Goal: Task Accomplishment & Management: Use online tool/utility

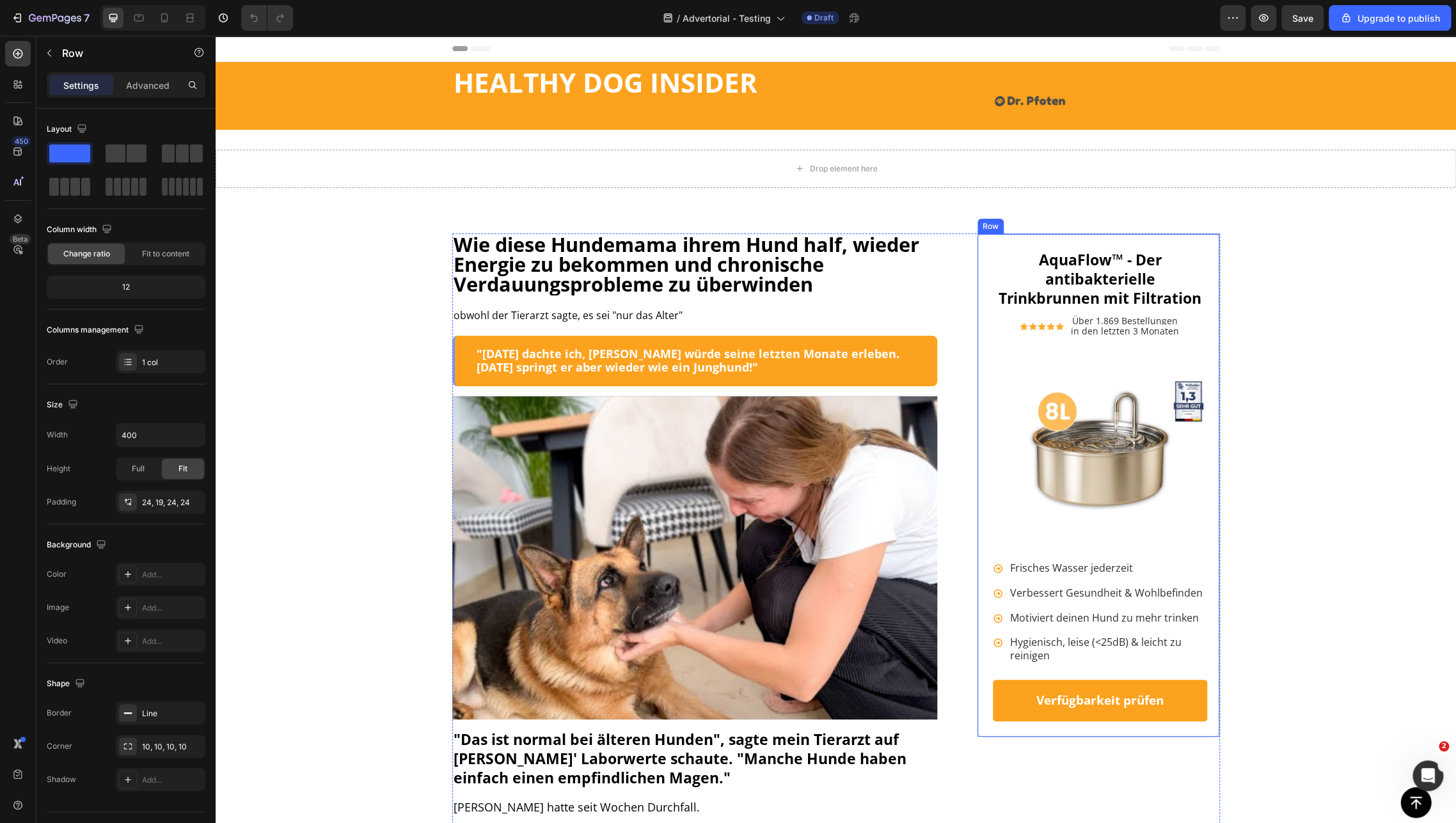
click at [980, 250] on div "AquaFlow™ - Der antibakterielle Trinkbrunnen mit Filtration Heading Icon Icon I…" at bounding box center [1098, 485] width 243 height 504
click at [141, 80] on p "Advanced" at bounding box center [147, 85] width 44 height 13
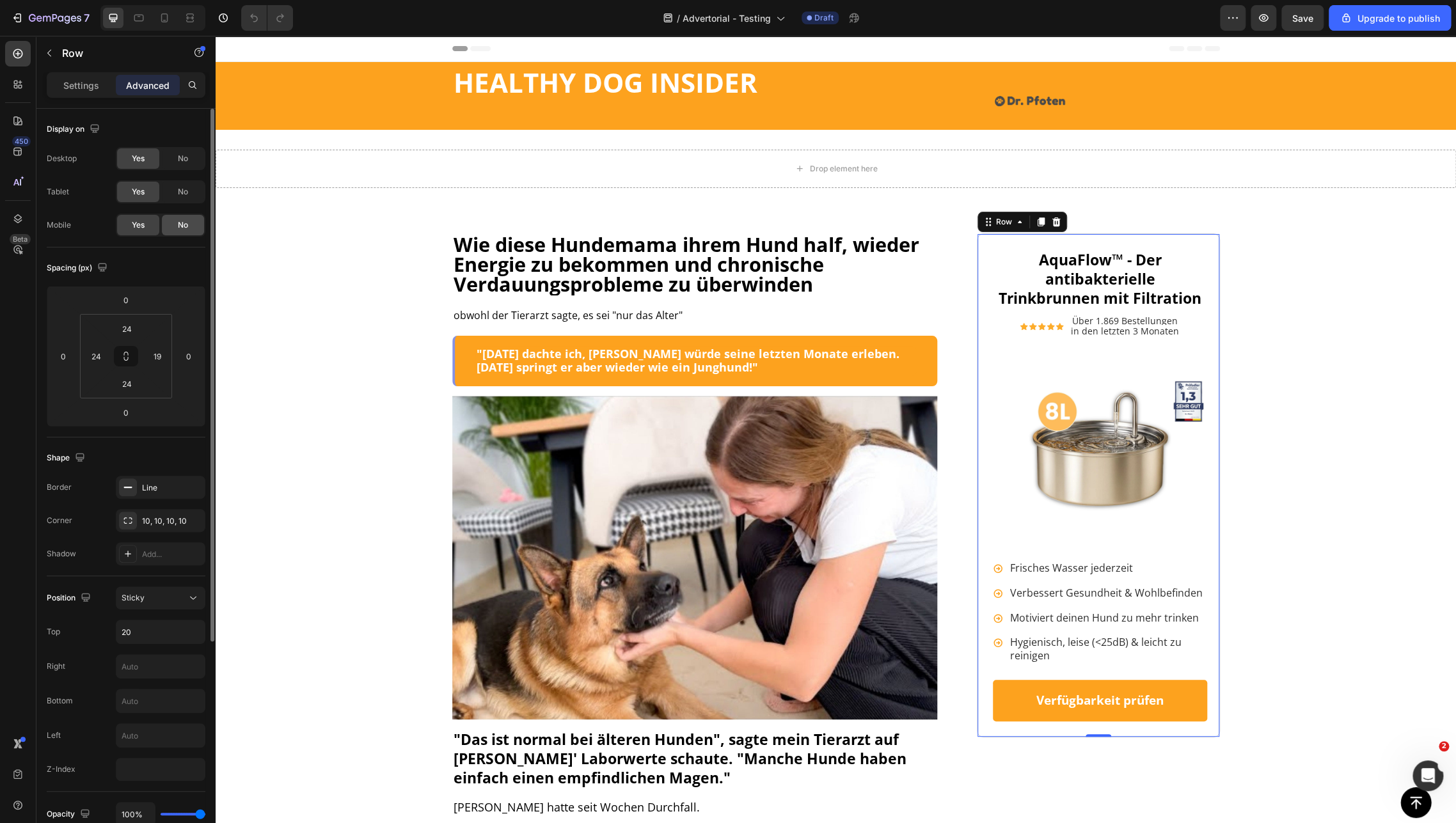
click at [182, 221] on span "No" at bounding box center [182, 225] width 10 height 12
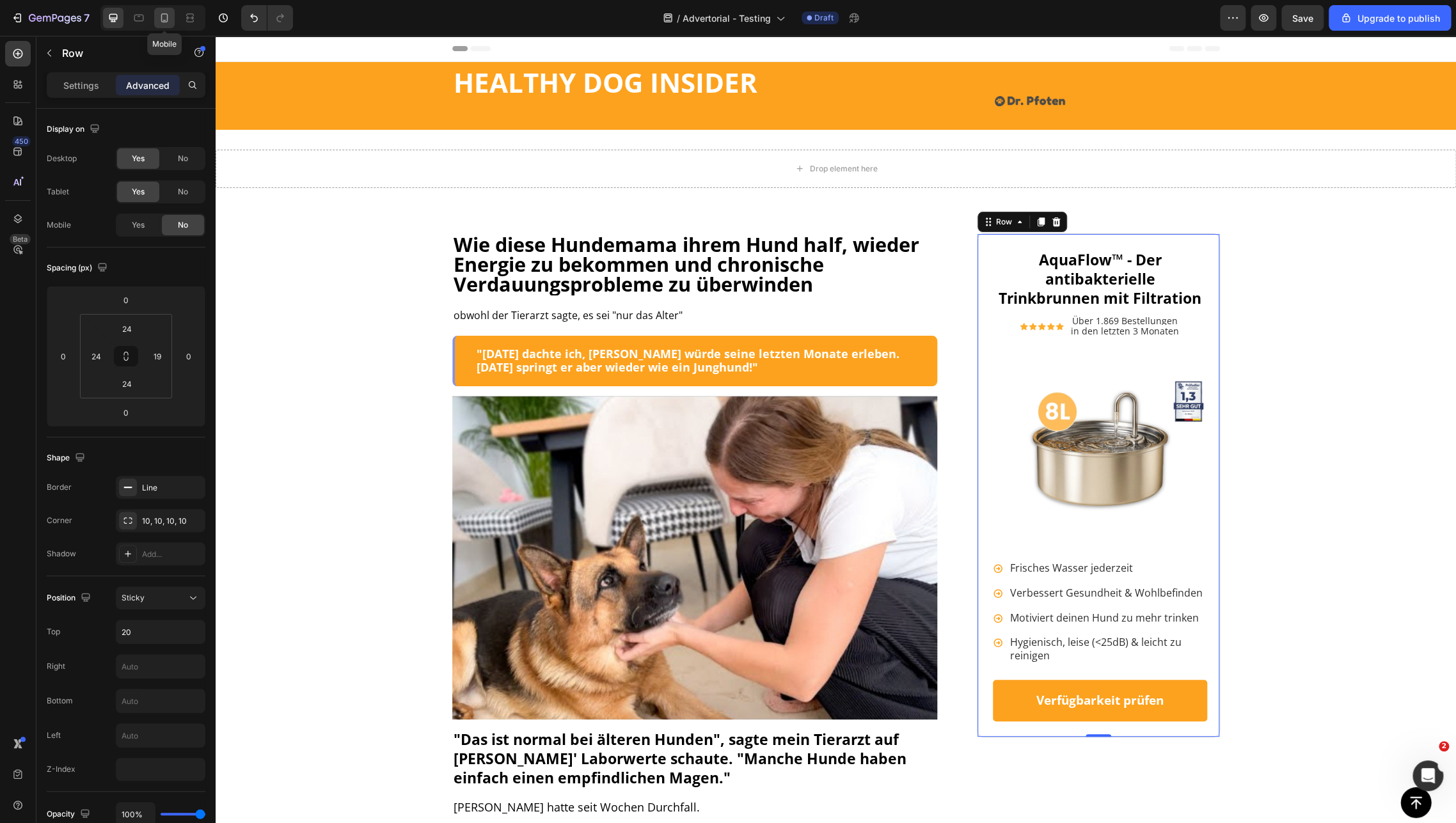
click at [164, 20] on icon at bounding box center [165, 18] width 7 height 9
type input "21"
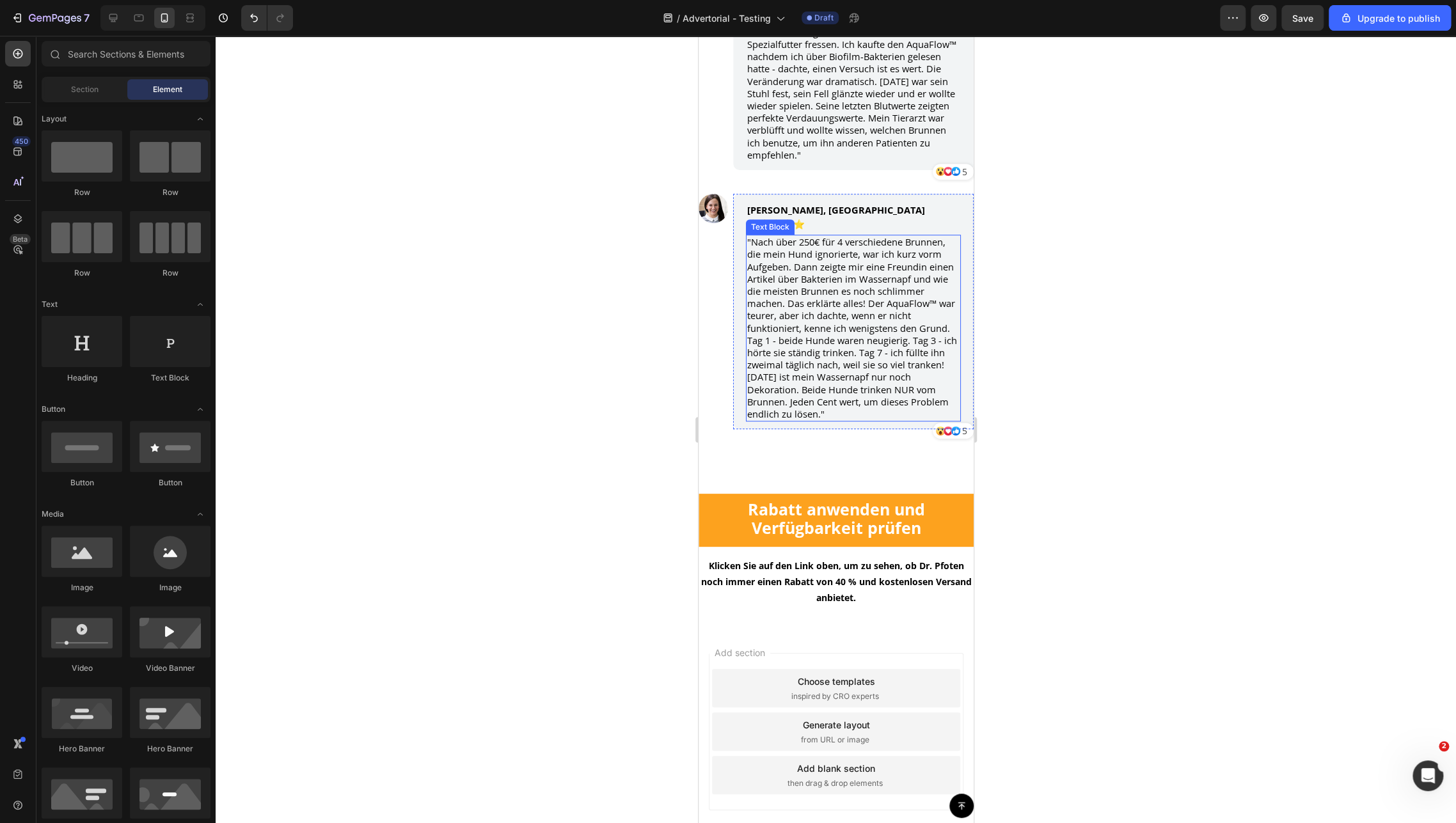
scroll to position [10194, 0]
click at [980, 744] on div "333333 100 % 333333 100 %" at bounding box center [836, 429] width 1240 height 787
click at [957, 684] on div "Add section Choose templates inspired by CRO experts Generate layout from URL o…" at bounding box center [835, 734] width 275 height 214
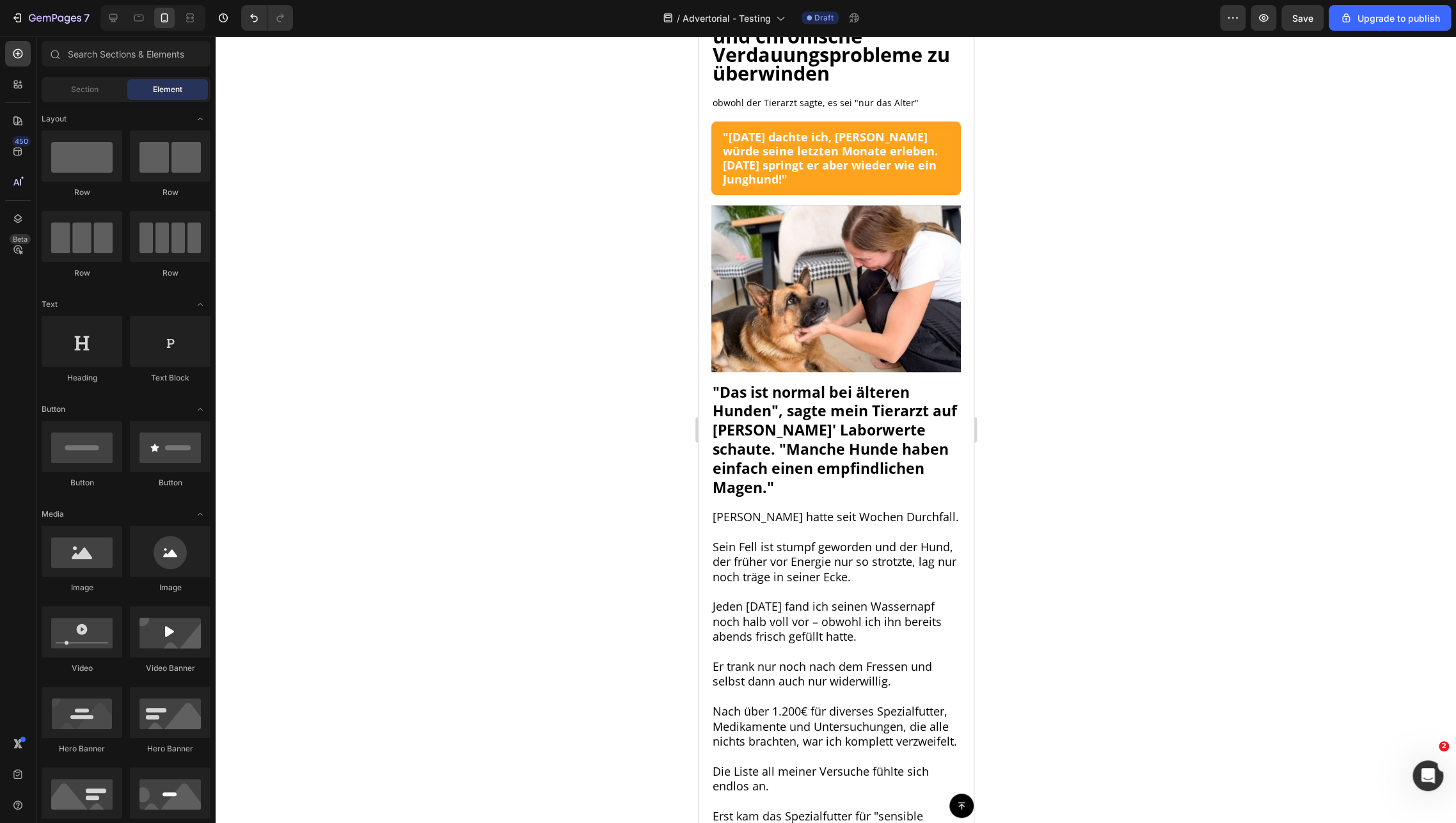
scroll to position [0, 0]
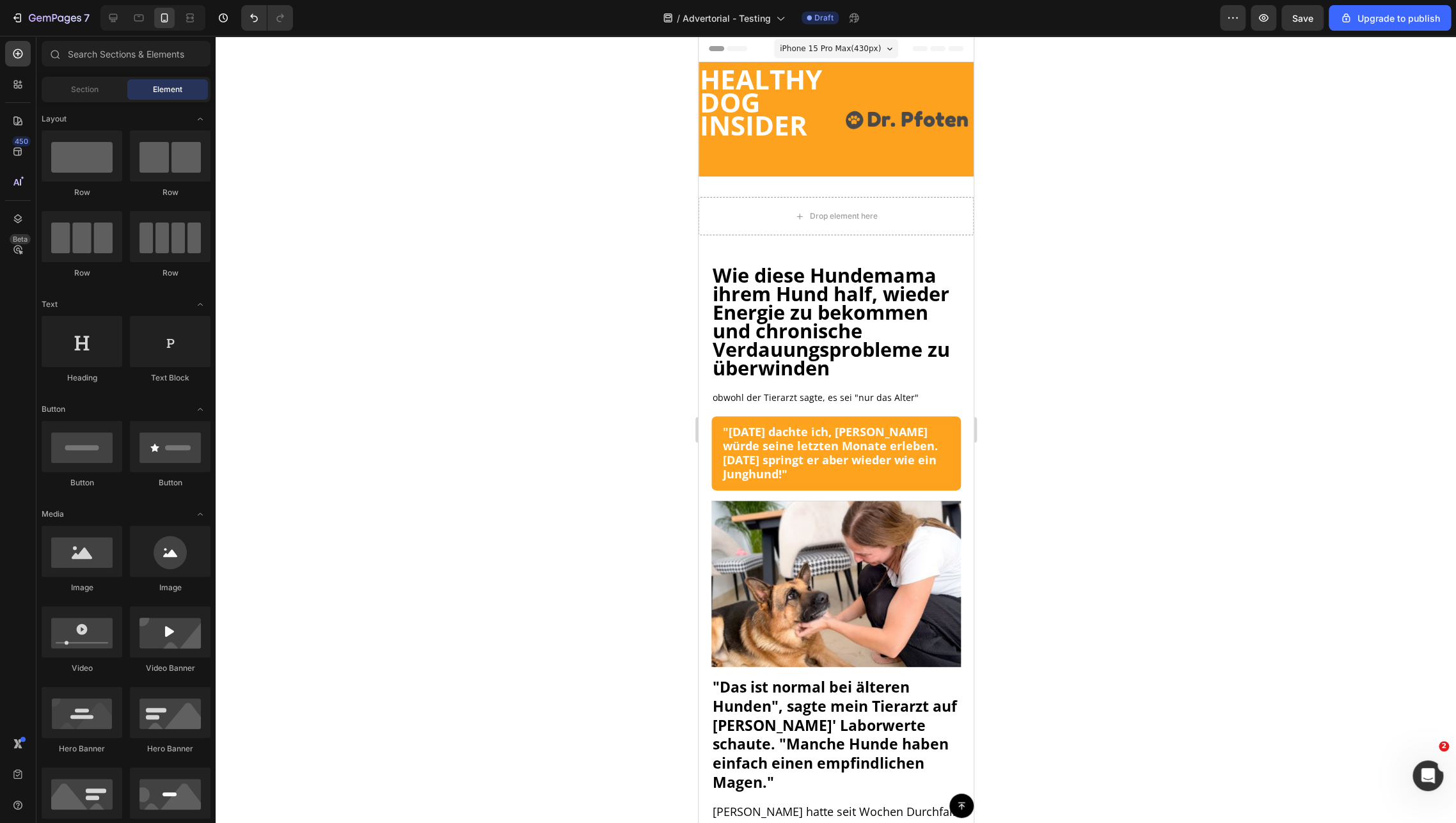
drag, startPoint x: 967, startPoint y: 760, endPoint x: 1671, endPoint y: 70, distance: 985.8
click at [119, 14] on icon at bounding box center [113, 18] width 12 height 12
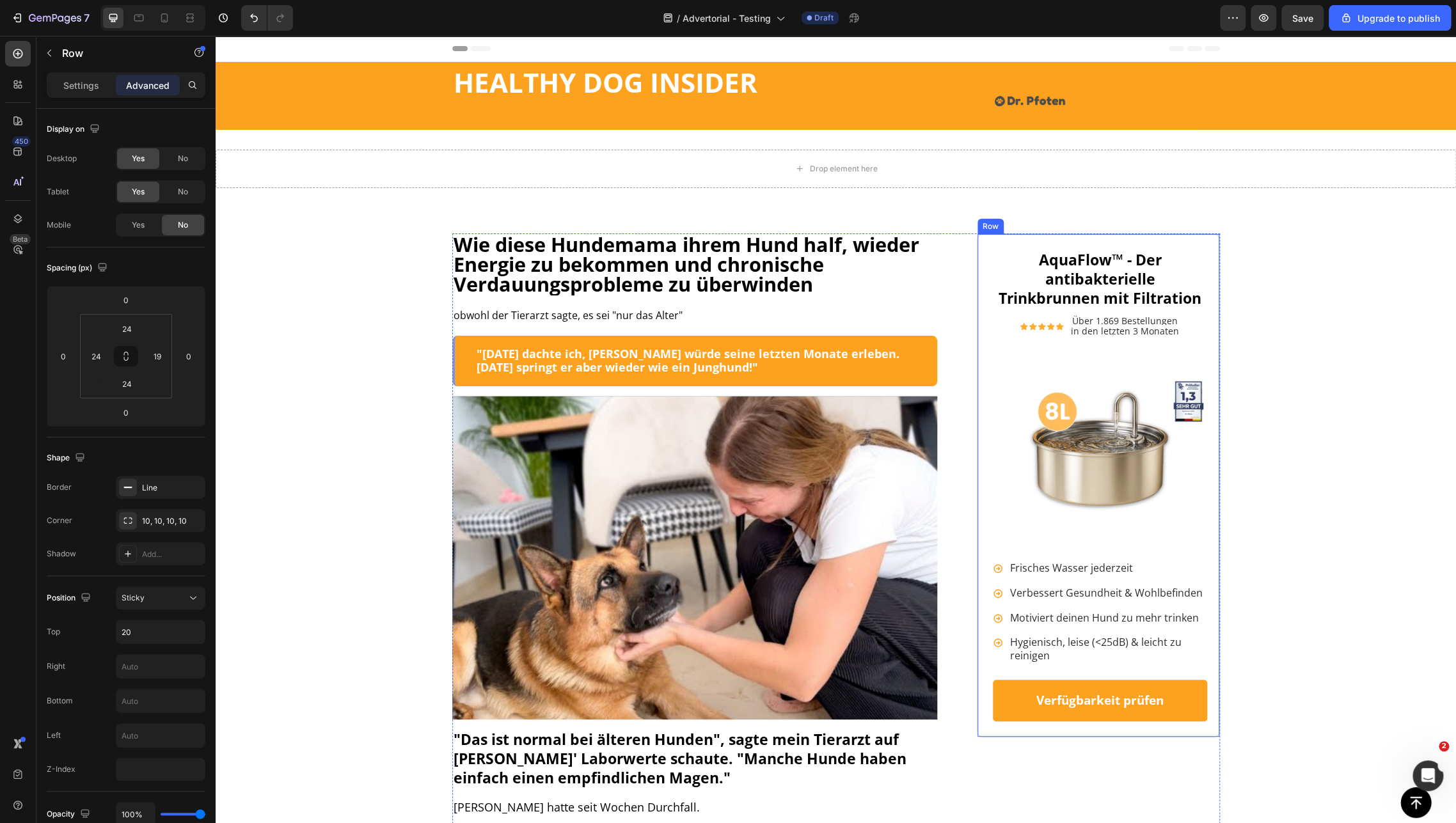
click at [981, 247] on div "AquaFlow™ - Der antibakterielle Trinkbrunnen mit Filtration Heading Icon Icon I…" at bounding box center [1098, 485] width 243 height 504
click at [164, 18] on icon at bounding box center [164, 18] width 12 height 12
type input "21"
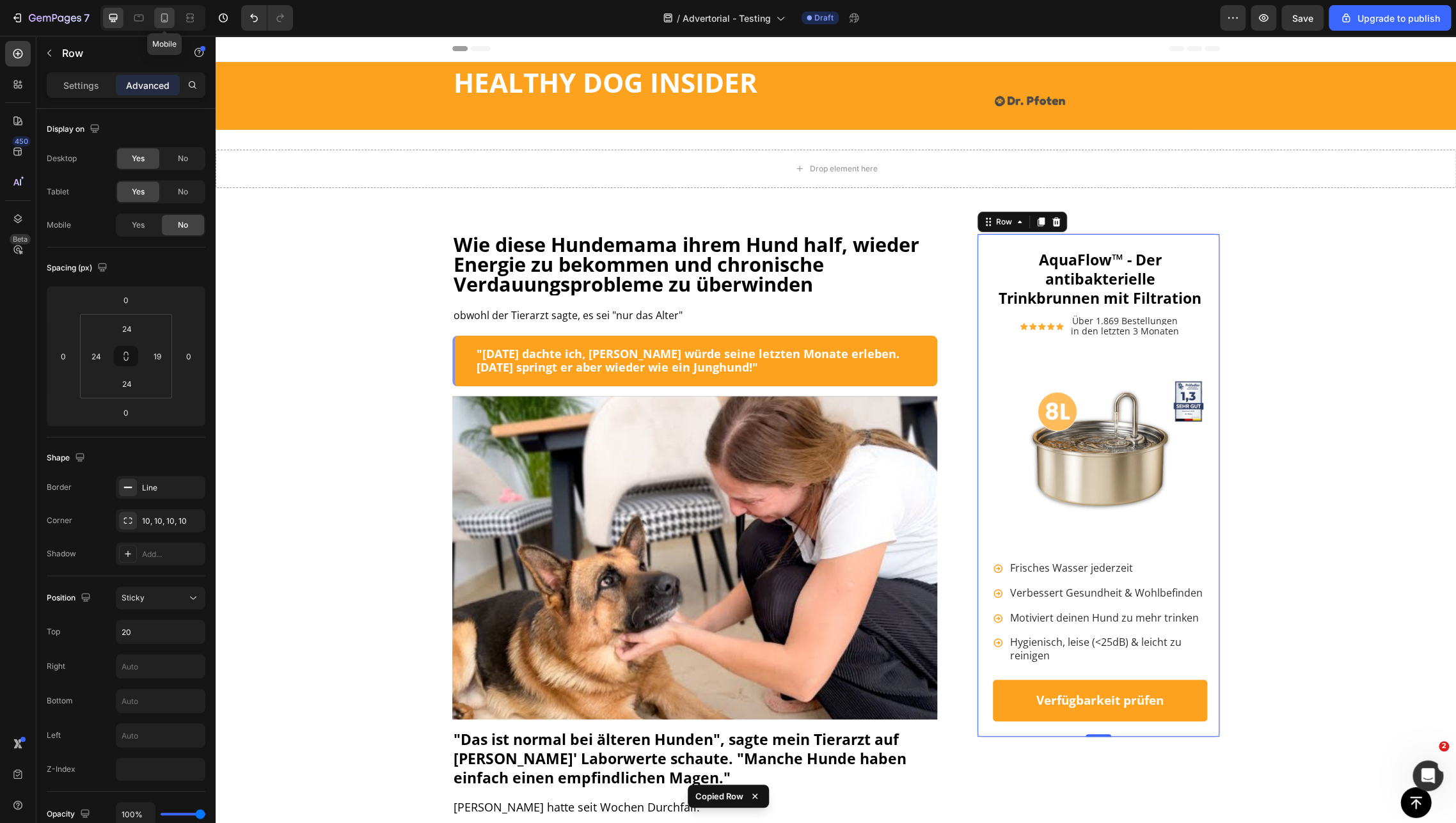
type input "21"
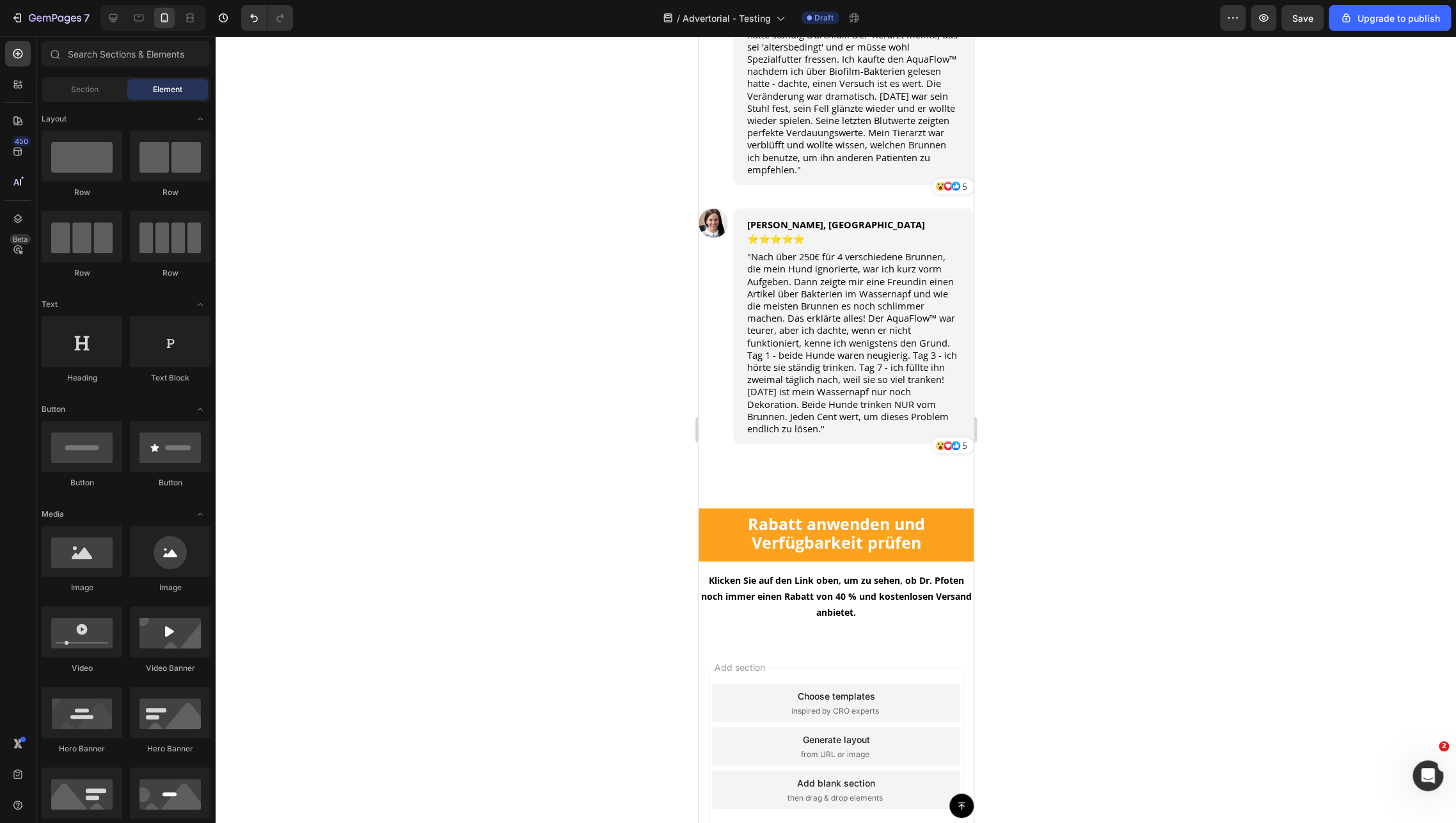
scroll to position [10194, 0]
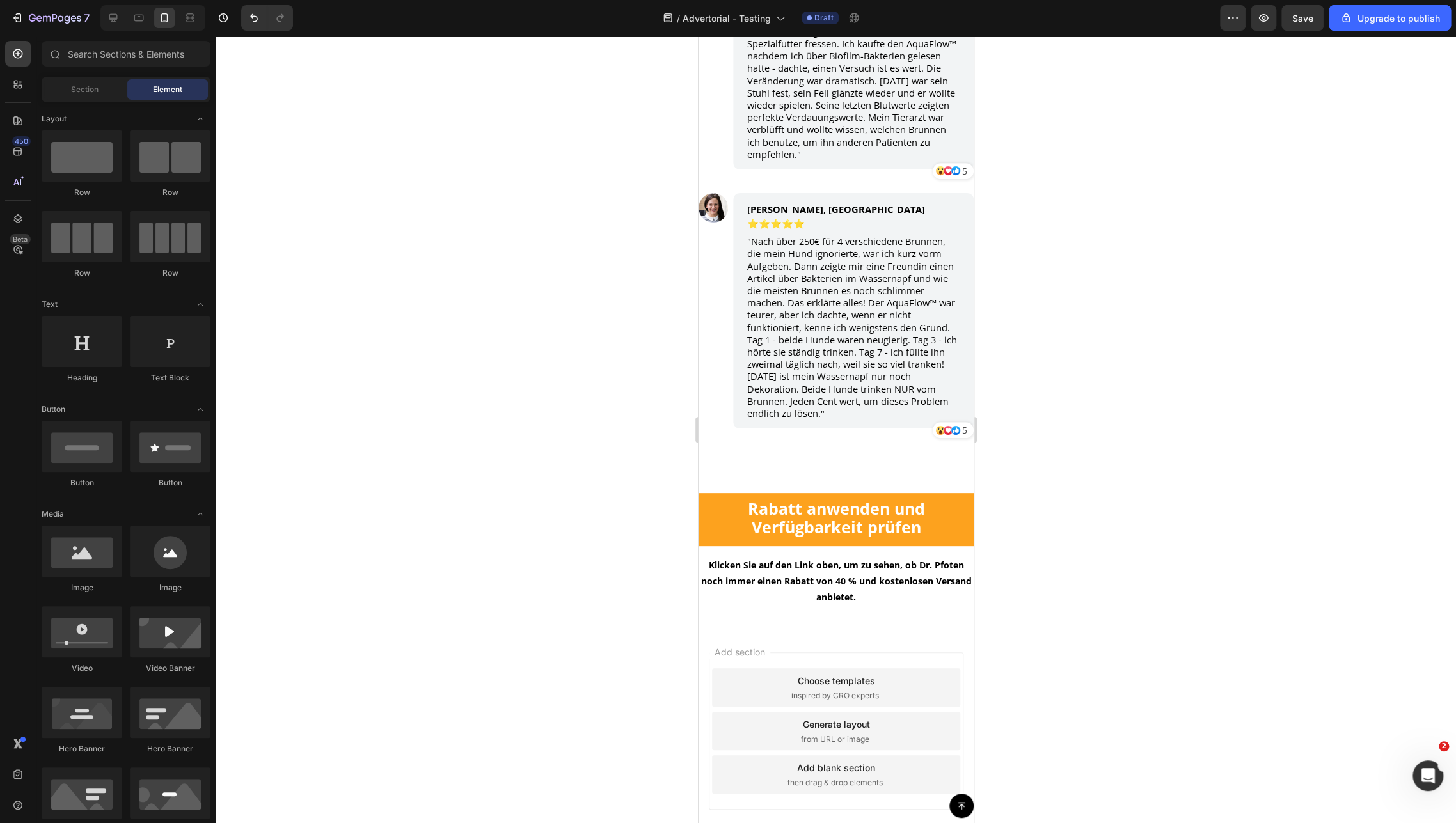
click at [778, 627] on div "Add section Choose templates inspired by CRO experts Generate layout from URL o…" at bounding box center [835, 734] width 275 height 214
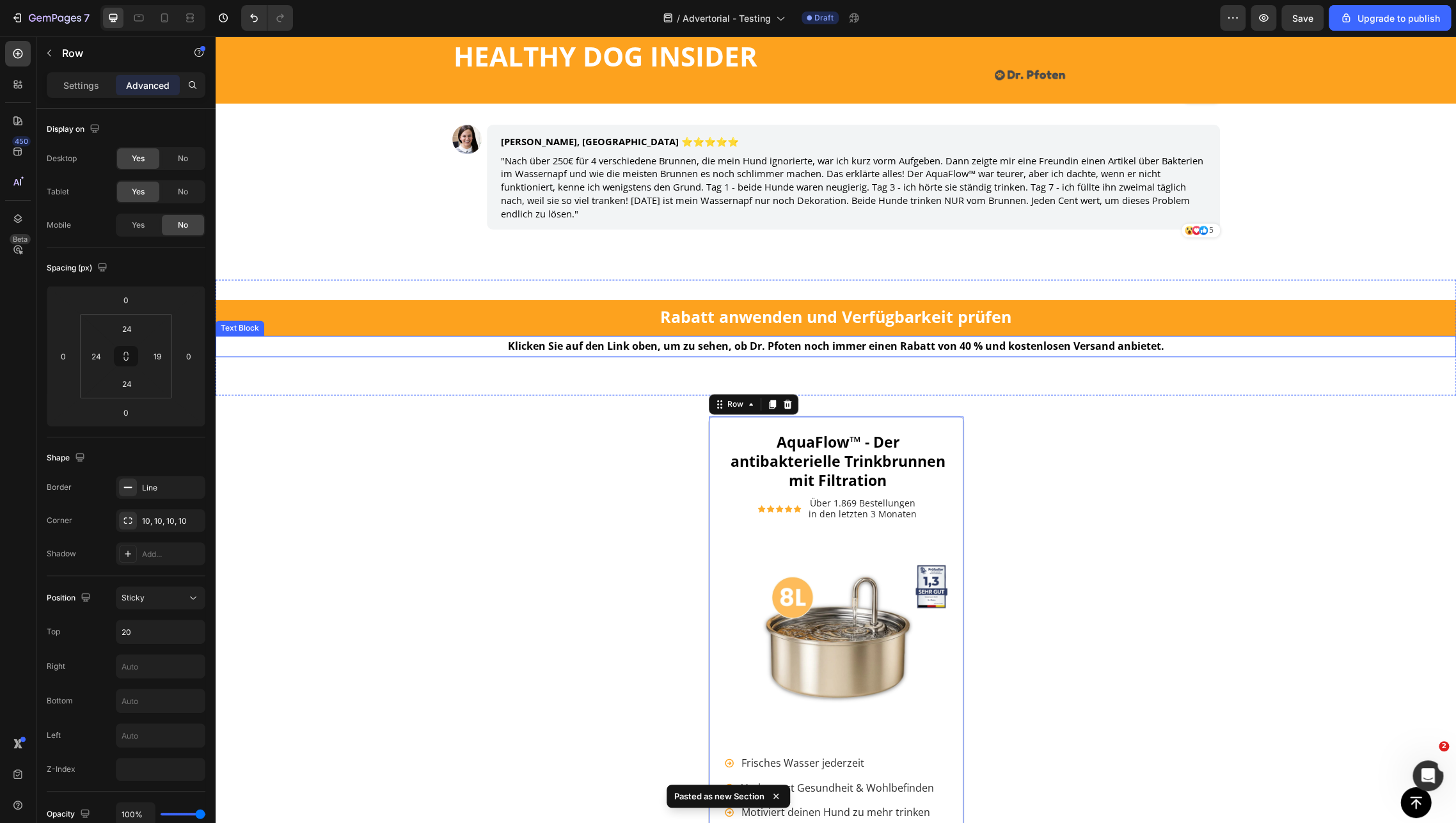
scroll to position [7620, 0]
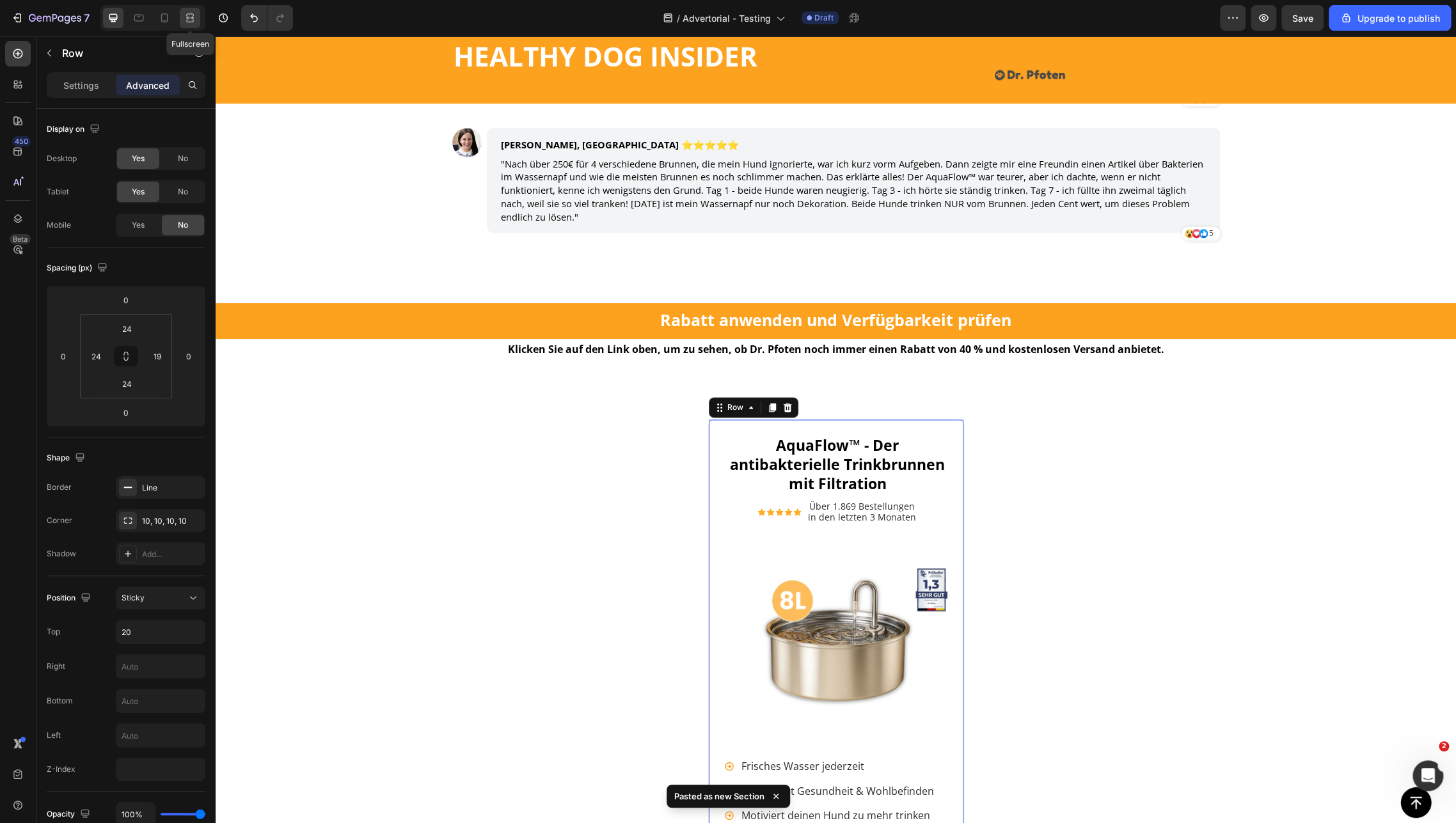
click at [180, 20] on div at bounding box center [190, 18] width 21 height 21
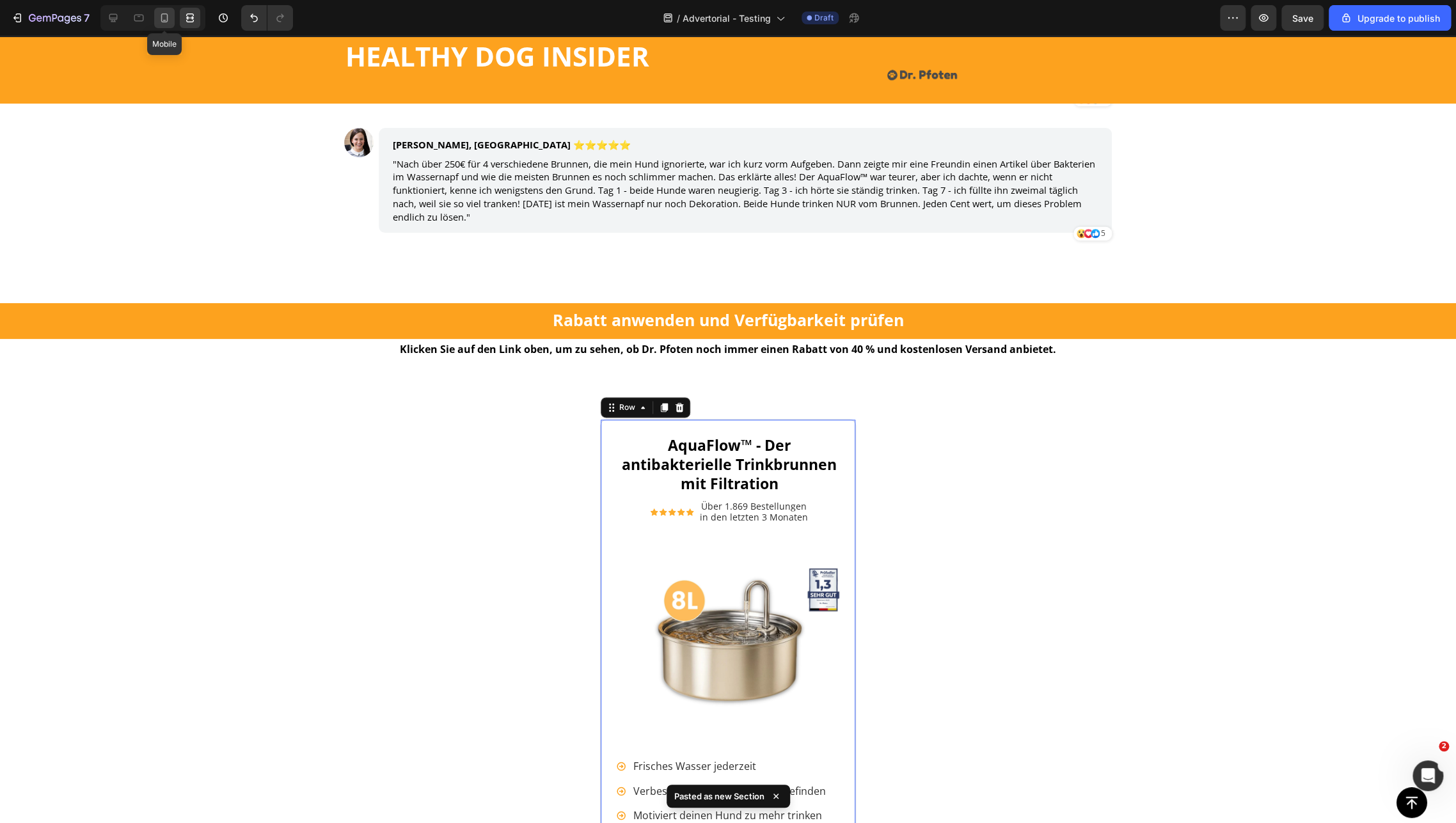
click at [161, 12] on icon at bounding box center [164, 18] width 12 height 12
type input "21"
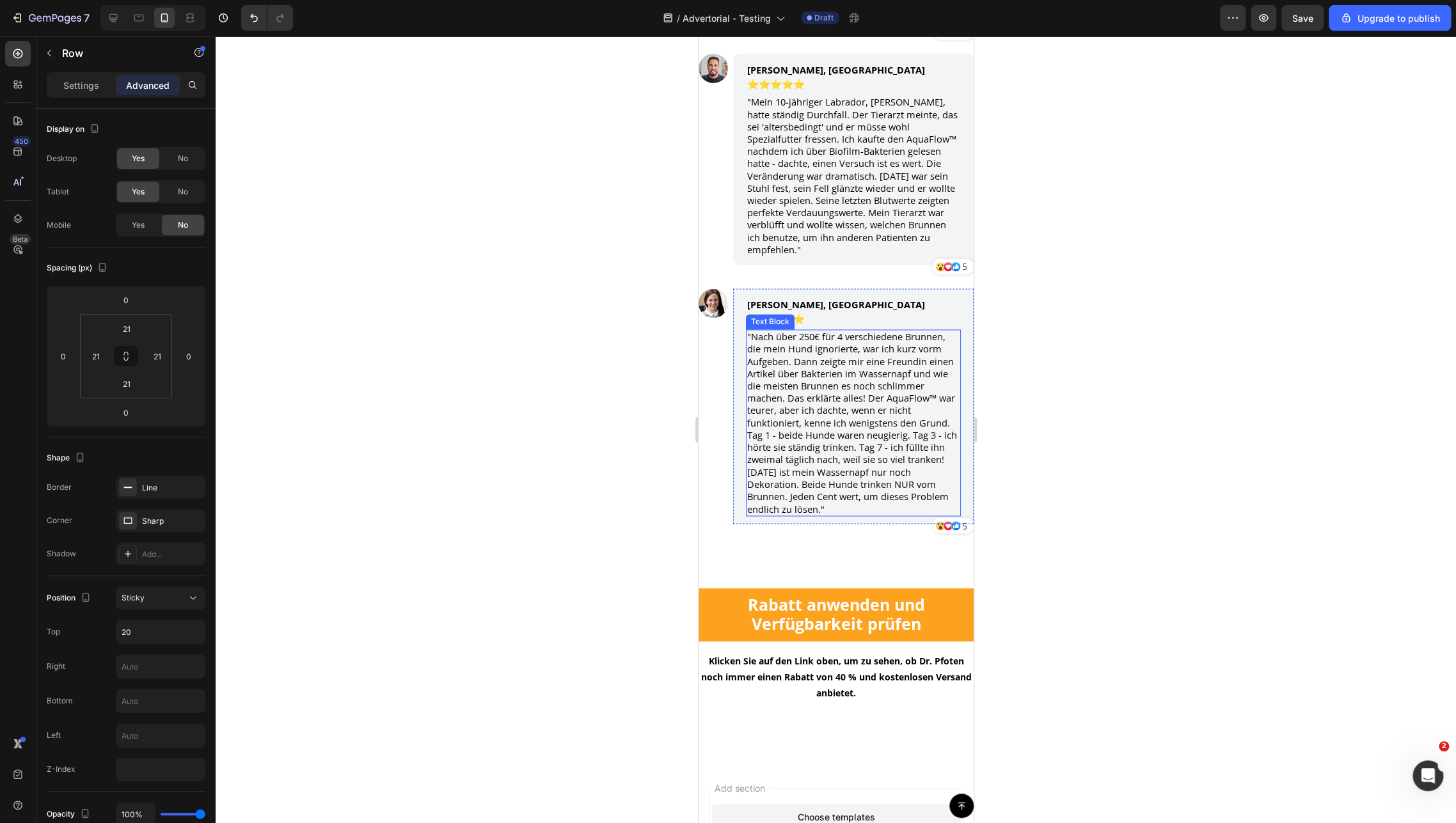
scroll to position [7847, 0]
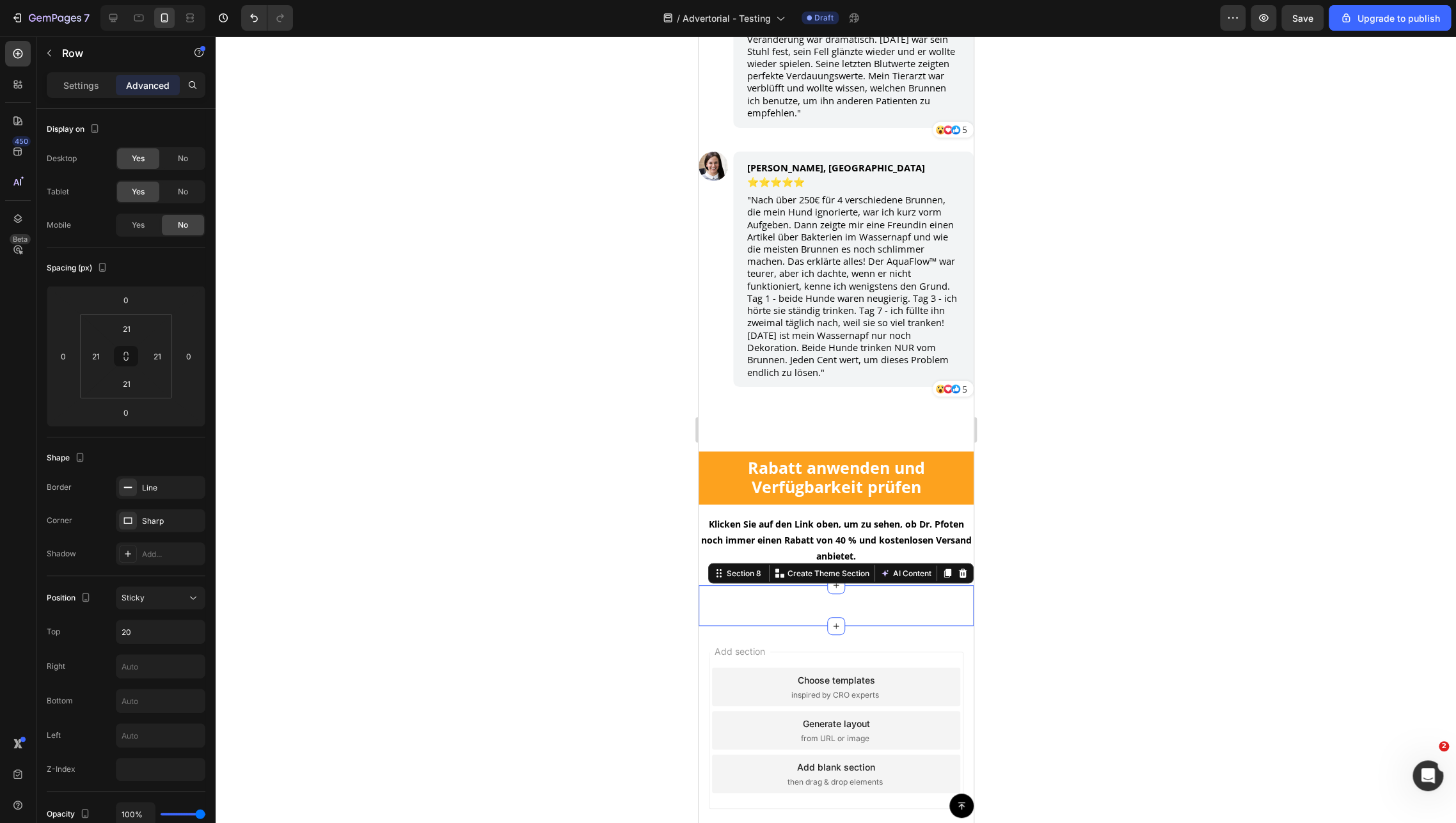
click at [836, 585] on div "AquaFlow™ - Der antibakterielle Trinkbrunnen mit Filtration Heading Icon Icon I…" at bounding box center [835, 605] width 275 height 41
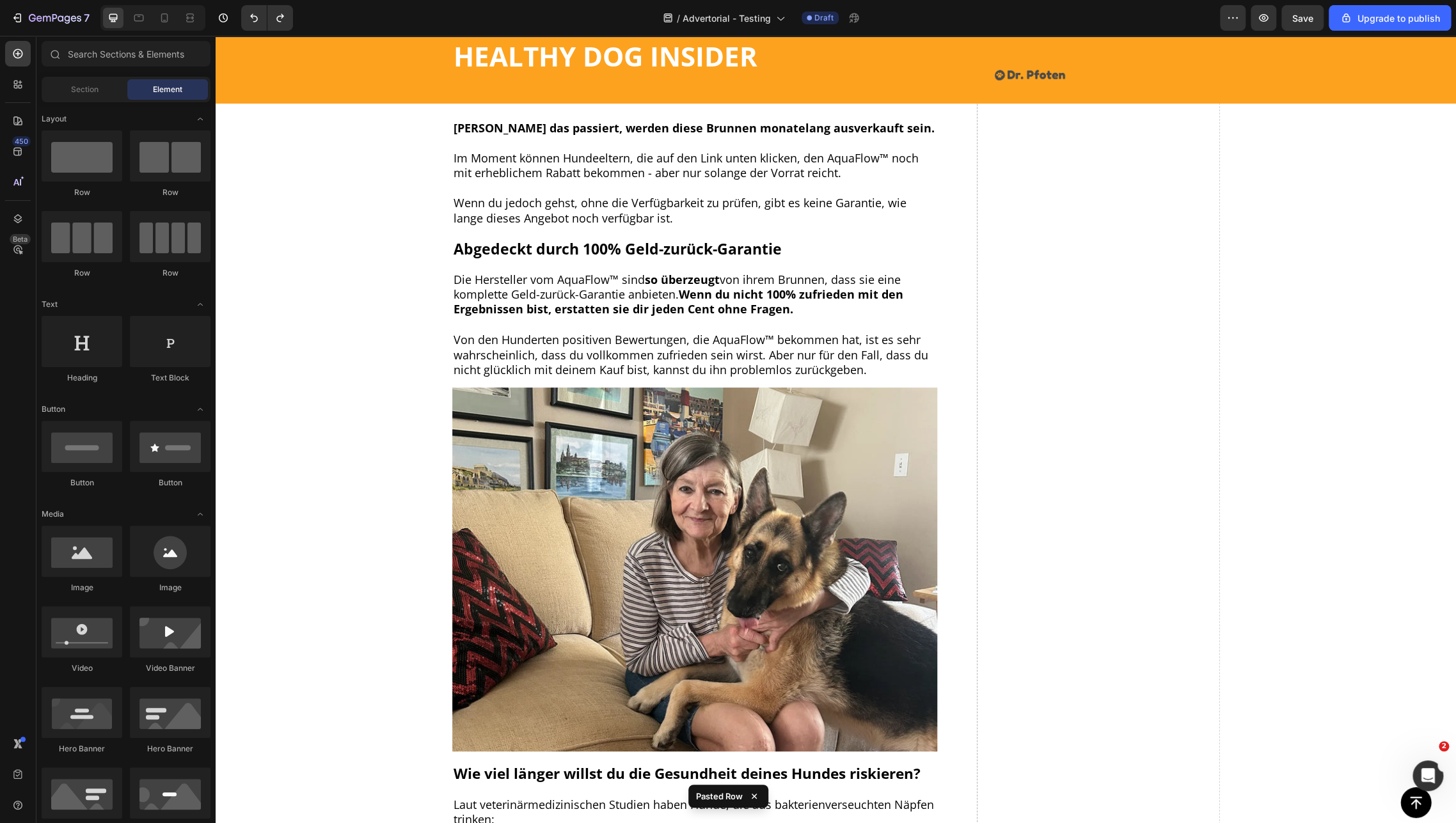
scroll to position [7349, 0]
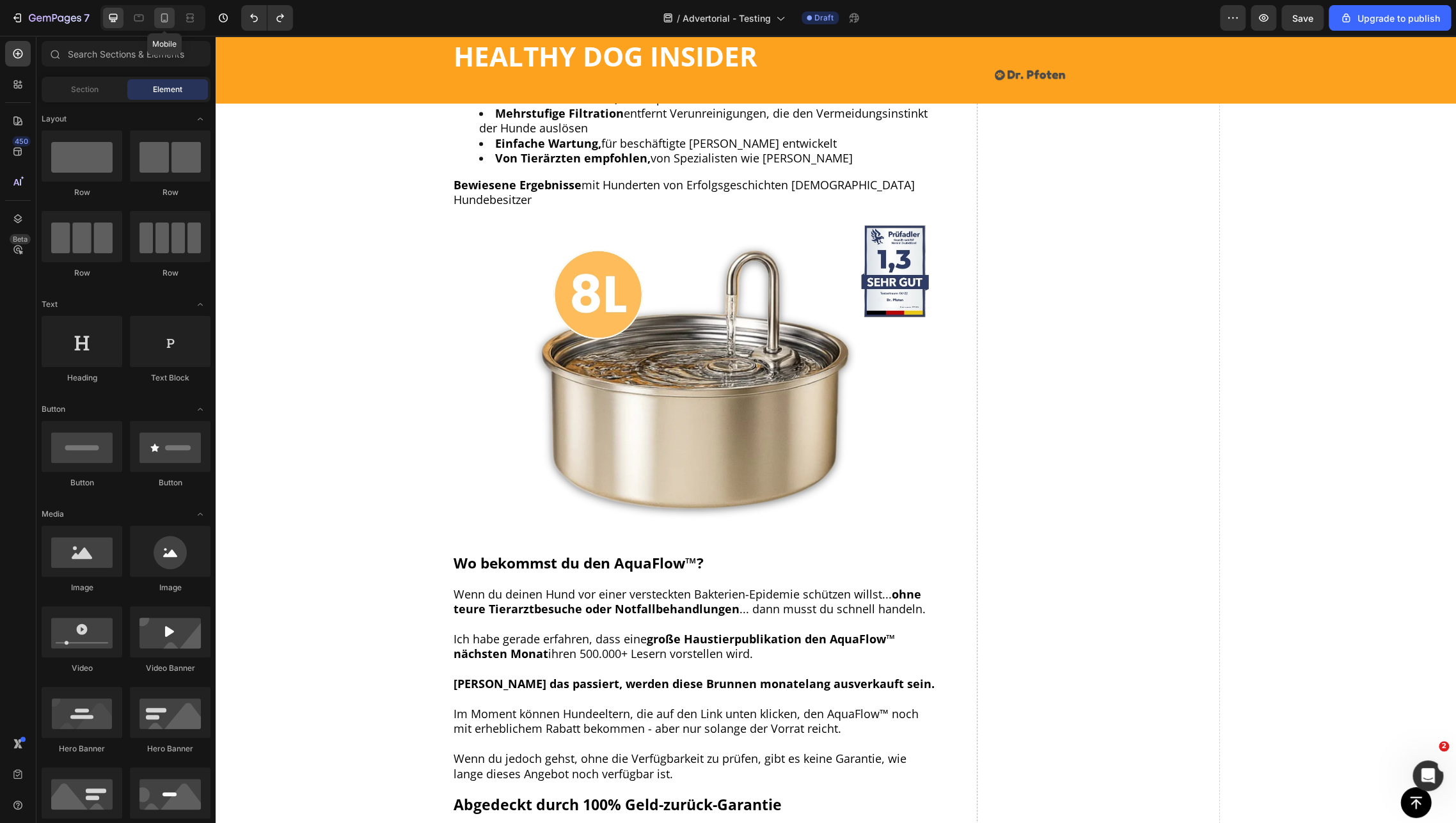
click at [165, 25] on div at bounding box center [164, 18] width 21 height 21
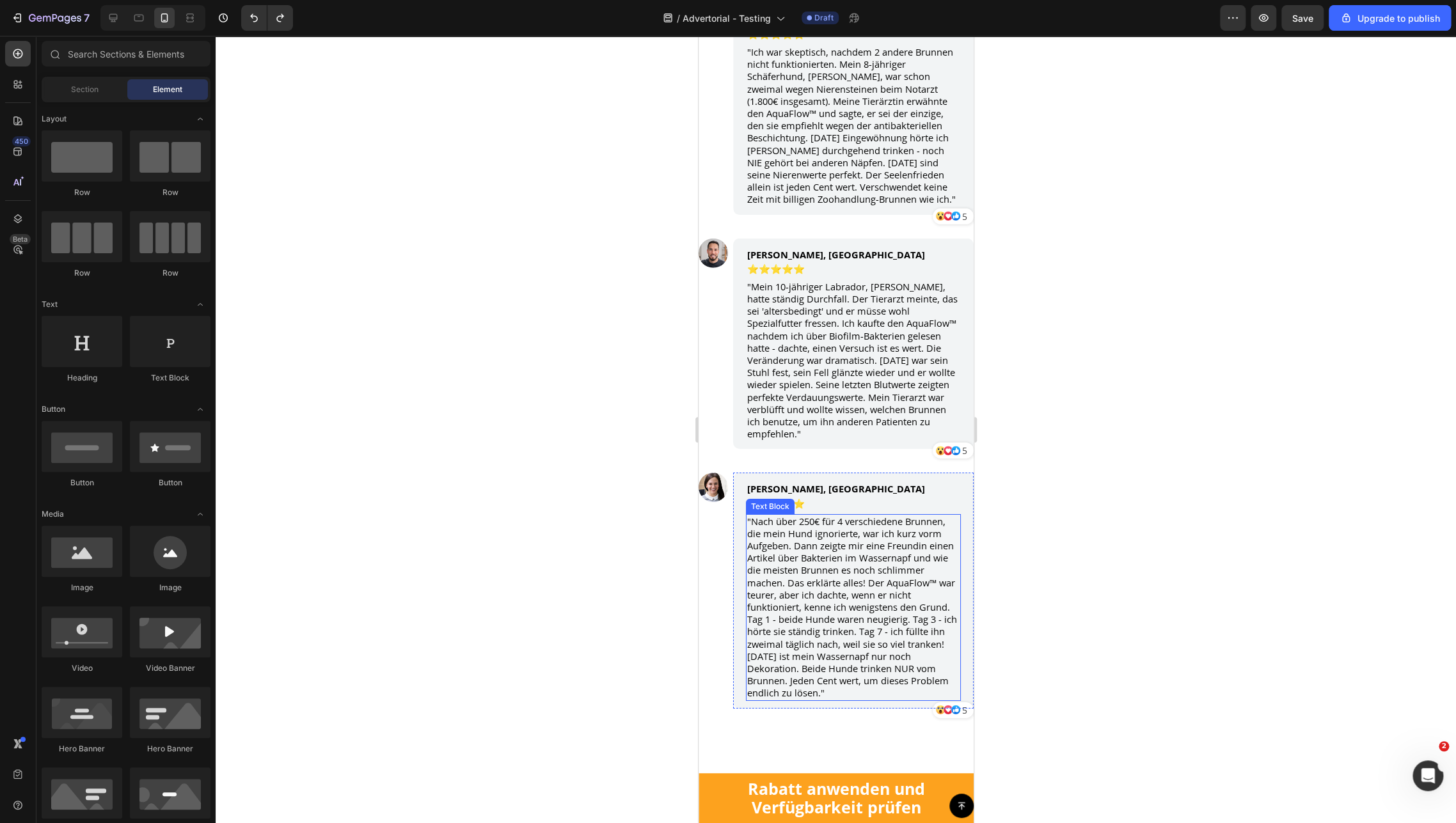
scroll to position [9448, 0]
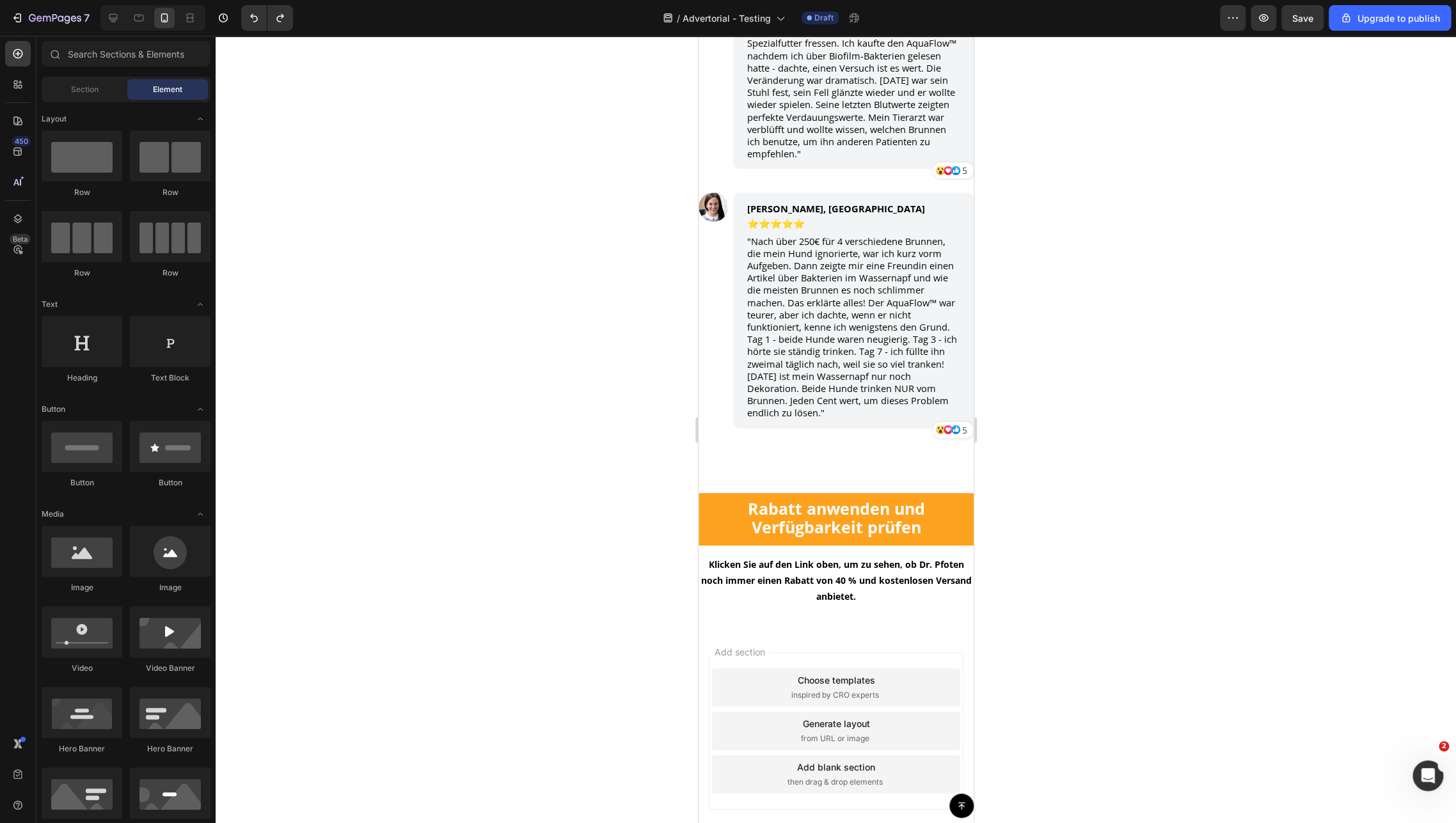
click at [741, 627] on div "Add section Choose templates inspired by CRO experts Generate layout from URL o…" at bounding box center [835, 734] width 275 height 214
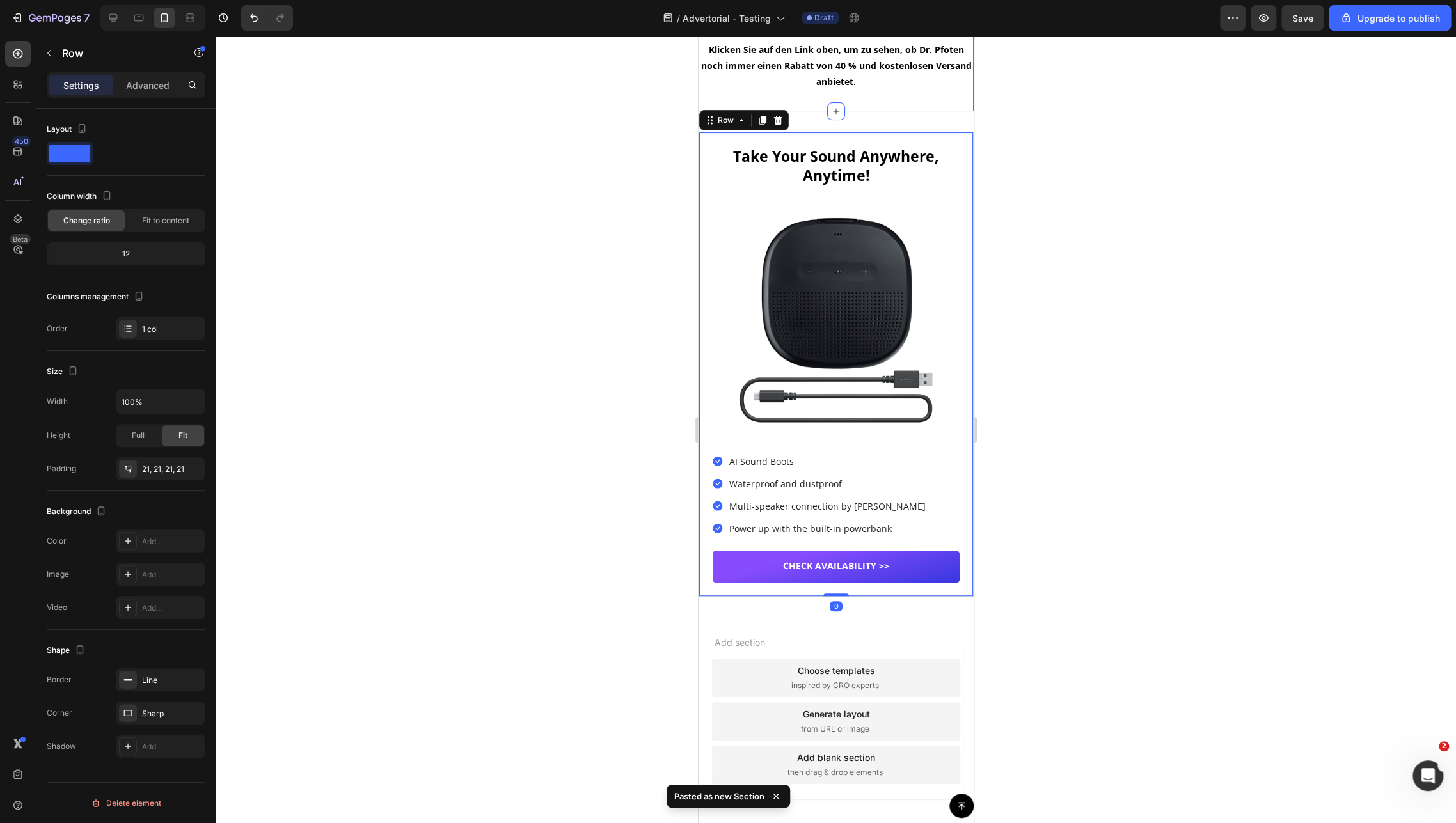
scroll to position [9872, 0]
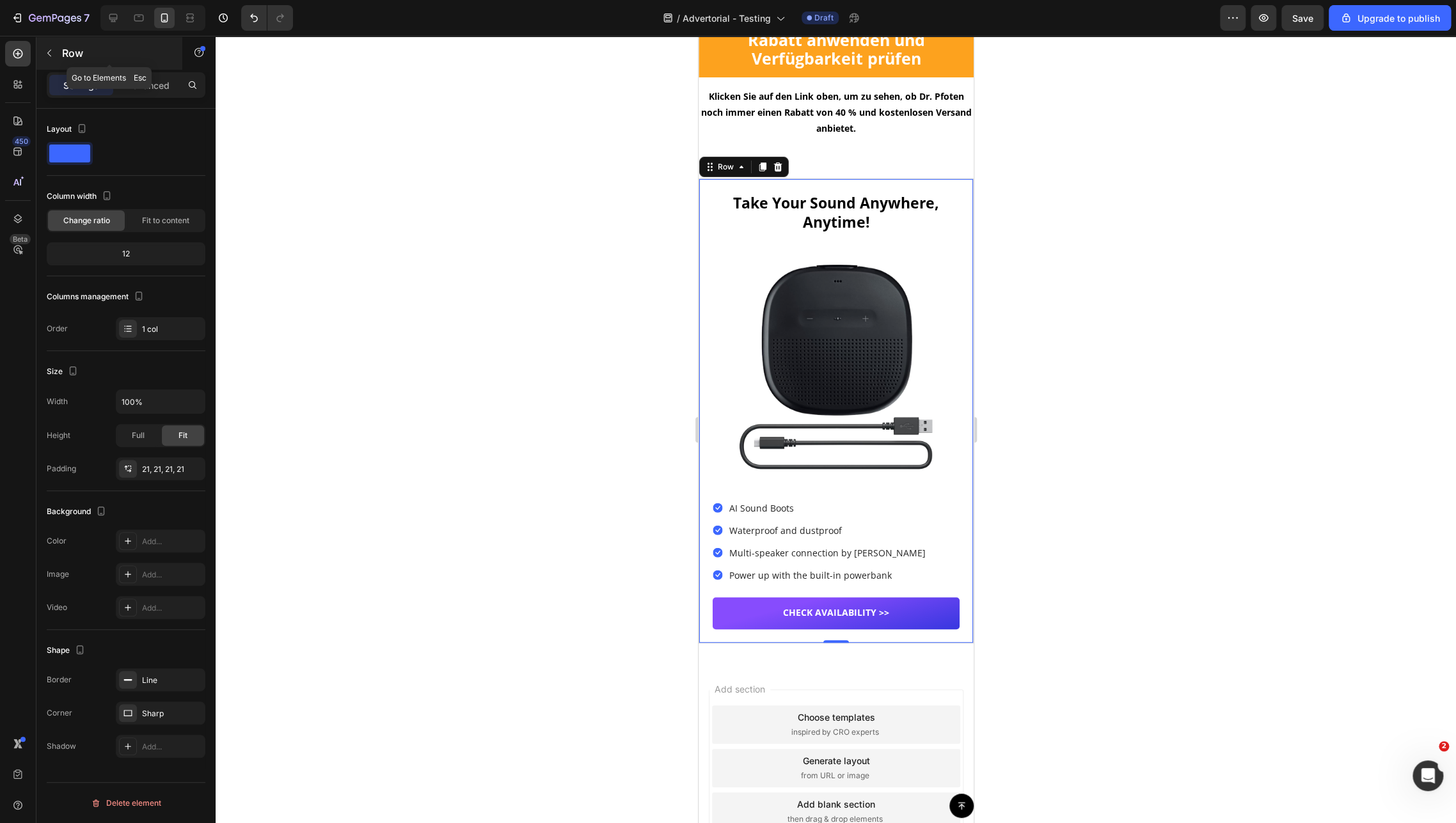
click at [141, 69] on div "Row" at bounding box center [109, 53] width 145 height 33
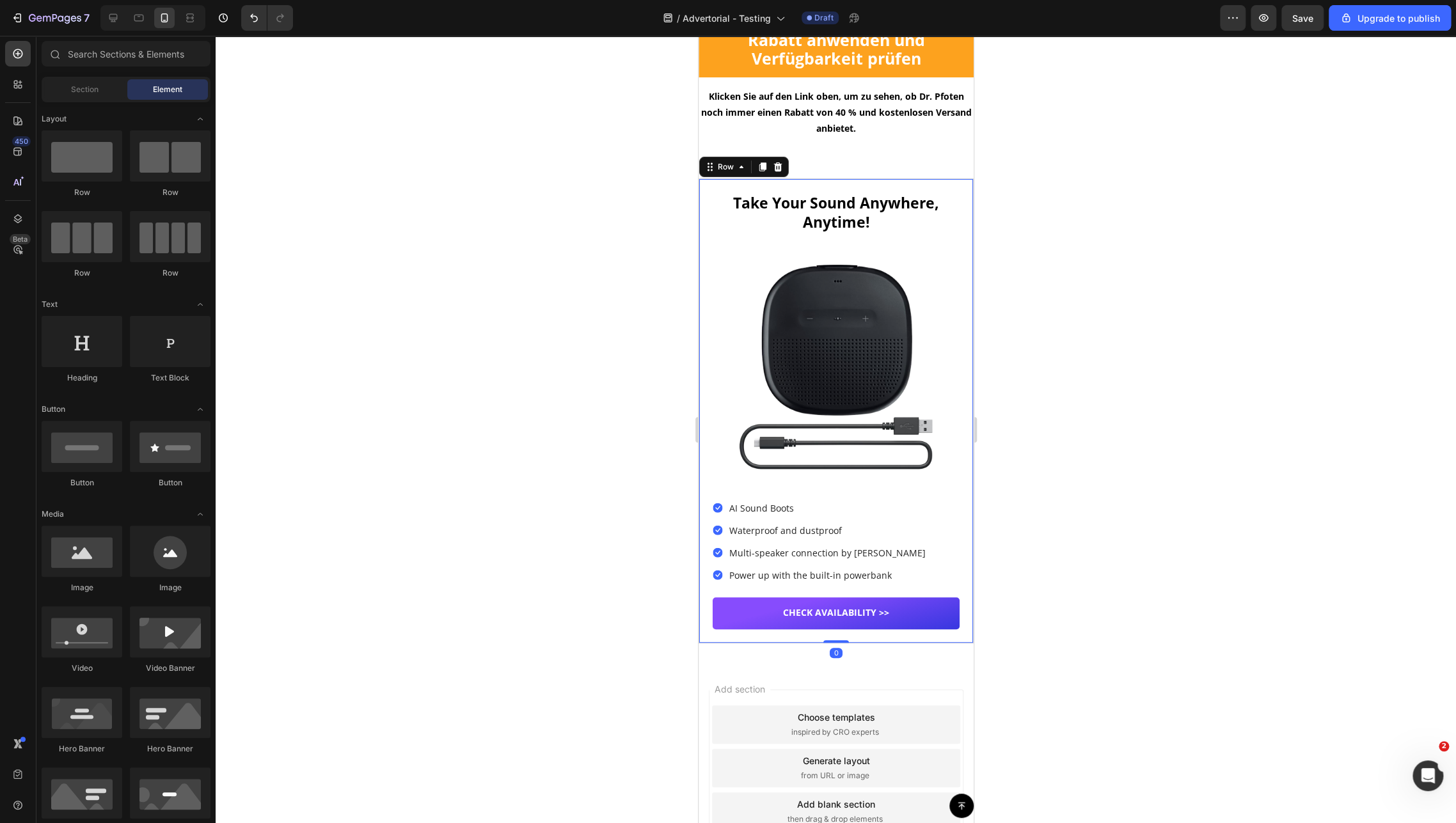
click at [705, 198] on div "Take Your Sound Anywhere, Anytime! Heading Icon Icon Icon Icon Icon Icon List 2…" at bounding box center [835, 410] width 275 height 465
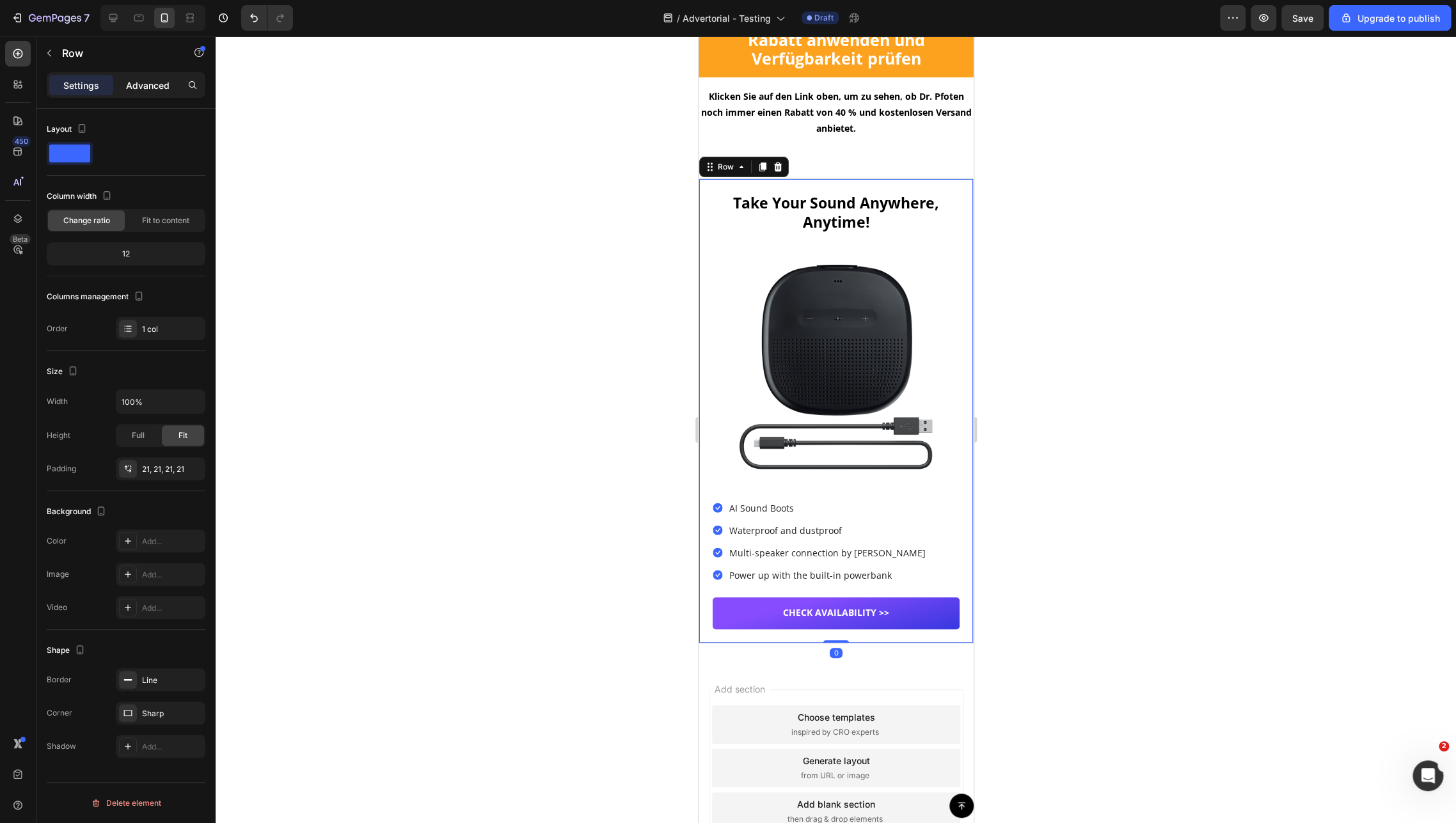
click at [141, 88] on p "Advanced" at bounding box center [147, 85] width 44 height 13
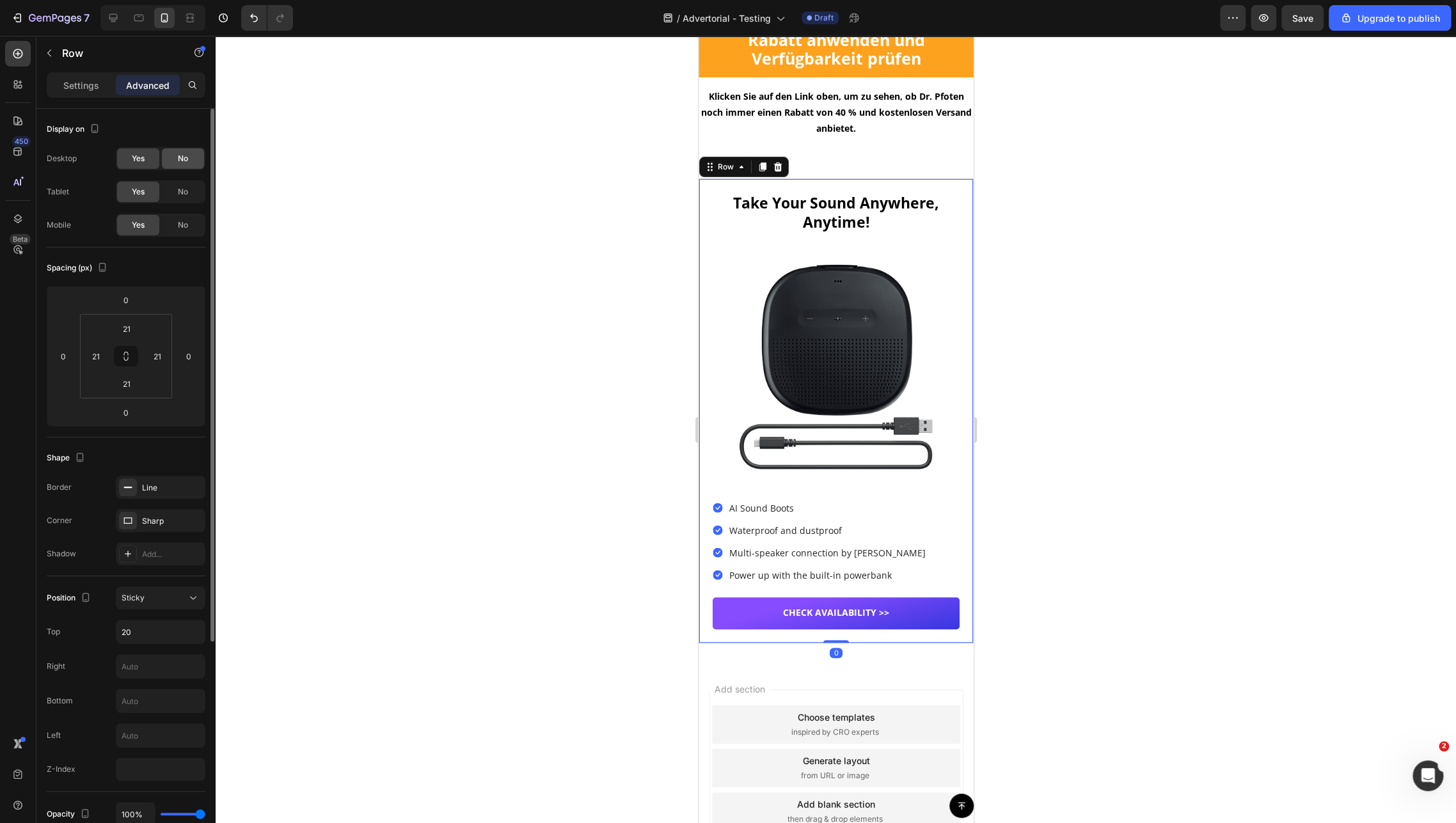
click at [179, 157] on span "No" at bounding box center [182, 158] width 10 height 12
click at [180, 193] on span "No" at bounding box center [182, 192] width 10 height 12
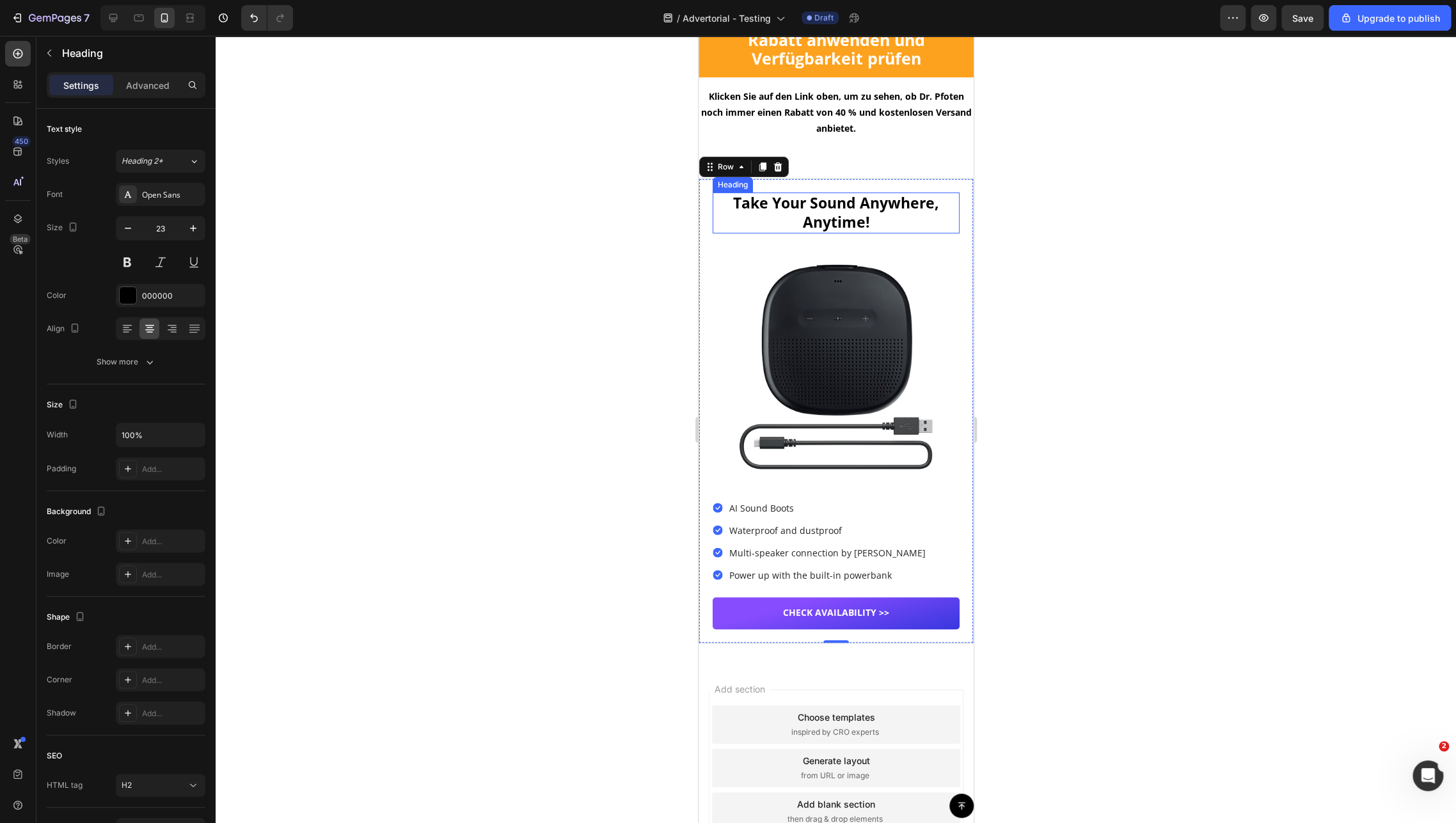
click at [795, 202] on h2 "Take Your Sound Anywhere, Anytime!" at bounding box center [835, 213] width 247 height 41
click at [797, 202] on h2 "Take Your Sound Anywhere, Anytime!" at bounding box center [835, 213] width 247 height 41
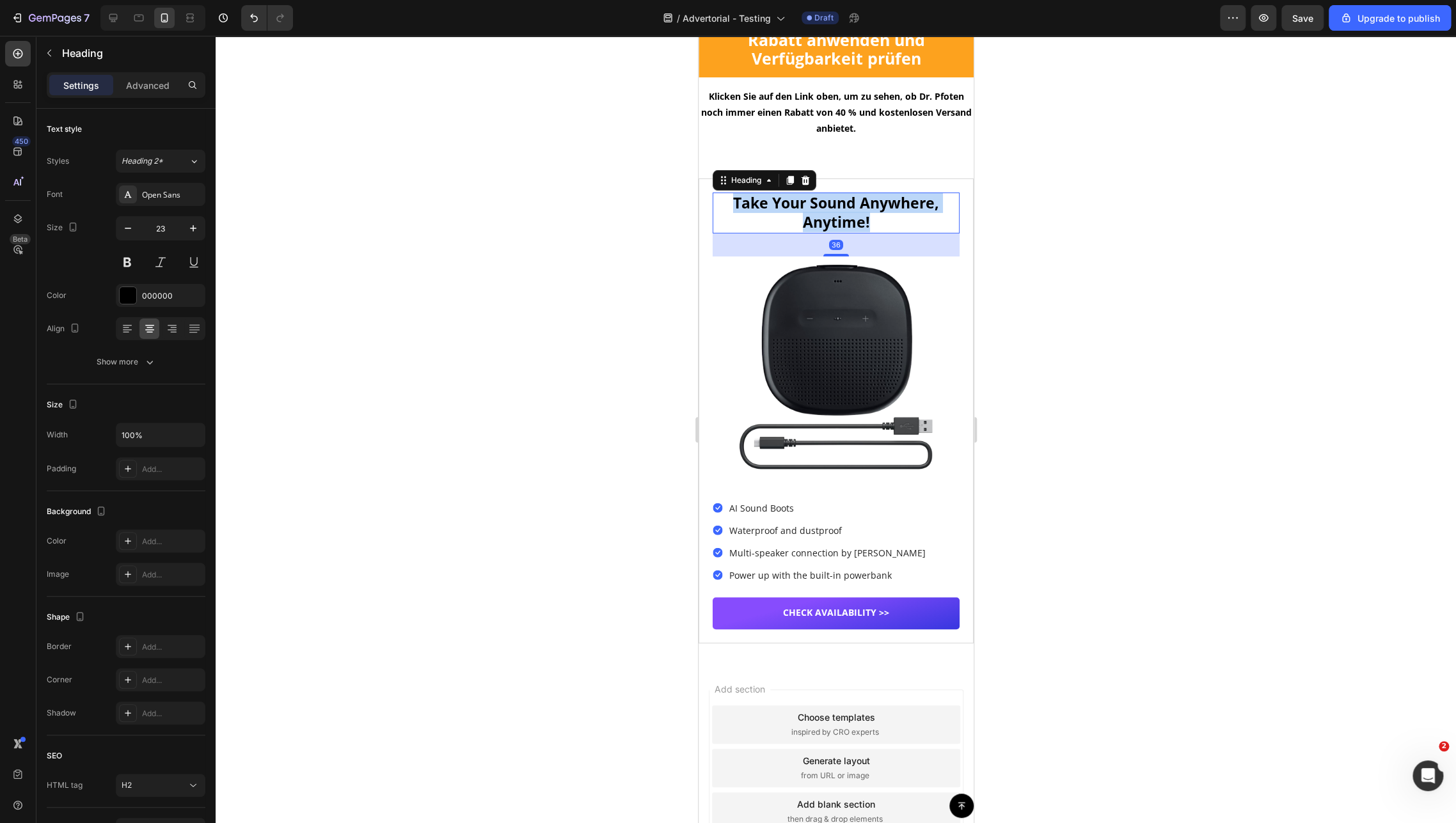
click at [797, 202] on p "Take Your Sound Anywhere, Anytime!" at bounding box center [836, 212] width 244 height 38
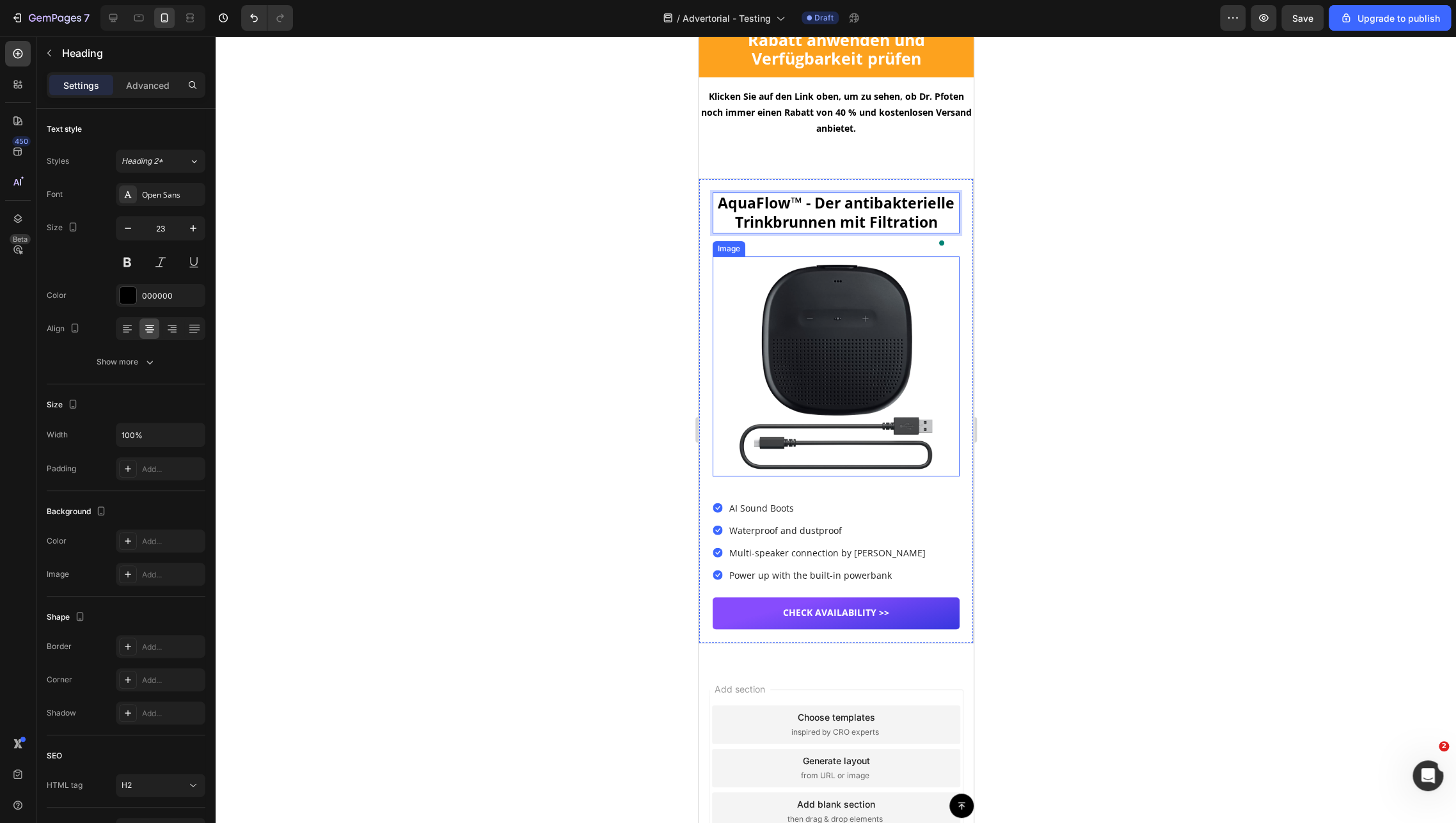
click at [876, 379] on img at bounding box center [835, 366] width 247 height 220
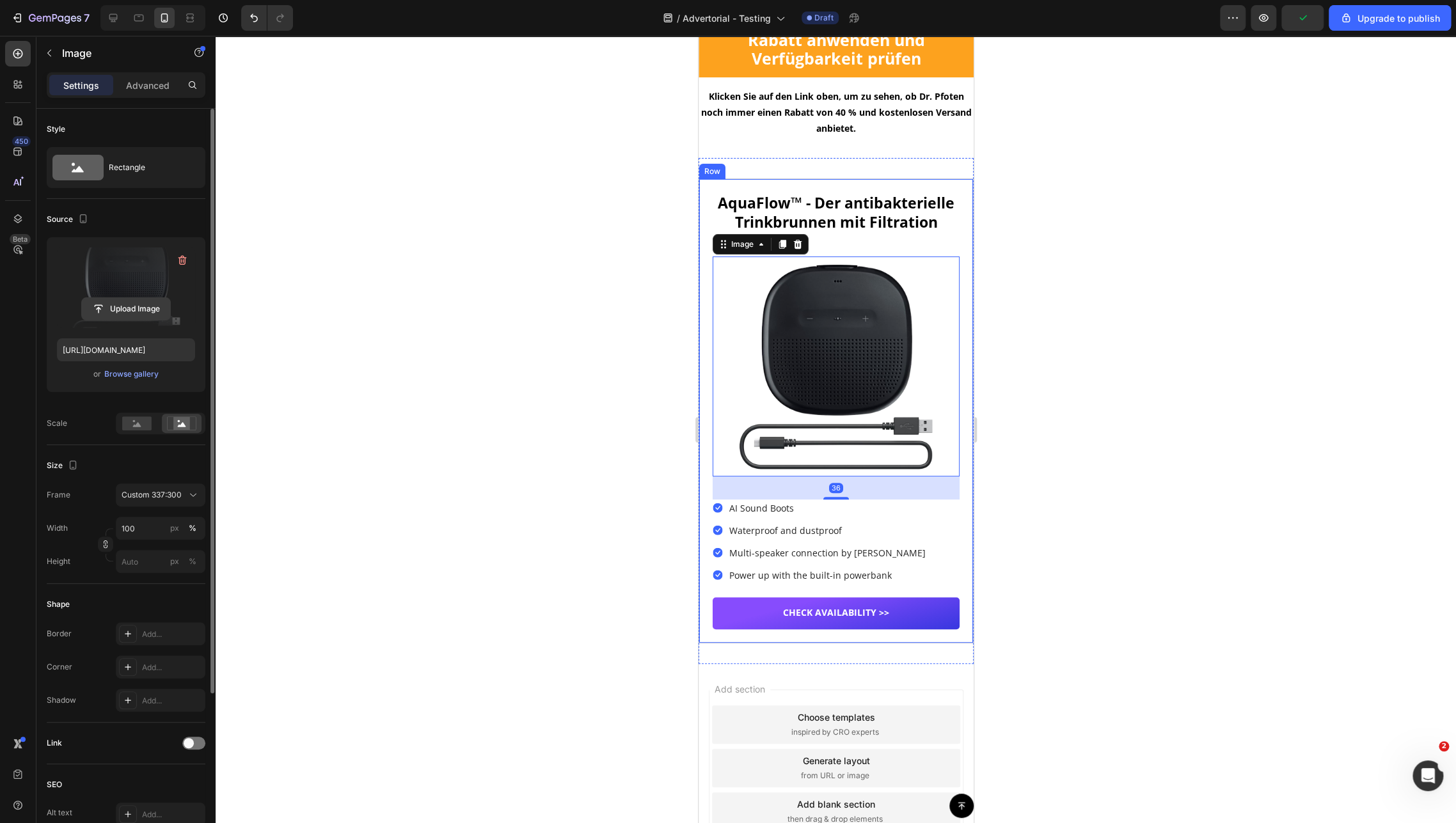
click at [120, 311] on input "file" at bounding box center [126, 309] width 88 height 21
type input "[URL][DOMAIN_NAME]"
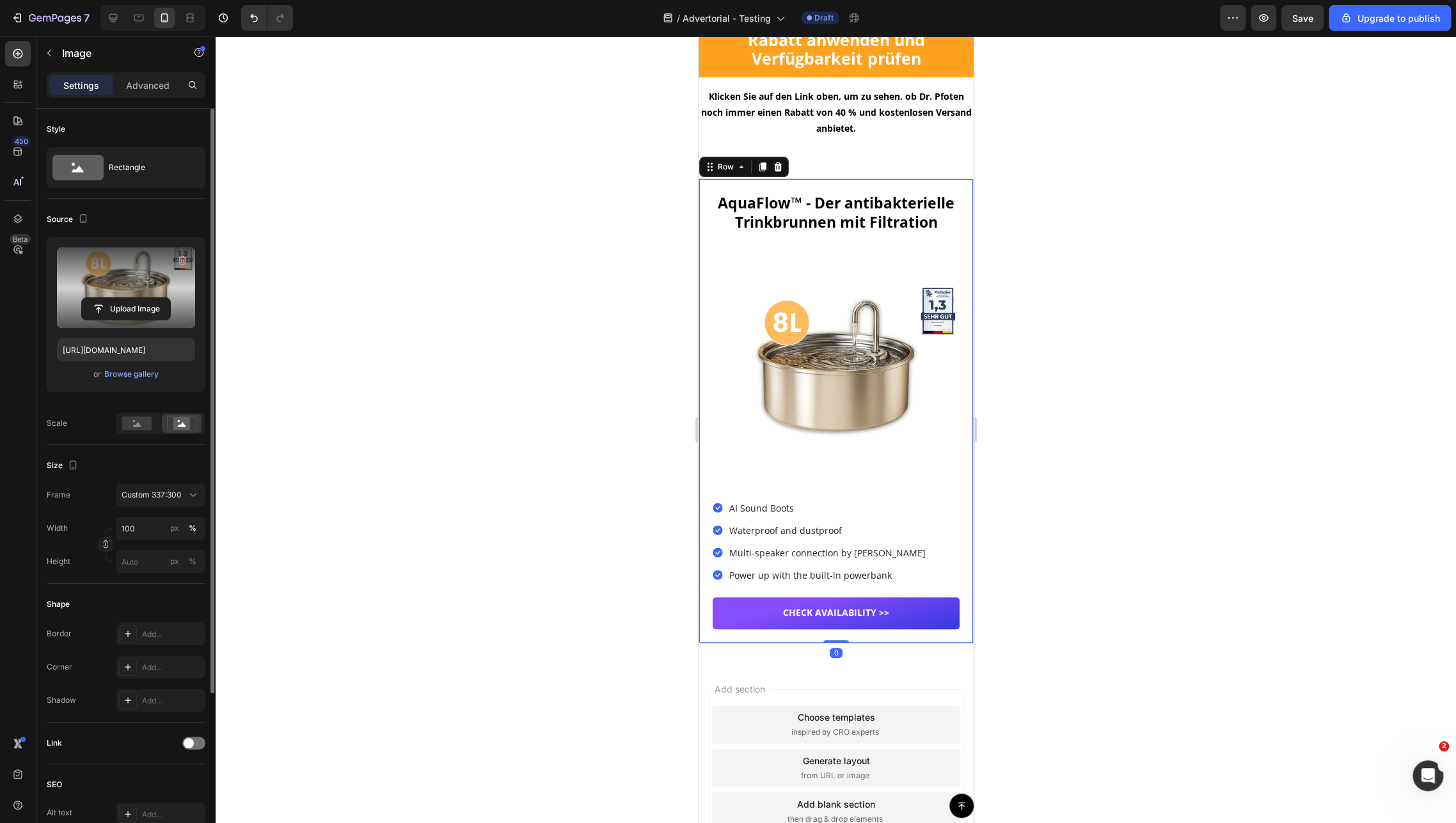
click at [838, 266] on div "⁠⁠⁠⁠⁠⁠⁠ AquaFlow™ - Der antibakterielle Trinkbrunnen mit Filtration Heading Ico…" at bounding box center [835, 410] width 247 height 436
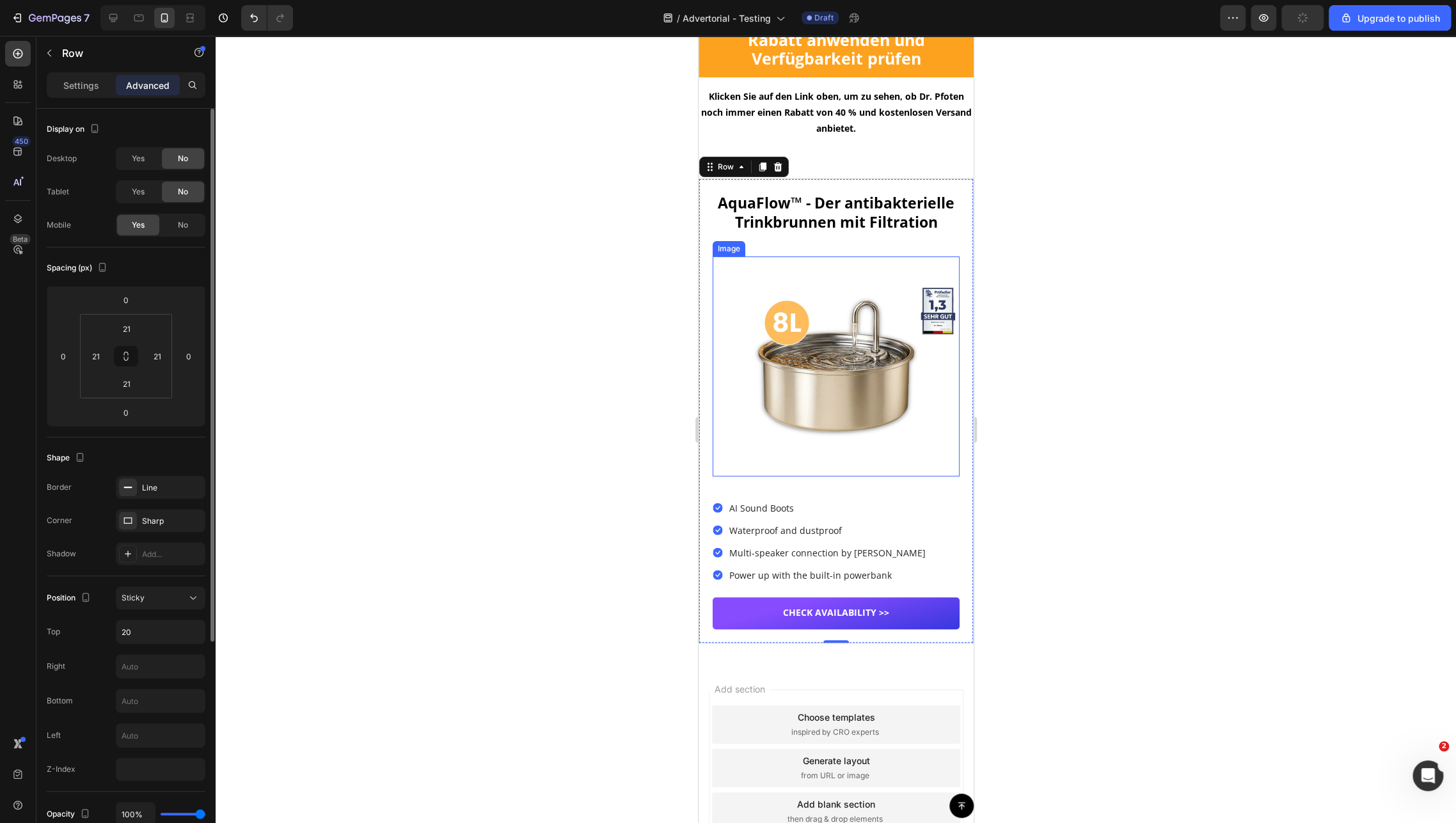
type input "24"
type input "19"
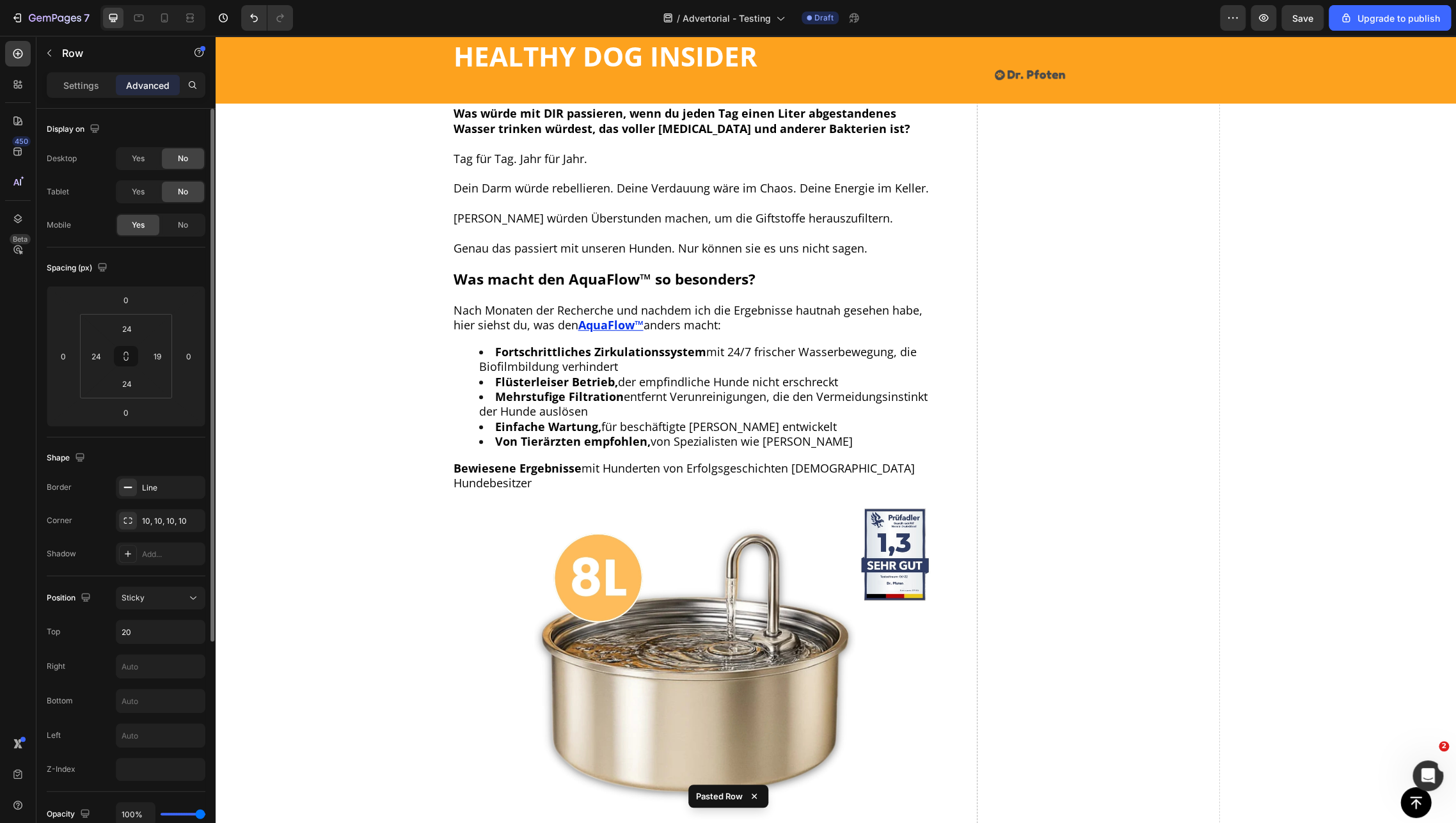
scroll to position [7060, 0]
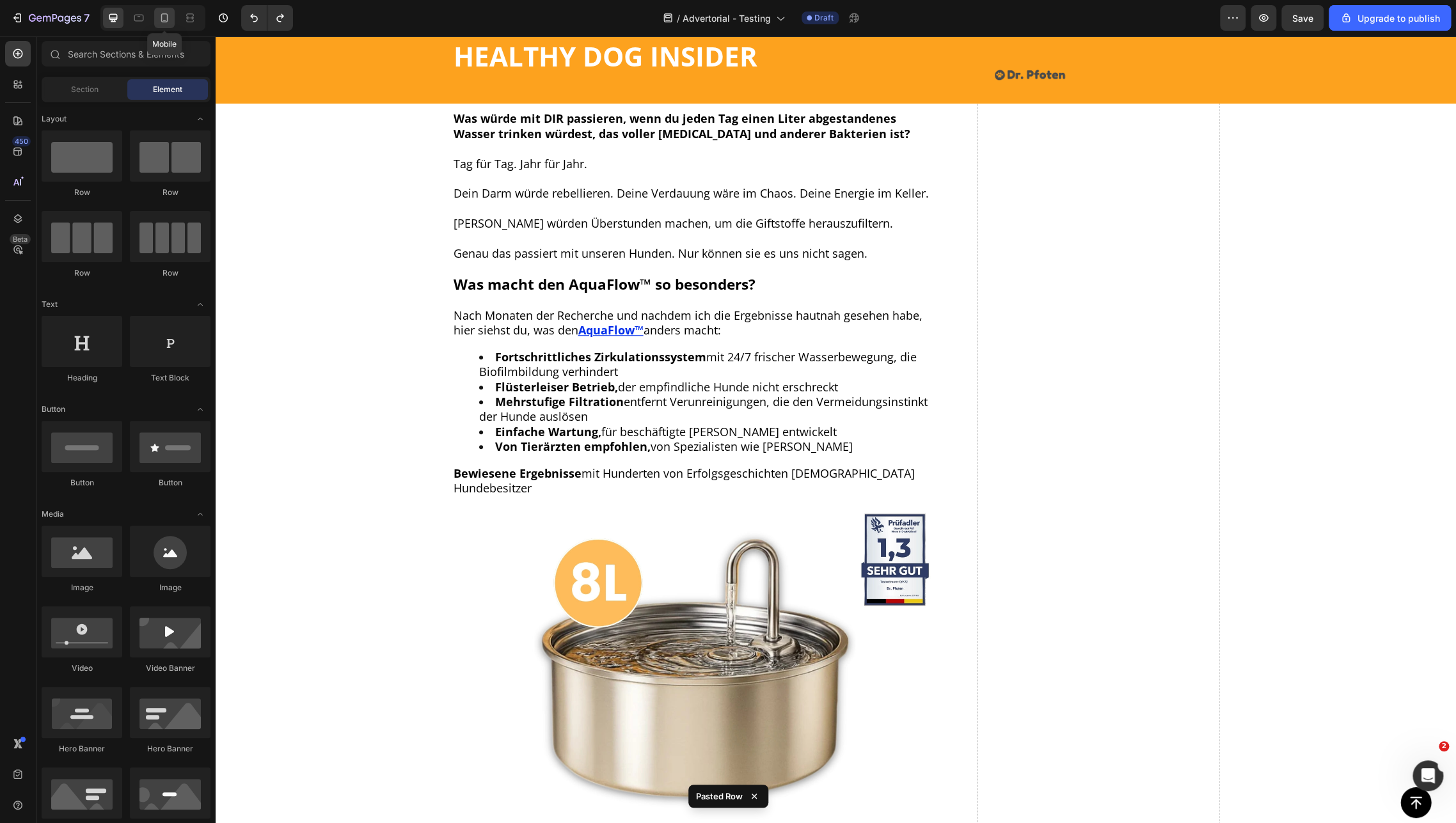
click at [169, 21] on icon at bounding box center [164, 18] width 12 height 12
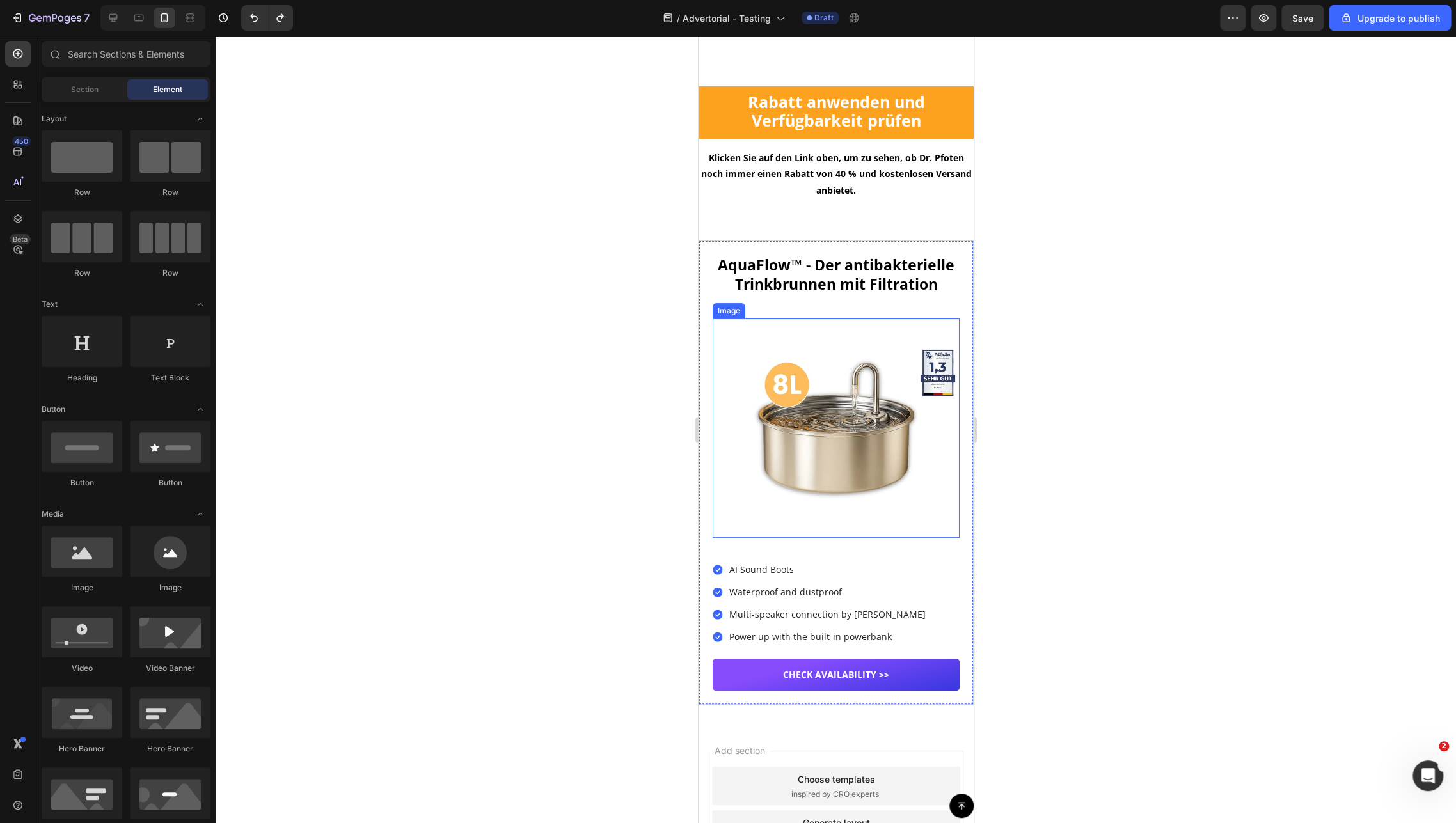
scroll to position [9845, 0]
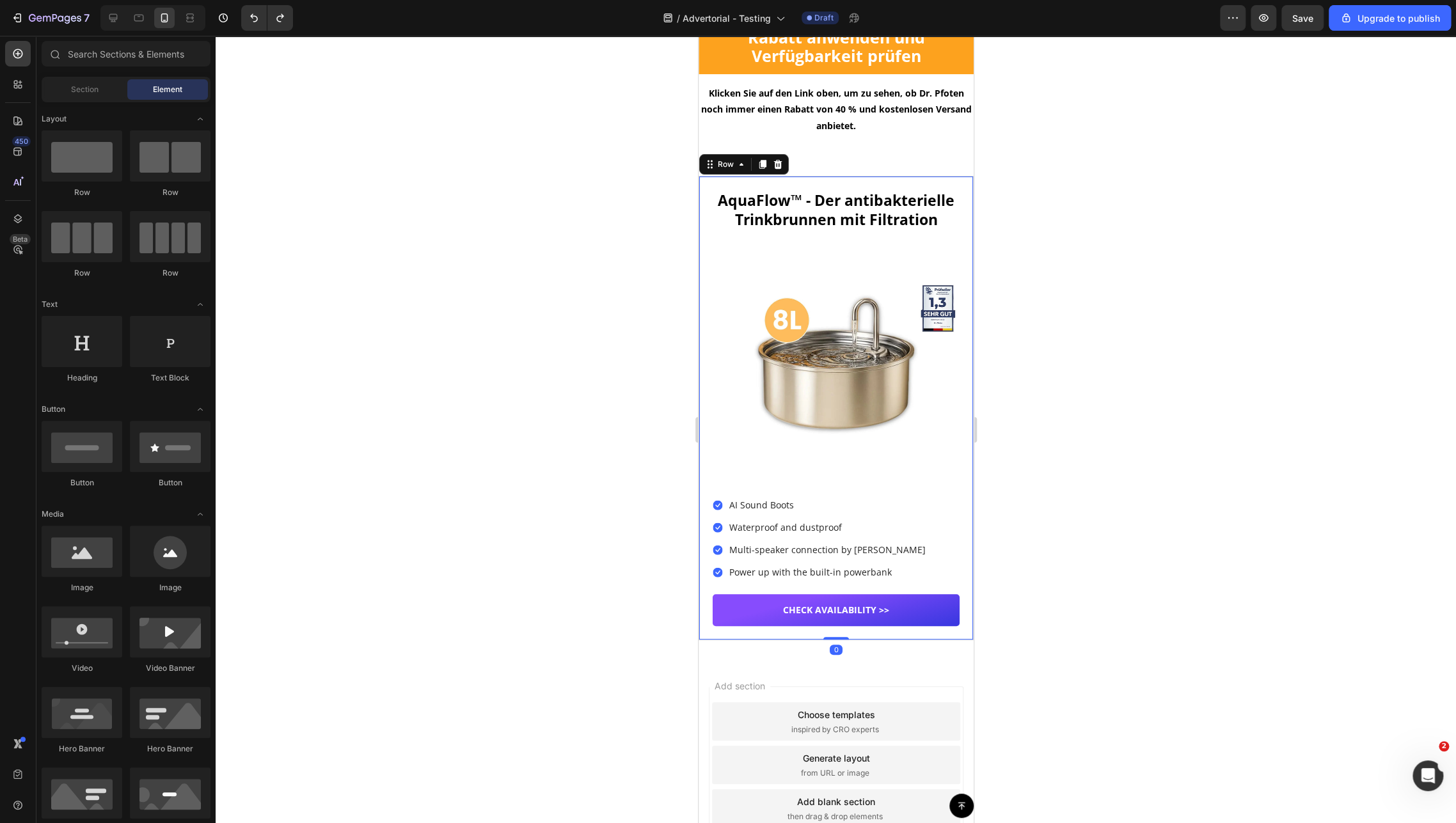
click at [807, 266] on div "AquaFlow™ - Der antibakterielle Trinkbrunnen mit Filtration Heading Icon Icon I…" at bounding box center [835, 407] width 247 height 436
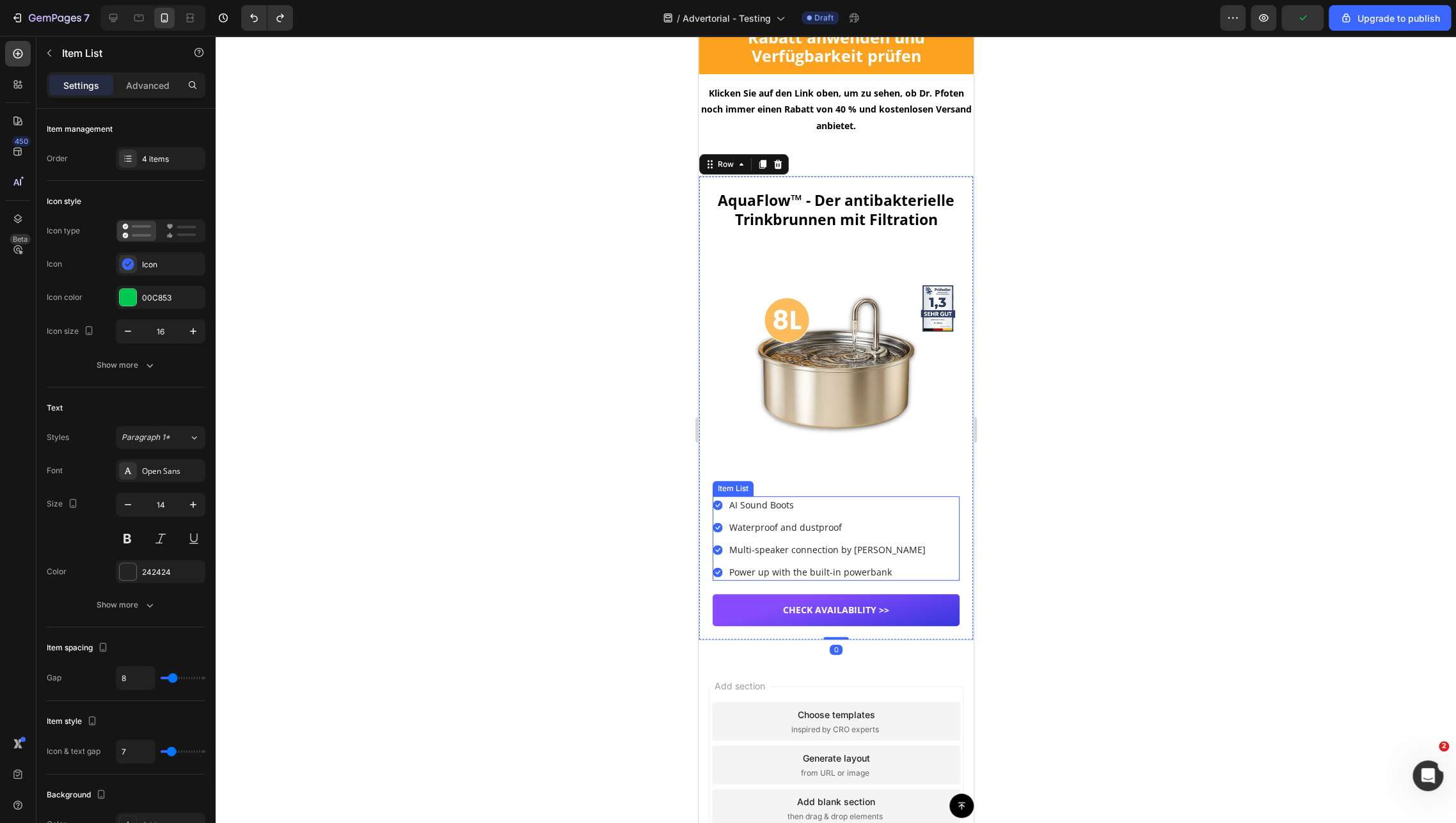
click at [749, 512] on p "AI Sound Boots" at bounding box center [827, 505] width 196 height 13
click at [754, 512] on p "AI Sound Boots" at bounding box center [827, 505] width 196 height 13
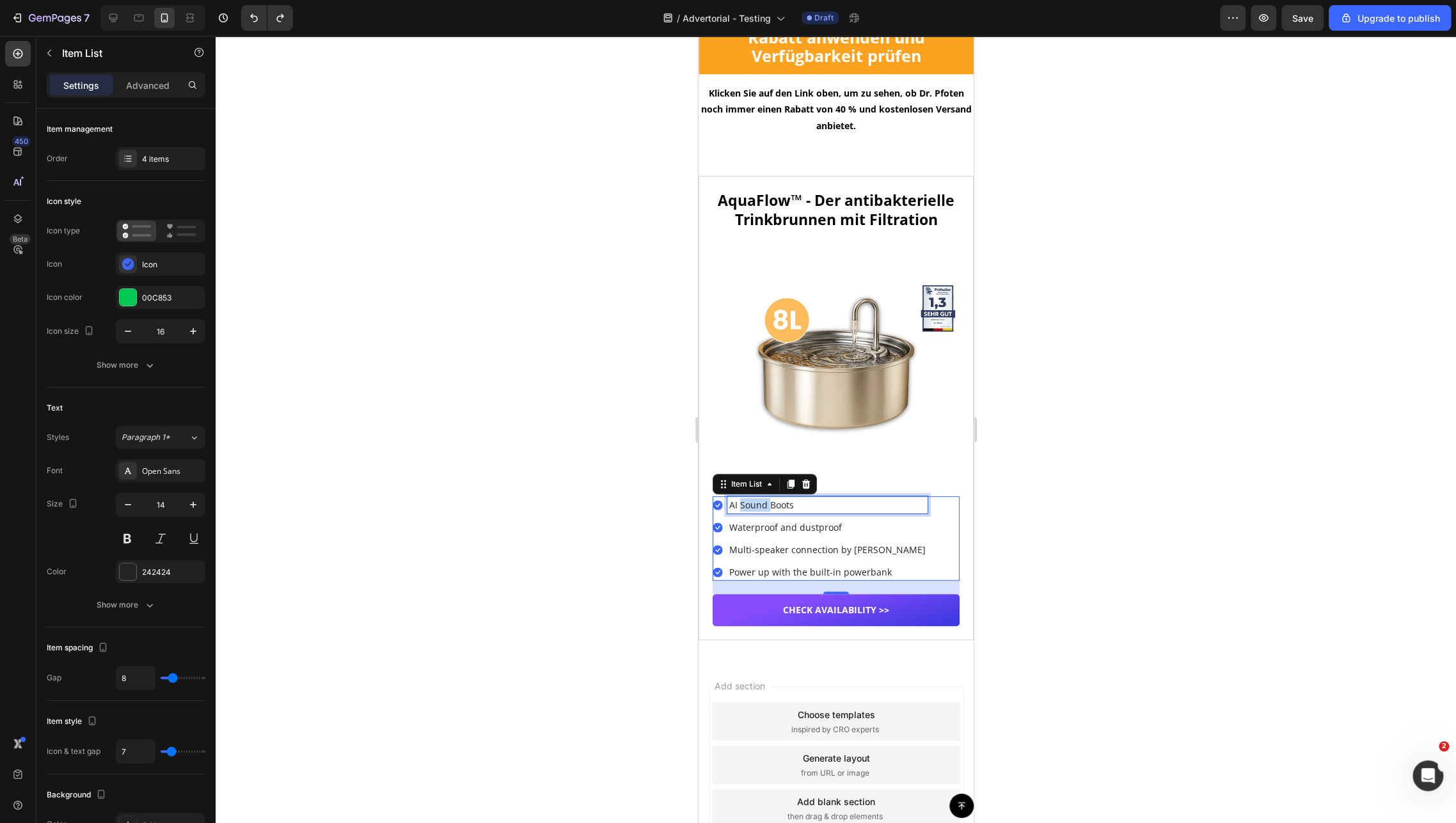
click at [754, 512] on p "AI Sound Boots" at bounding box center [827, 505] width 196 height 13
click at [804, 534] on p "Waterproof and dustproof" at bounding box center [827, 527] width 196 height 13
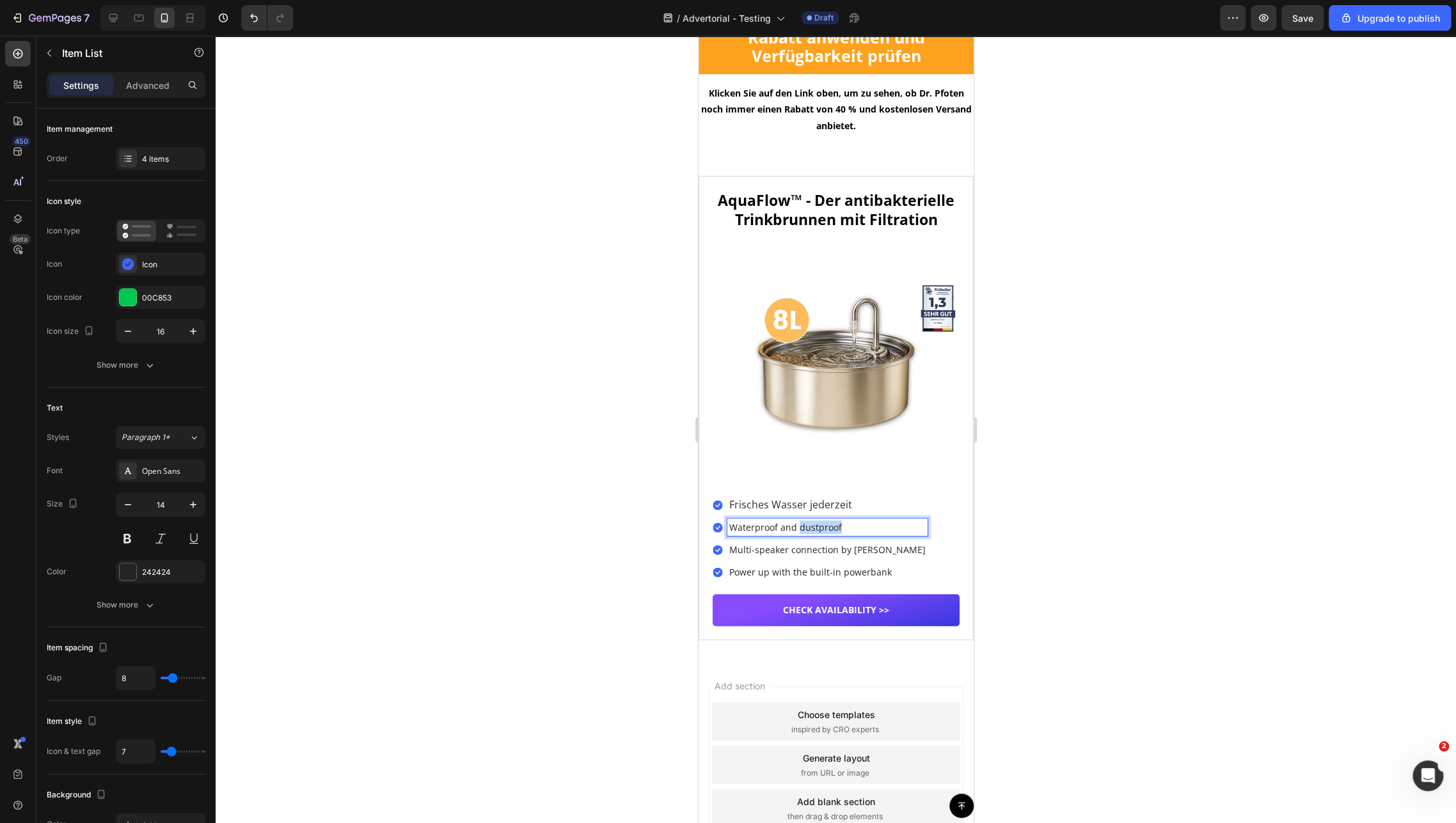
click at [804, 534] on p "Waterproof and dustproof" at bounding box center [827, 527] width 196 height 13
click at [786, 556] on p "Multi-speaker connection by [PERSON_NAME]" at bounding box center [827, 549] width 196 height 13
click at [791, 579] on p "Power up with the built-in powerbank" at bounding box center [825, 572] width 193 height 13
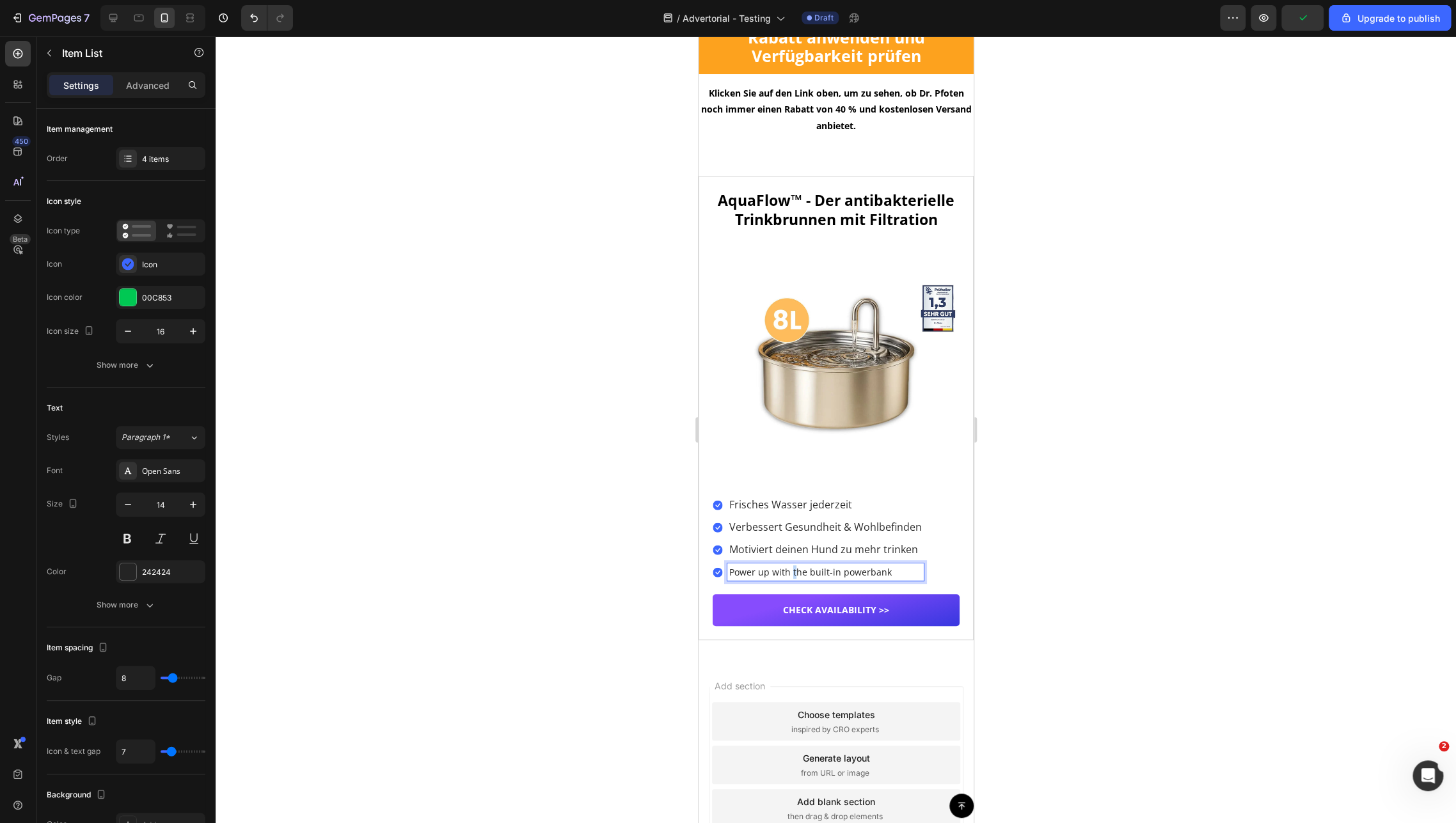
click at [791, 579] on p "Power up with the built-in powerbank" at bounding box center [825, 572] width 193 height 13
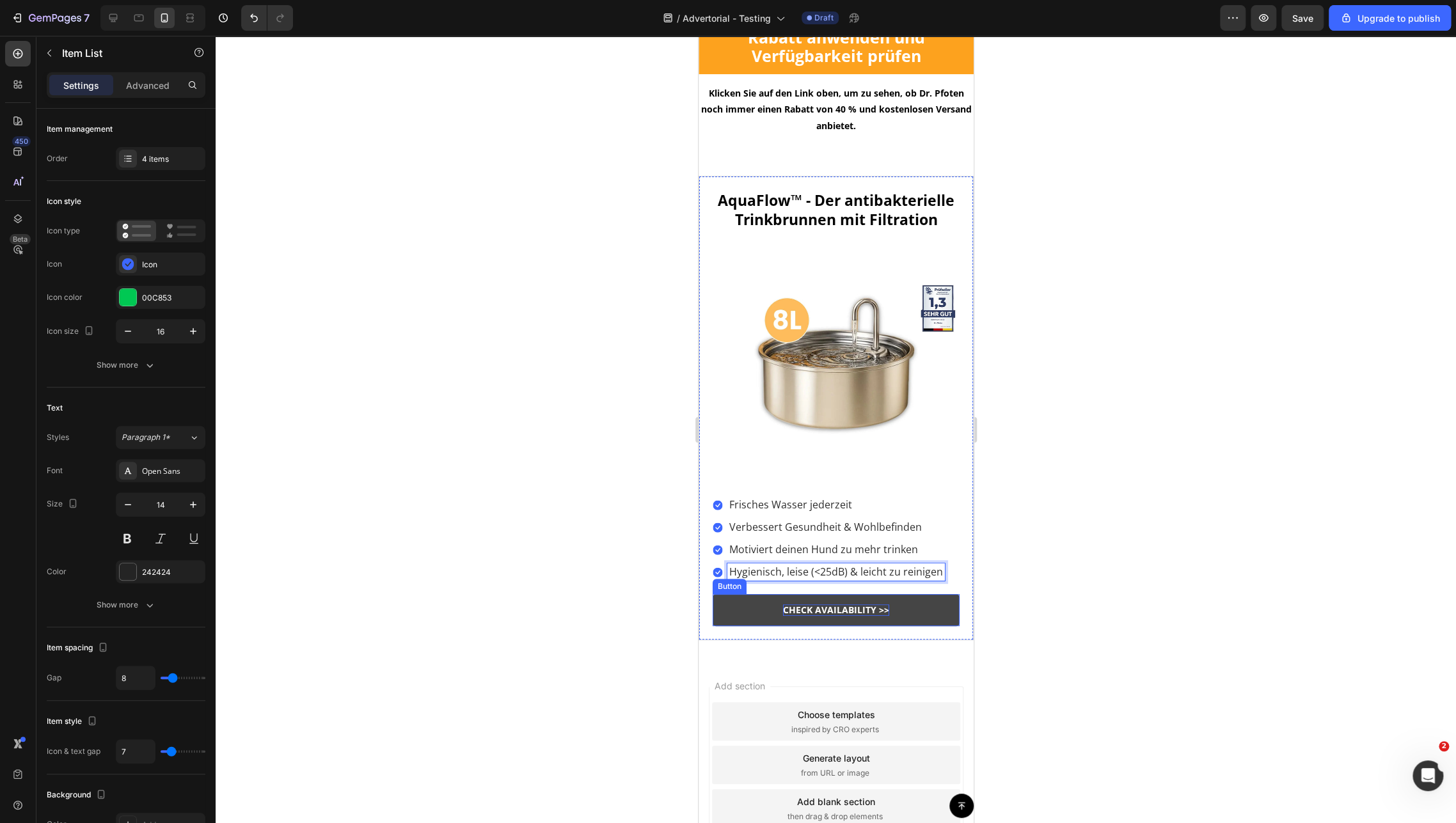
click at [819, 616] on p "CHECK AVAILABILITY >>" at bounding box center [835, 610] width 106 height 12
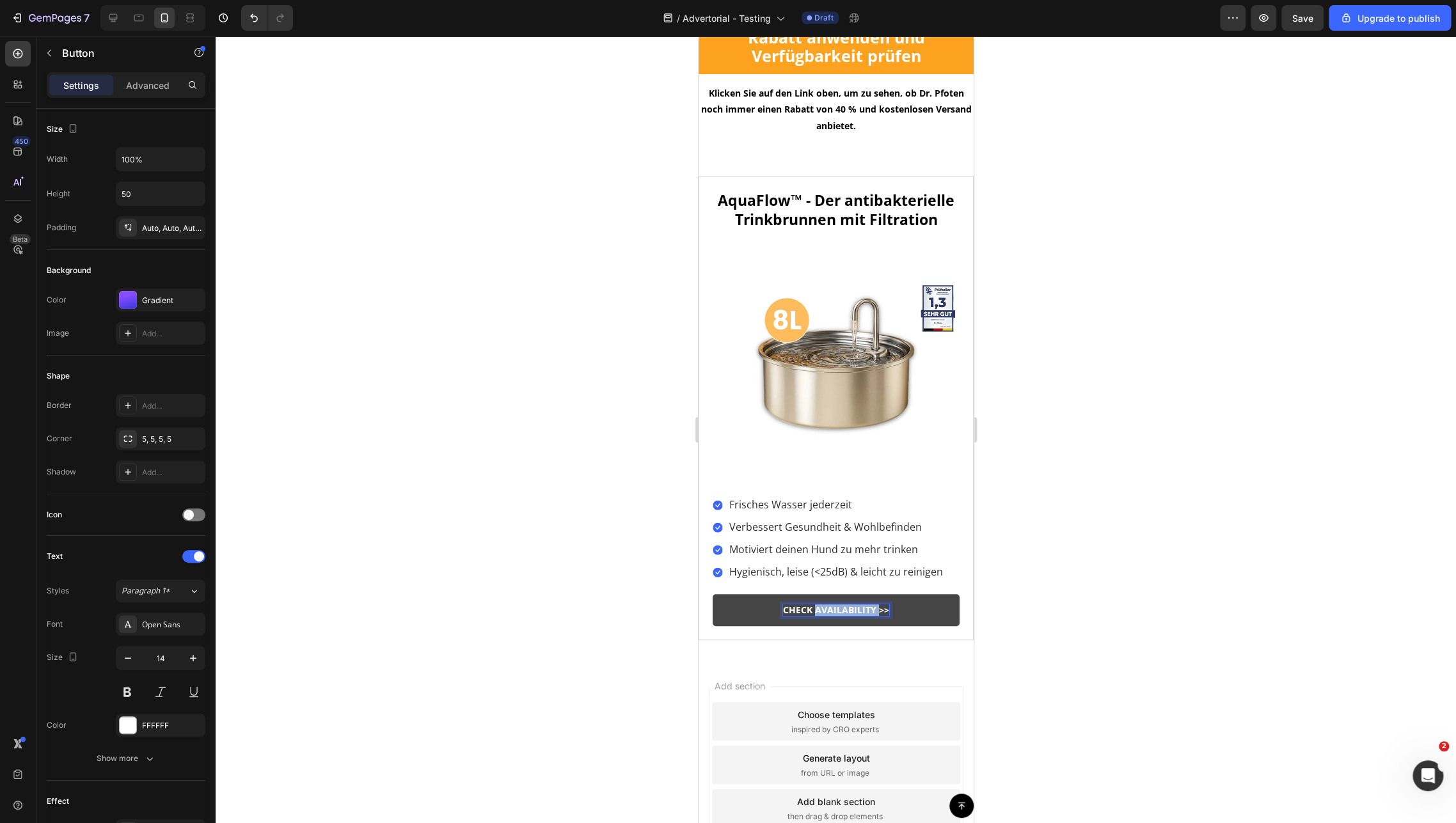
click at [819, 616] on p "CHECK AVAILABILITY >>" at bounding box center [835, 610] width 106 height 12
click at [727, 612] on link "Verfügbarkeit prüfen" at bounding box center [835, 610] width 247 height 32
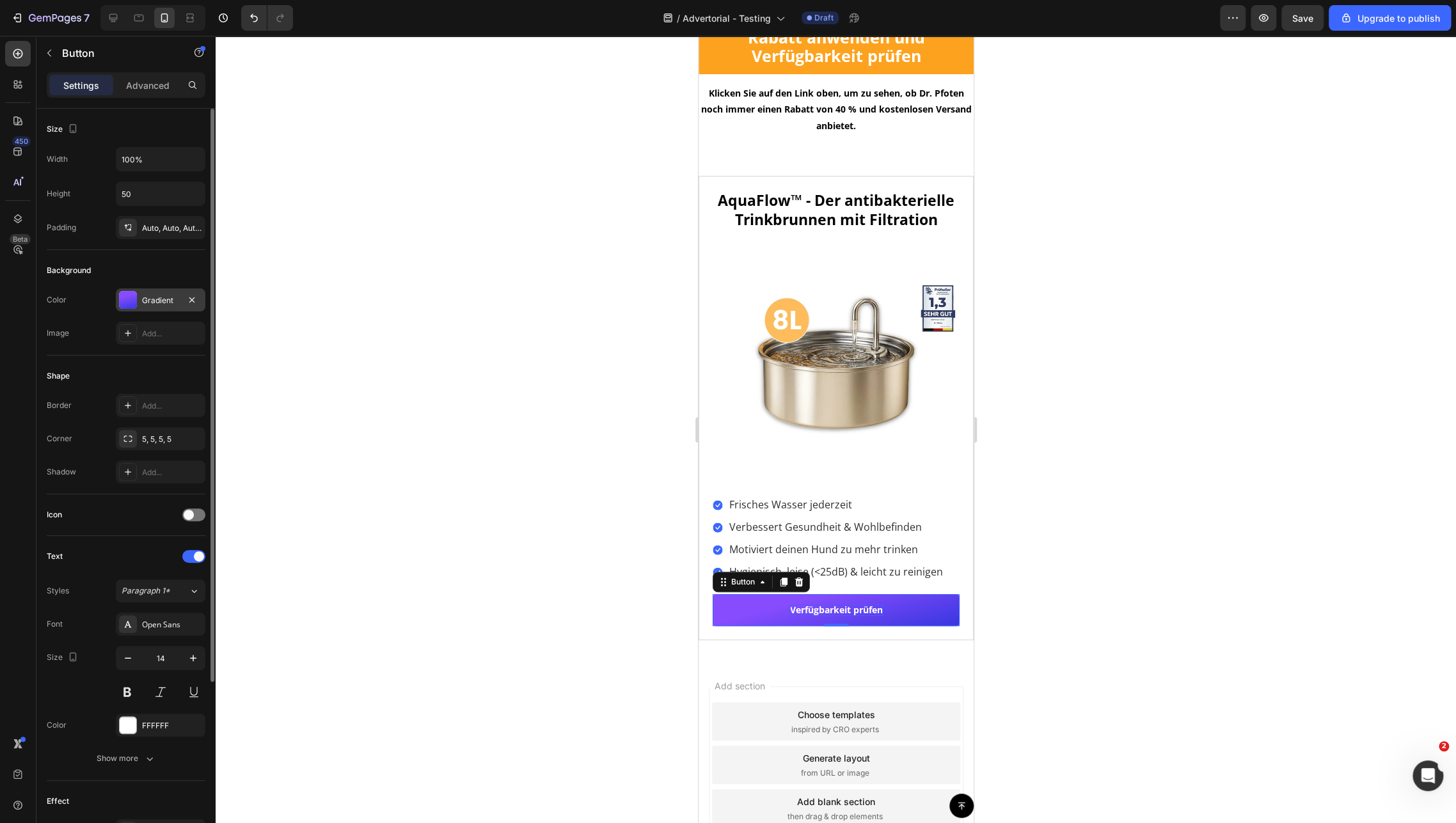
click at [132, 303] on div at bounding box center [128, 300] width 18 height 18
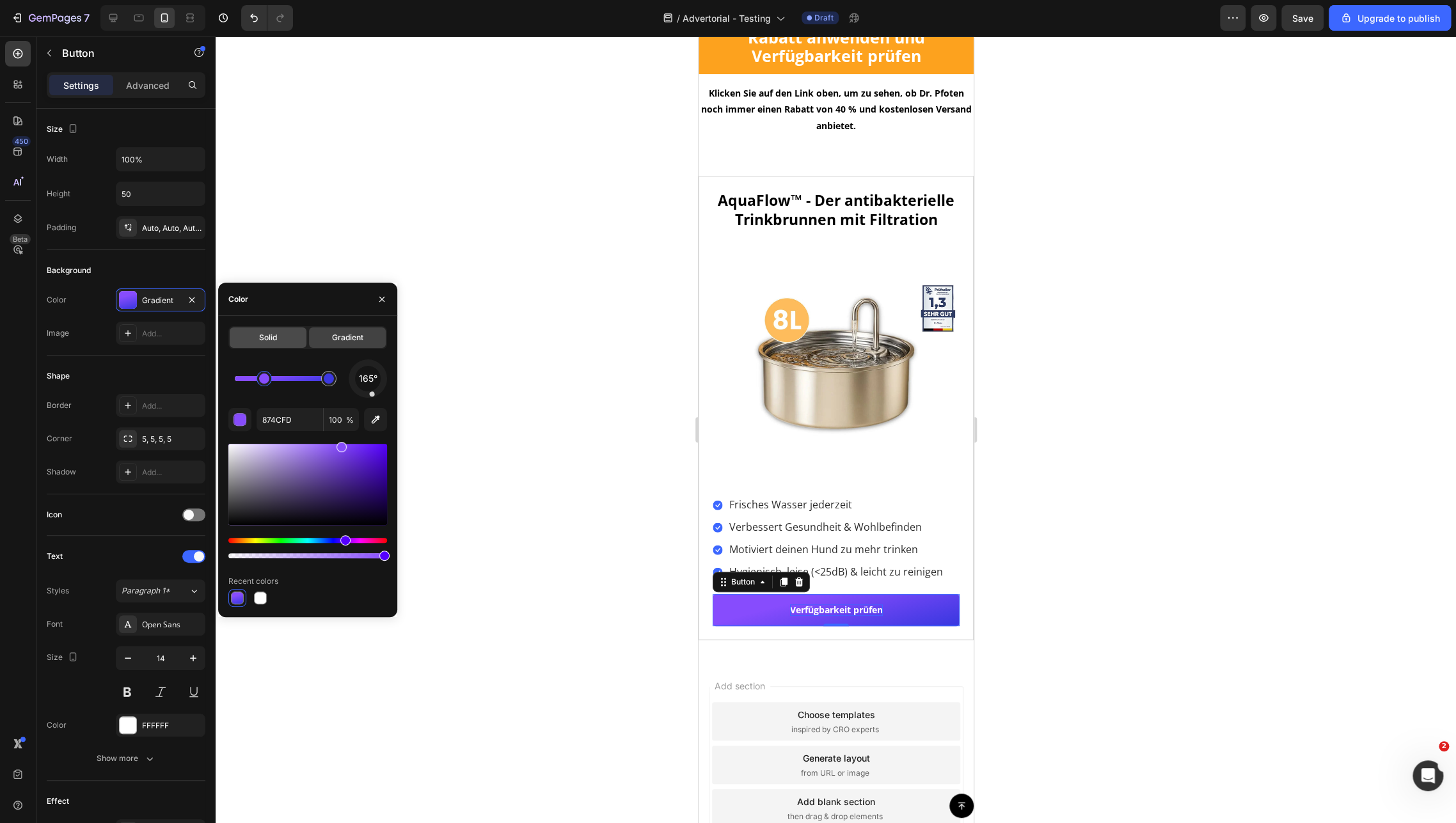
click at [259, 346] on div "Solid" at bounding box center [268, 337] width 77 height 21
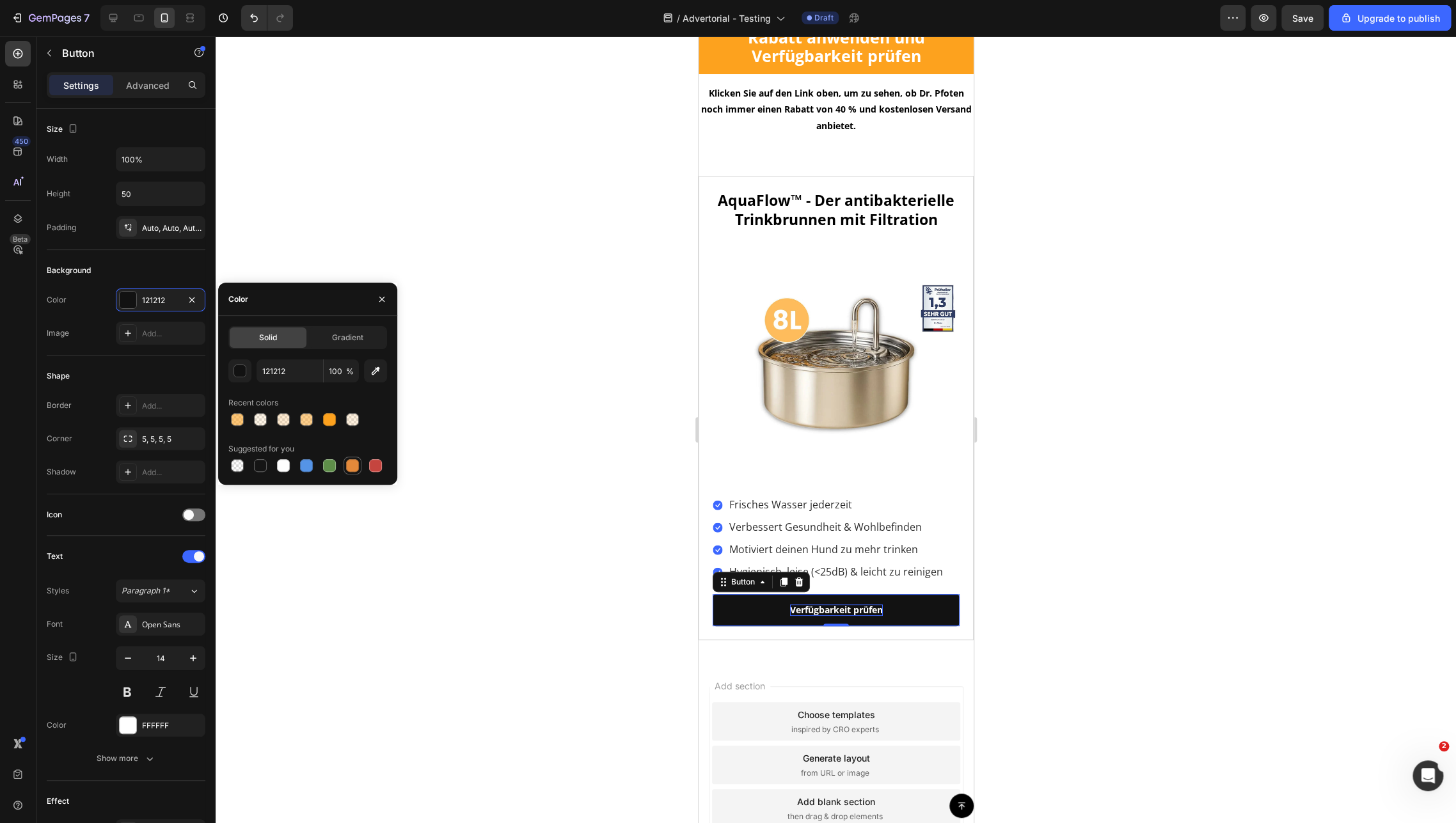
click at [351, 466] on div at bounding box center [352, 465] width 12 height 12
type input "E4893A"
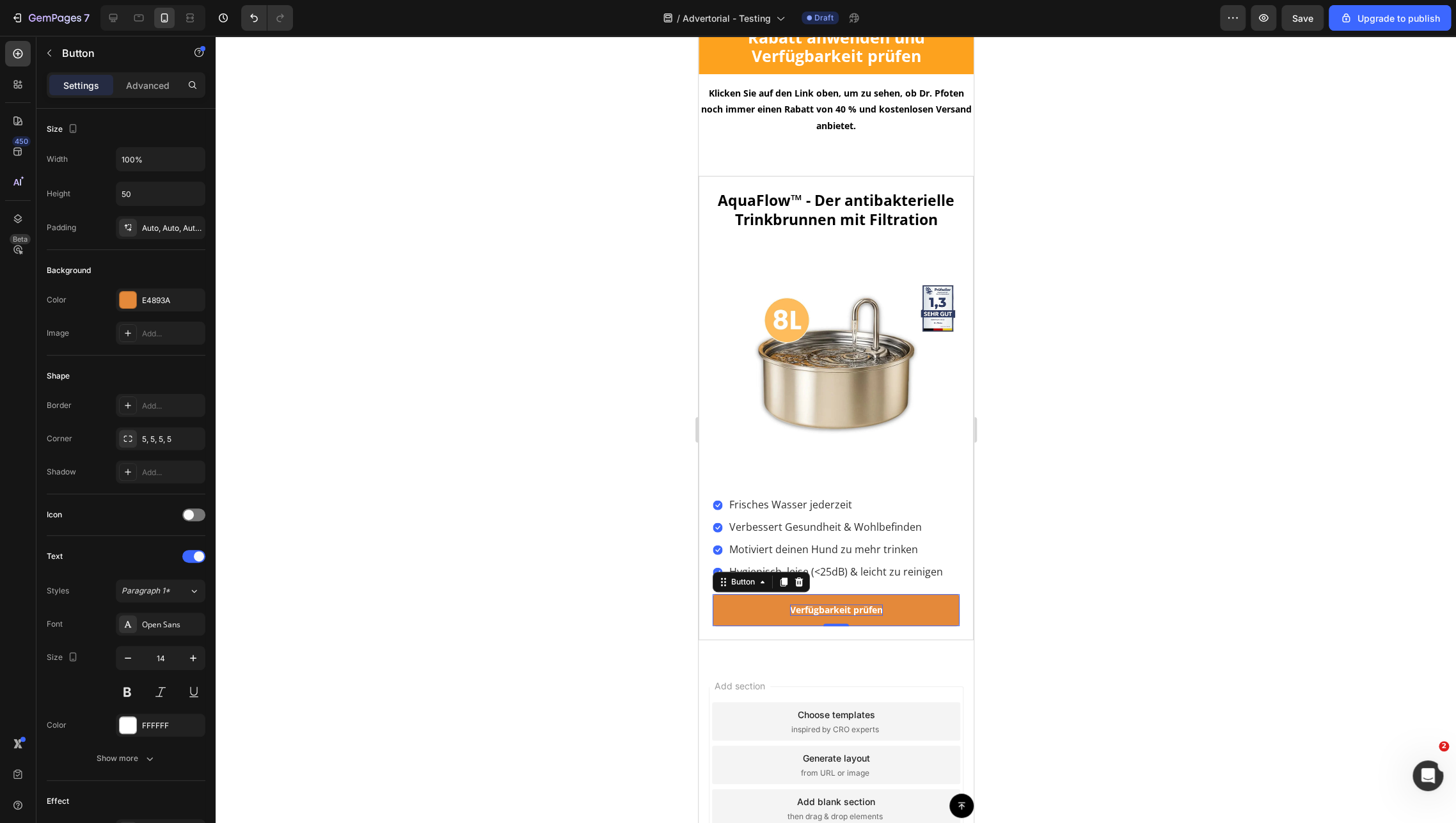
click at [1137, 424] on div at bounding box center [836, 429] width 1240 height 787
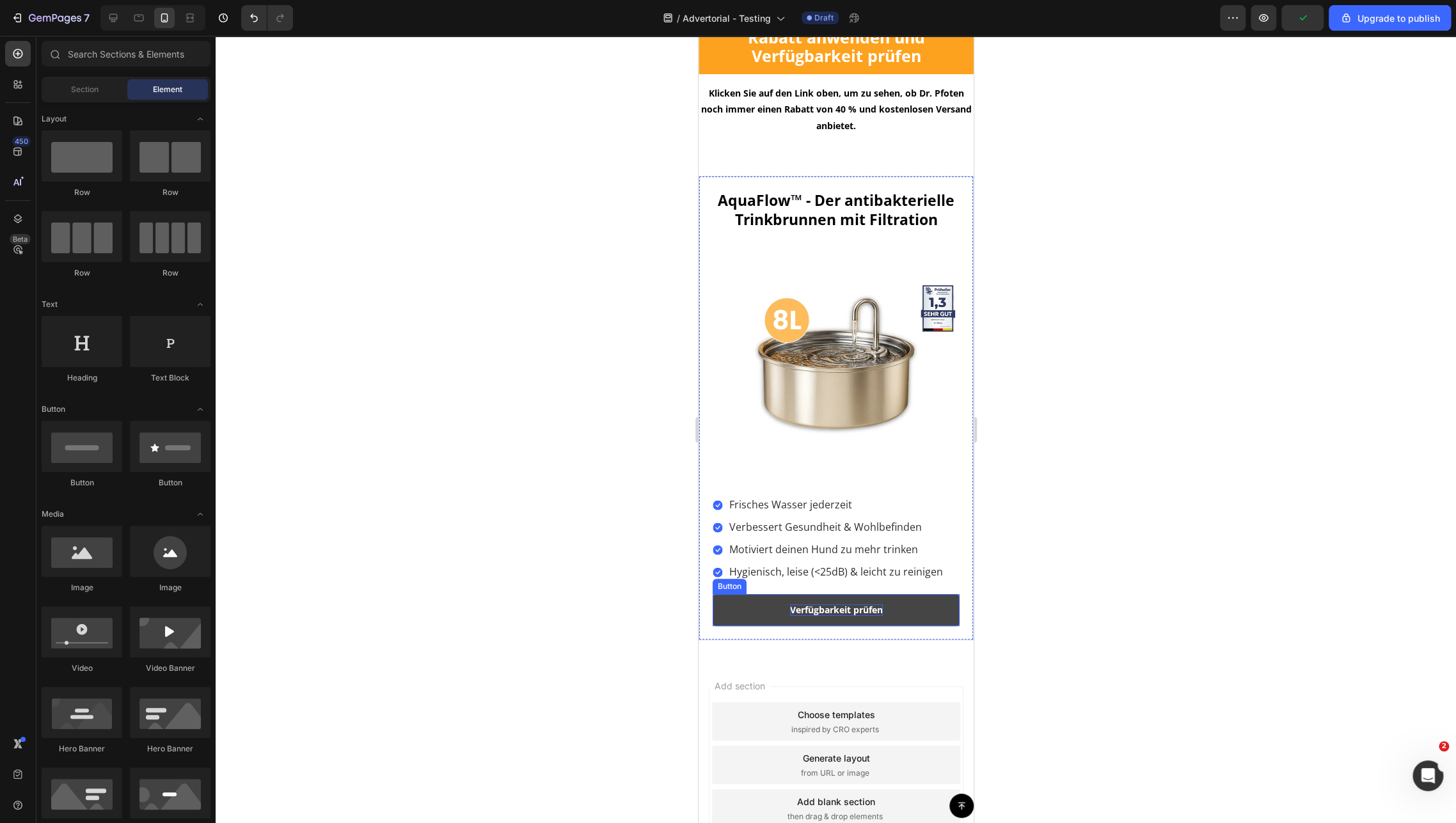
click at [721, 619] on link "Verfügbarkeit prüfen" at bounding box center [835, 610] width 247 height 32
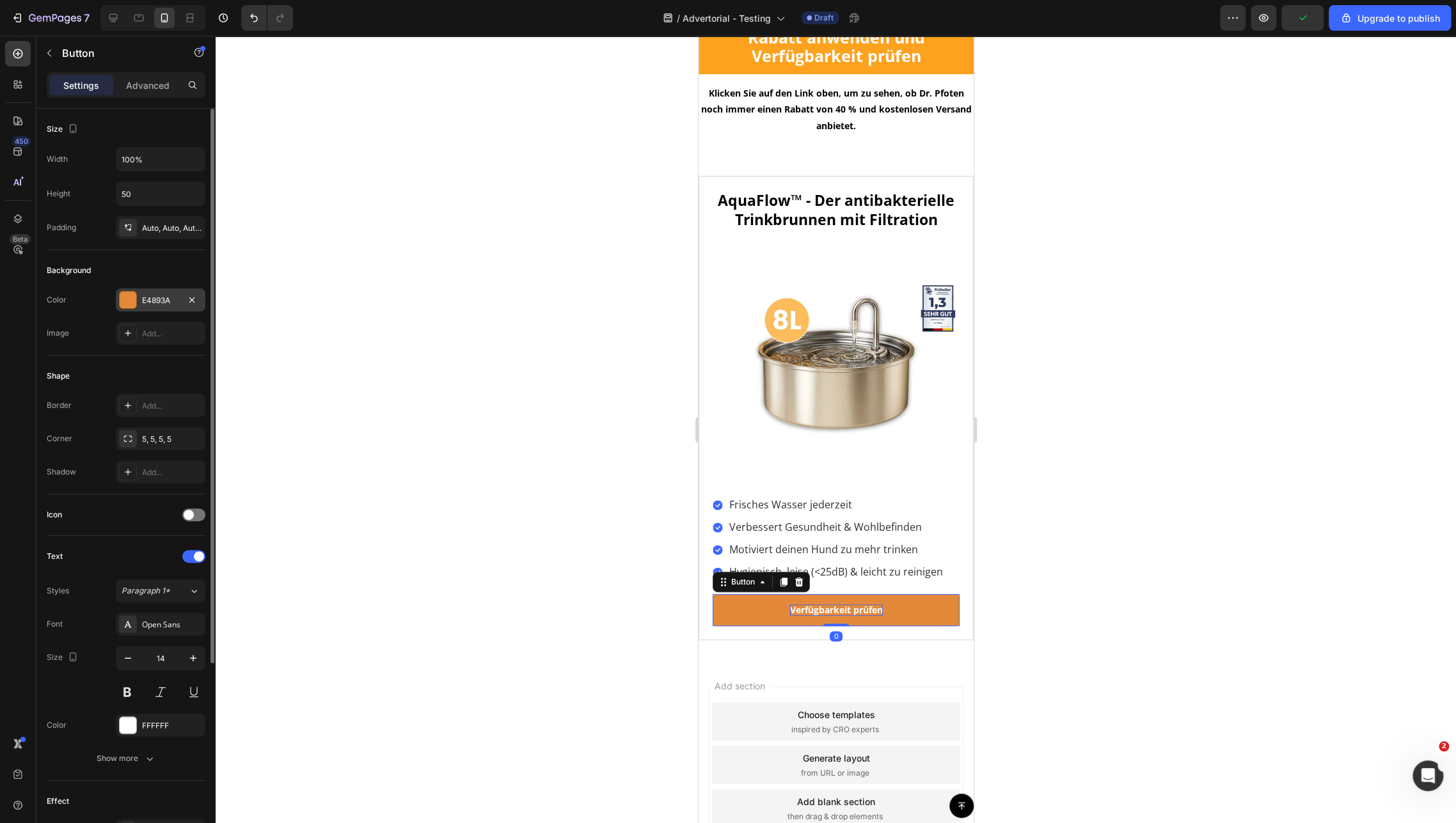
click at [158, 301] on div "E4893A" at bounding box center [161, 300] width 37 height 12
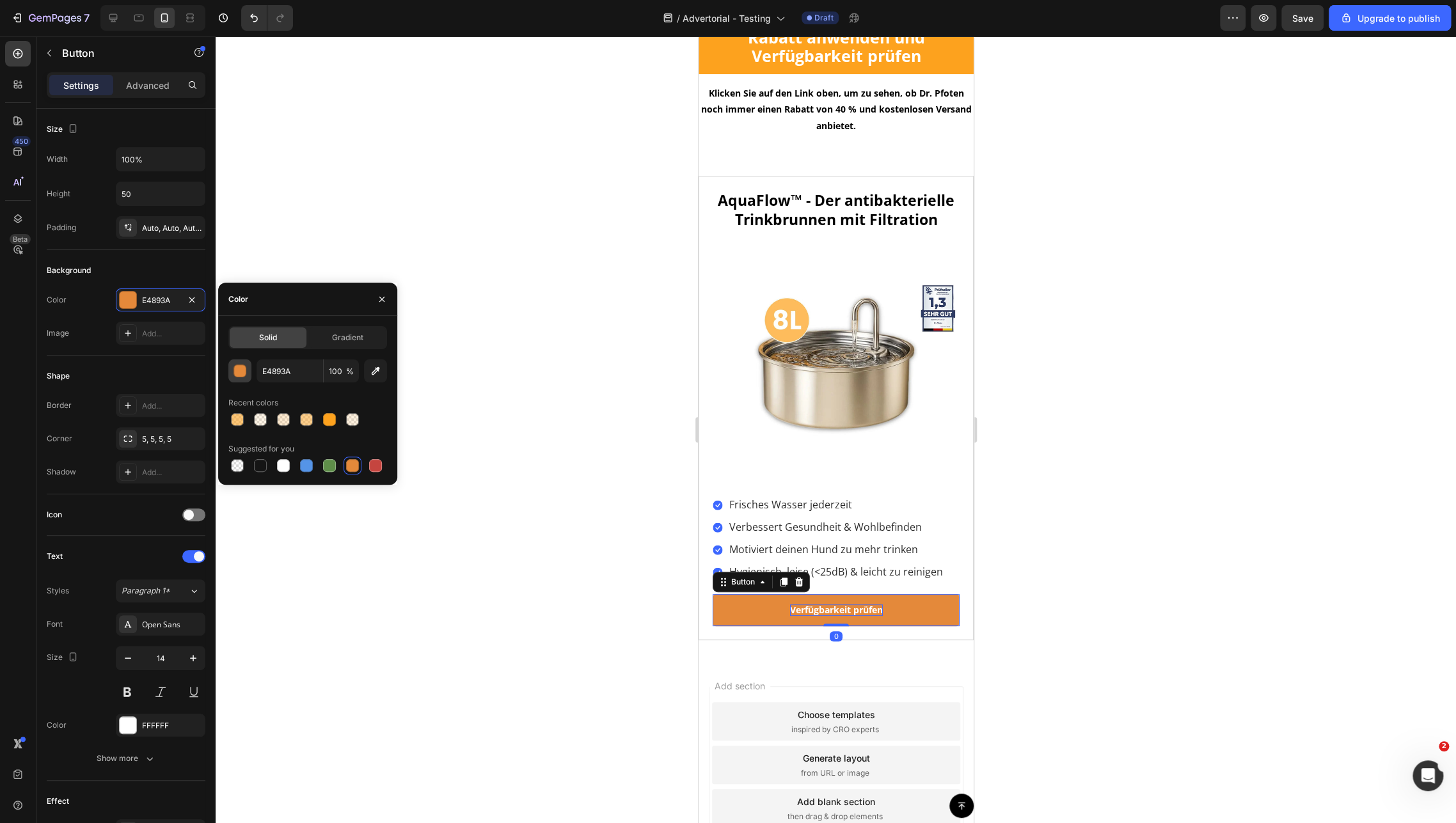
click at [241, 376] on div "button" at bounding box center [240, 371] width 12 height 12
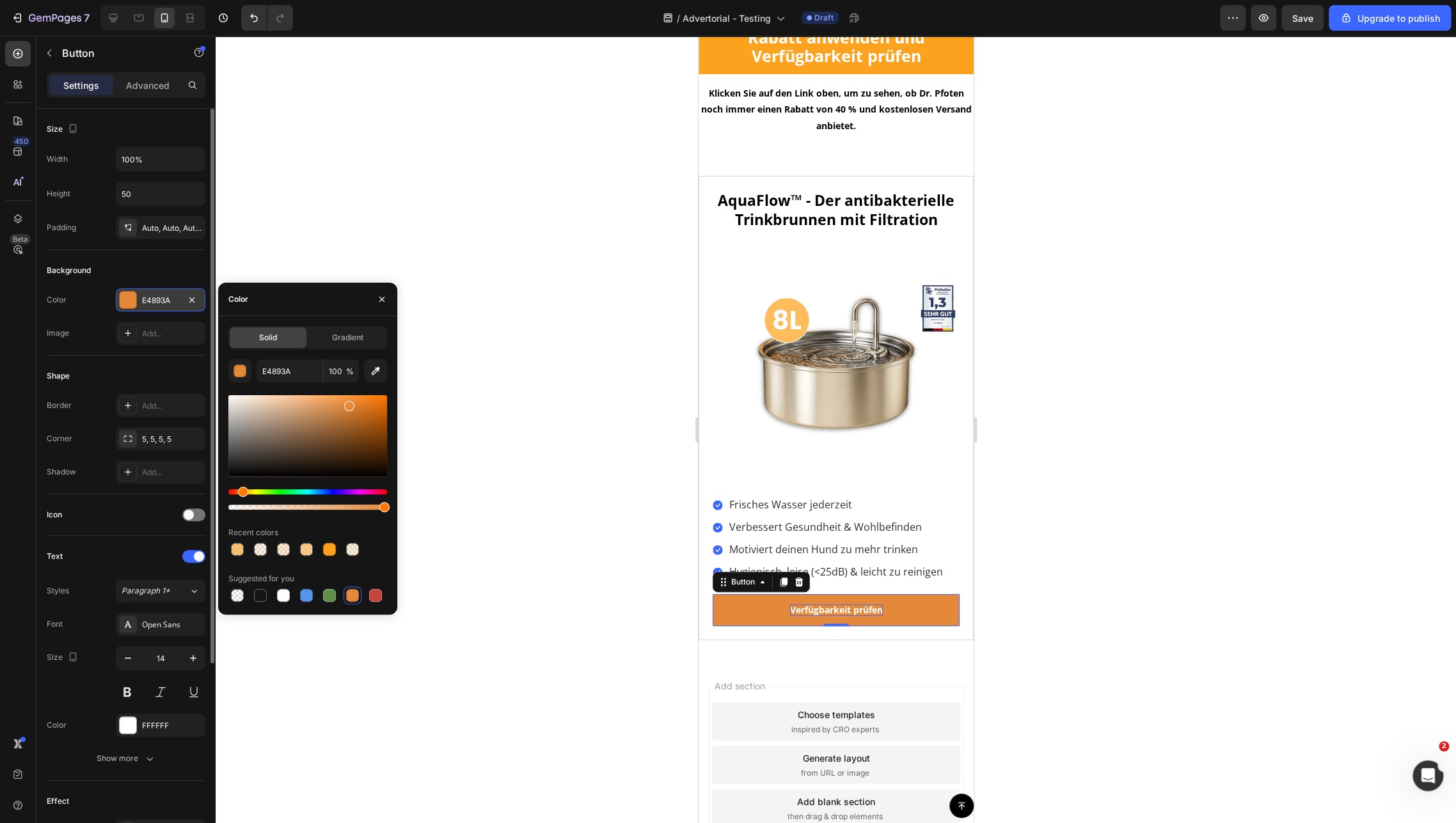
click at [153, 295] on div "E4893A" at bounding box center [161, 300] width 37 height 12
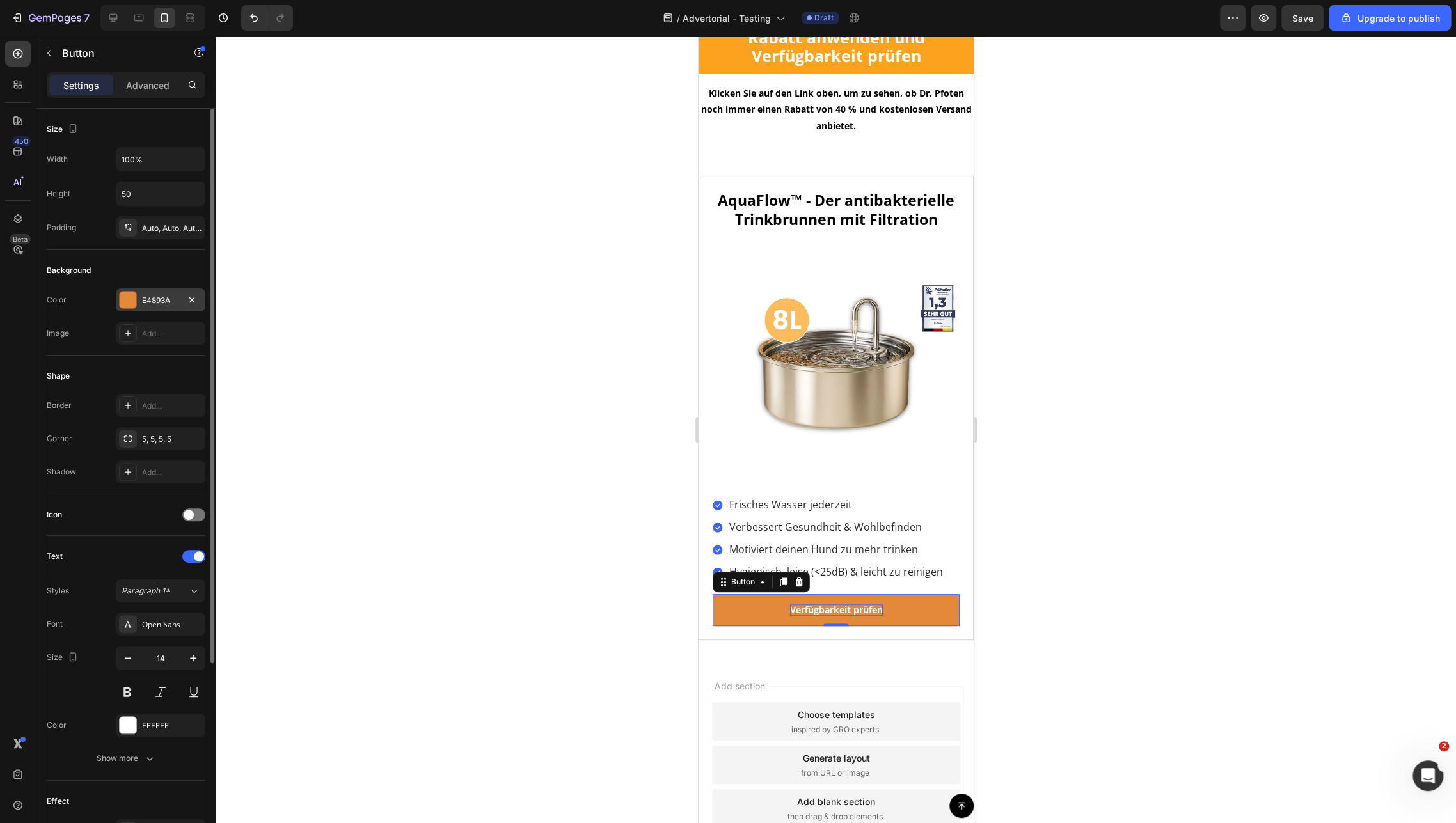
click at [119, 290] on div "E4893A" at bounding box center [161, 300] width 89 height 23
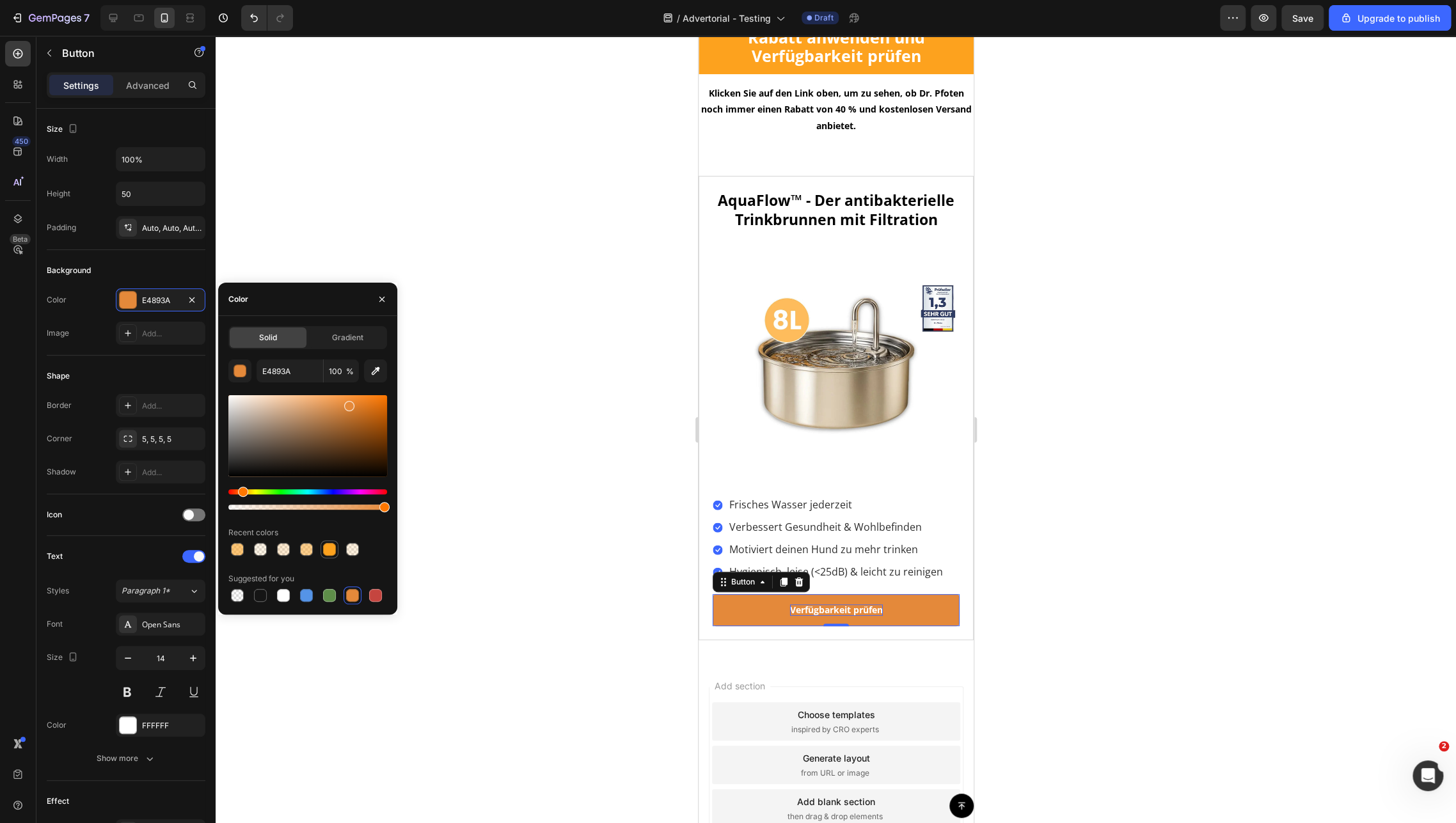
click at [328, 546] on div at bounding box center [329, 549] width 12 height 12
type input "FDA21E"
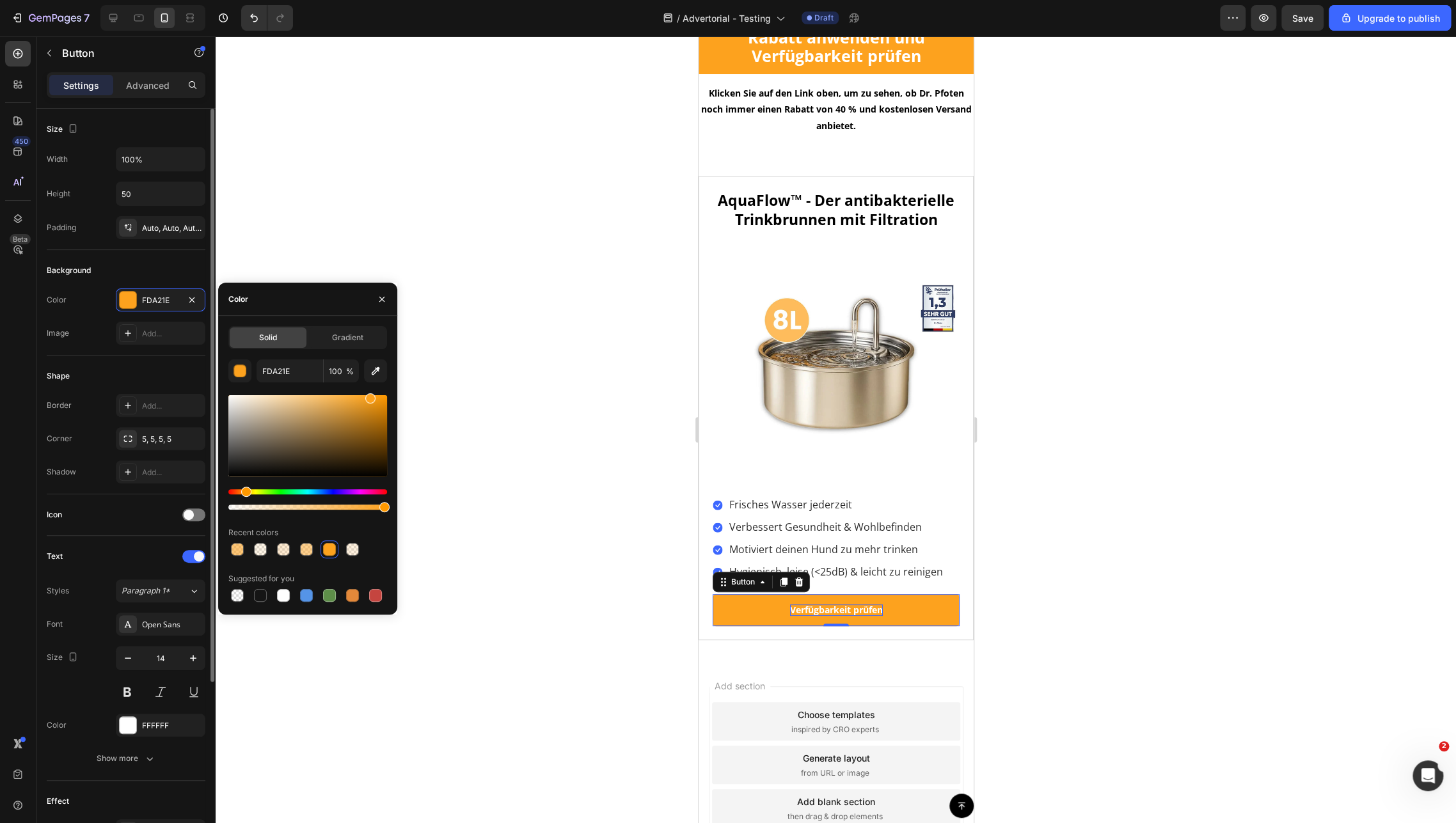
scroll to position [232, 0]
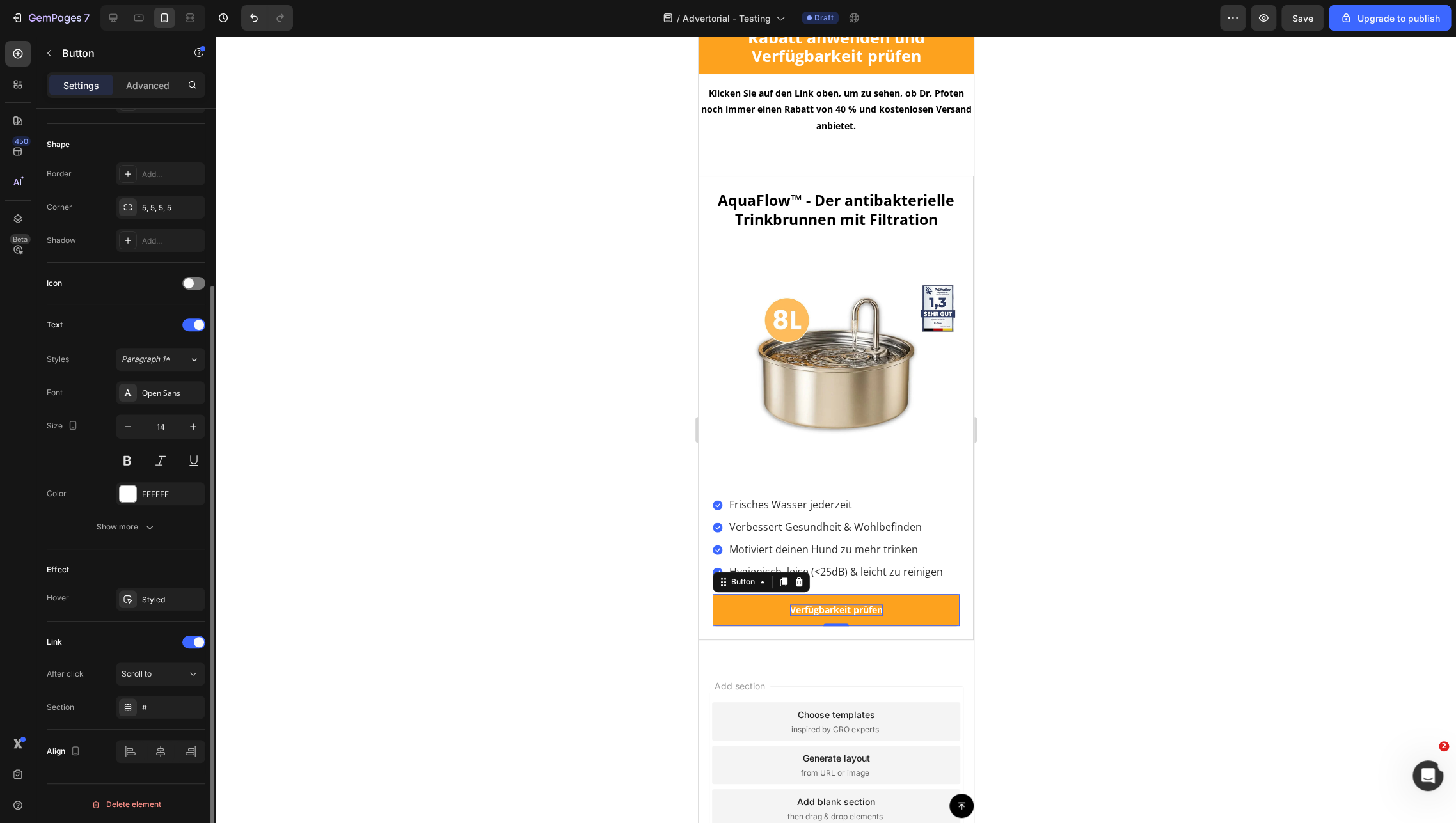
click at [123, 633] on div "Link" at bounding box center [126, 641] width 159 height 21
click at [175, 679] on div "Scroll to" at bounding box center [160, 674] width 78 height 12
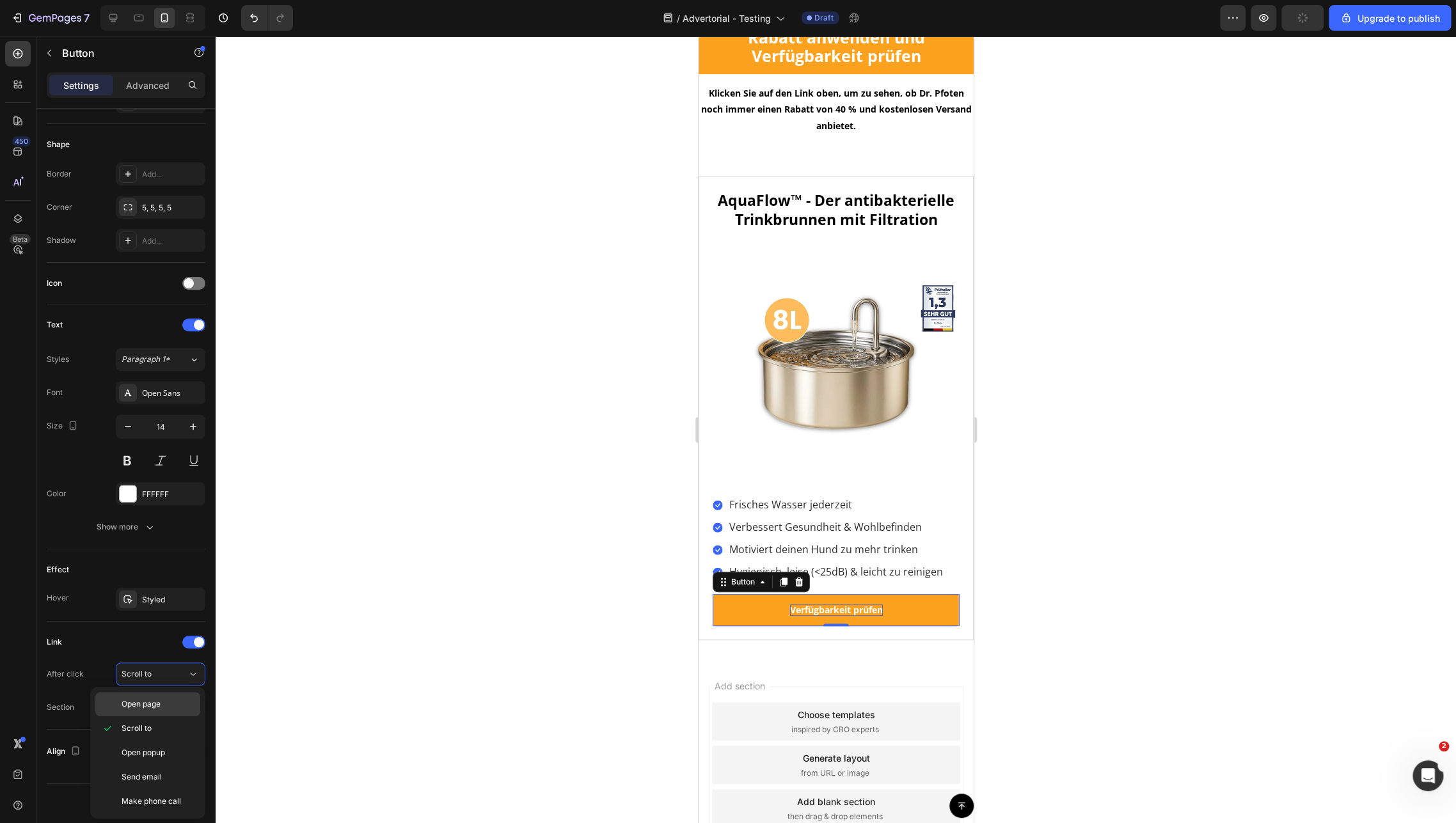
click at [153, 700] on span "Open page" at bounding box center [141, 704] width 39 height 12
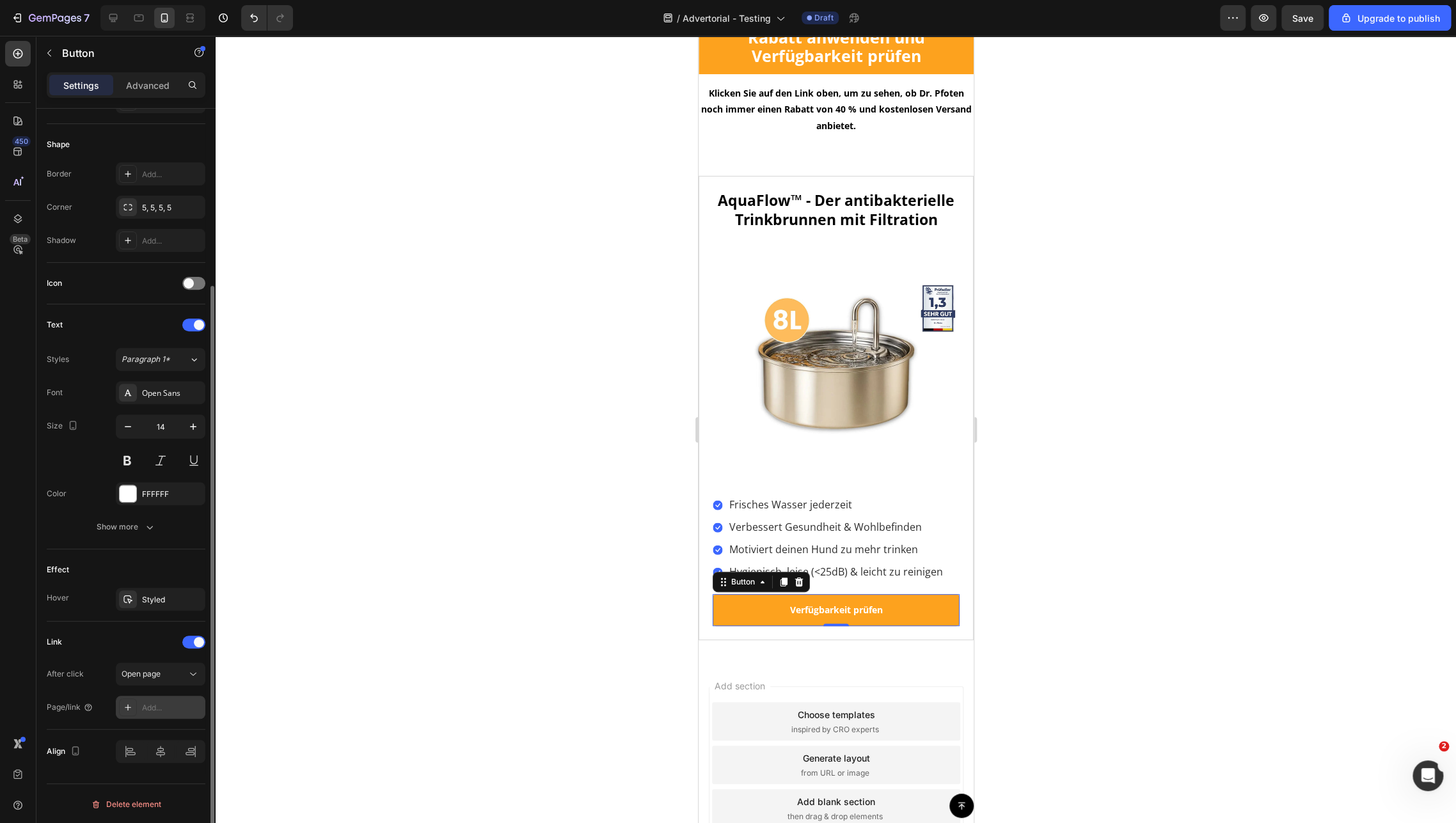
click at [157, 711] on div "Add..." at bounding box center [171, 707] width 60 height 12
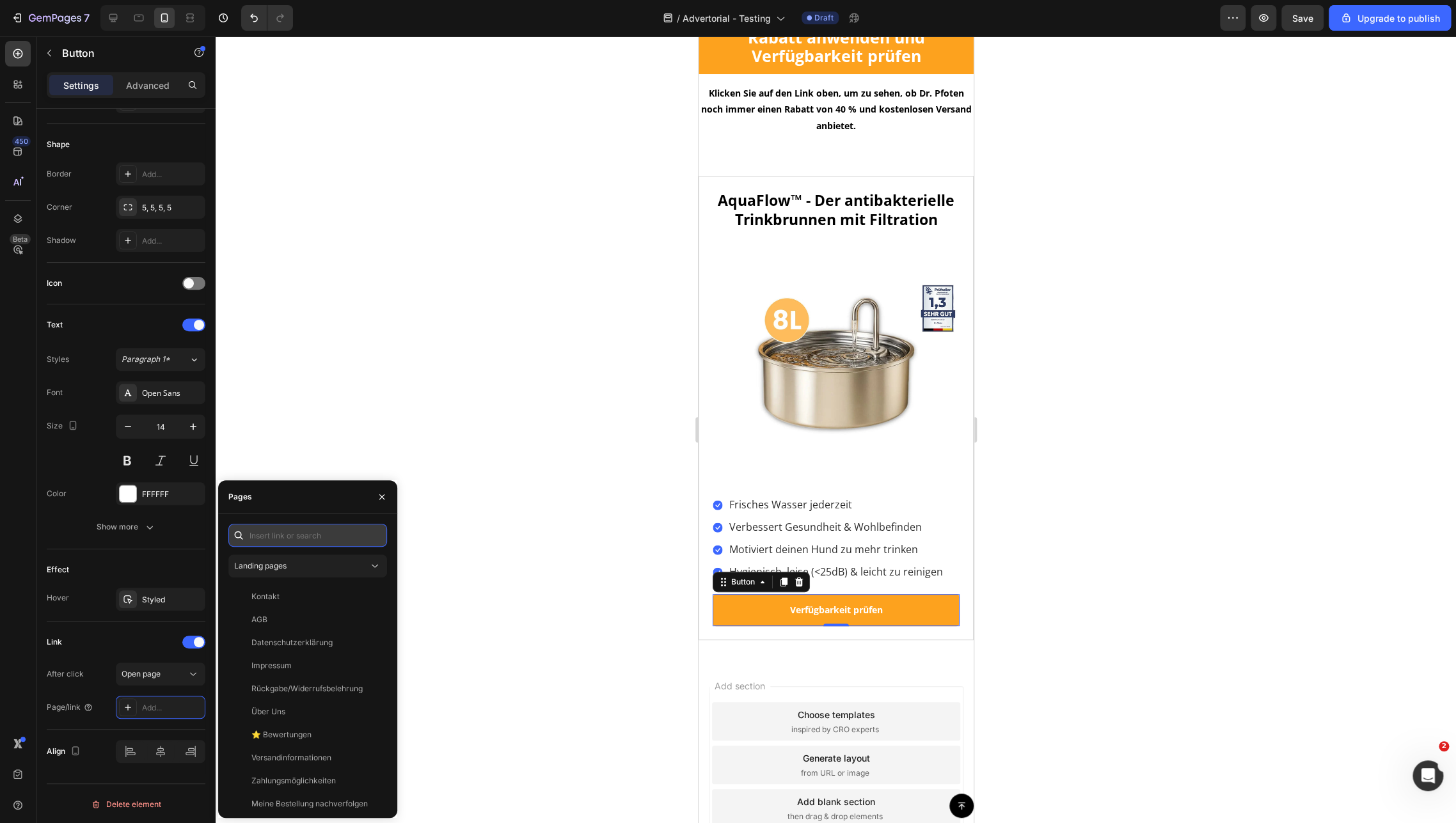
click at [265, 537] on input "text" at bounding box center [308, 535] width 159 height 23
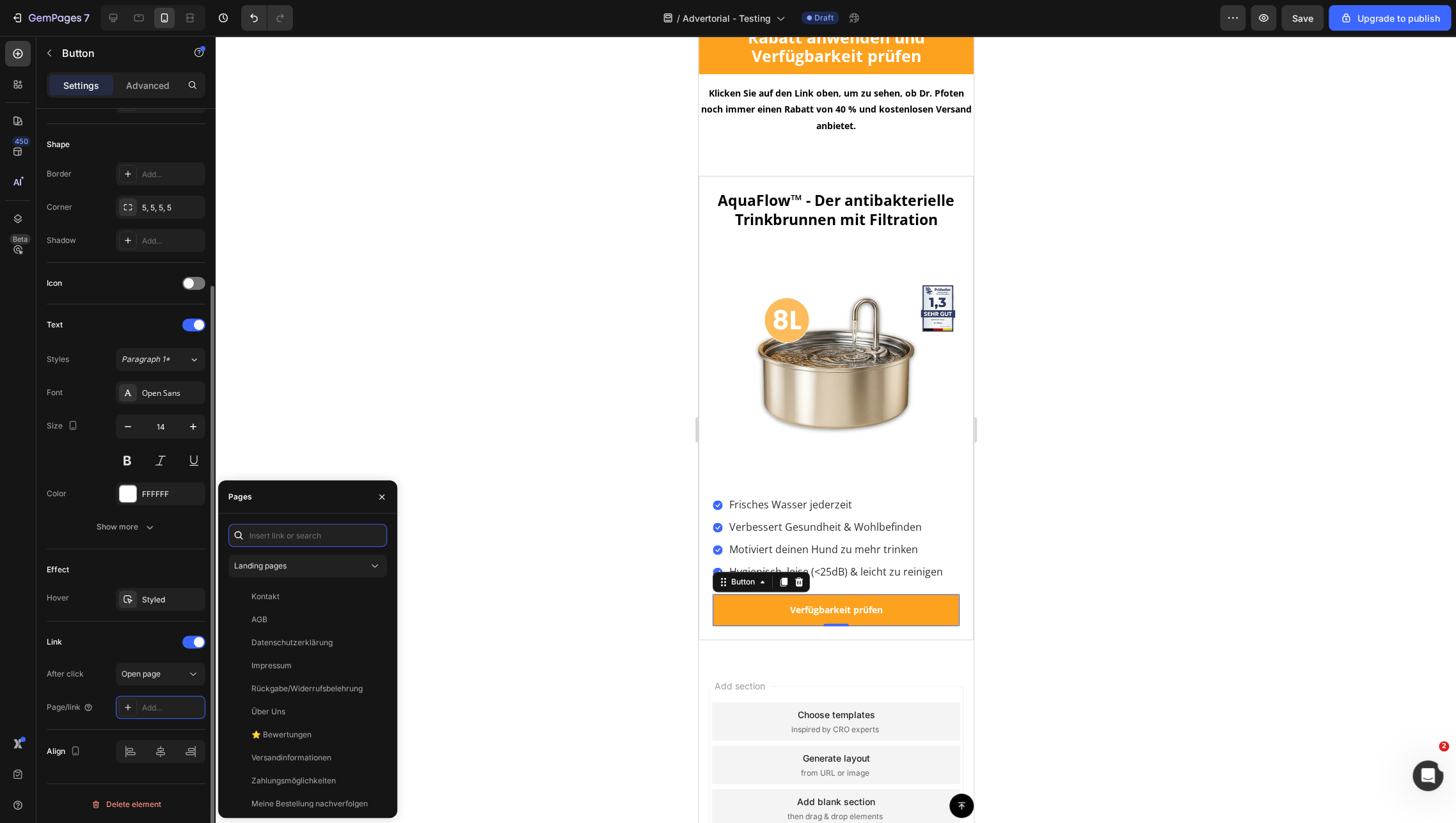
paste input "[URL][DOMAIN_NAME]"
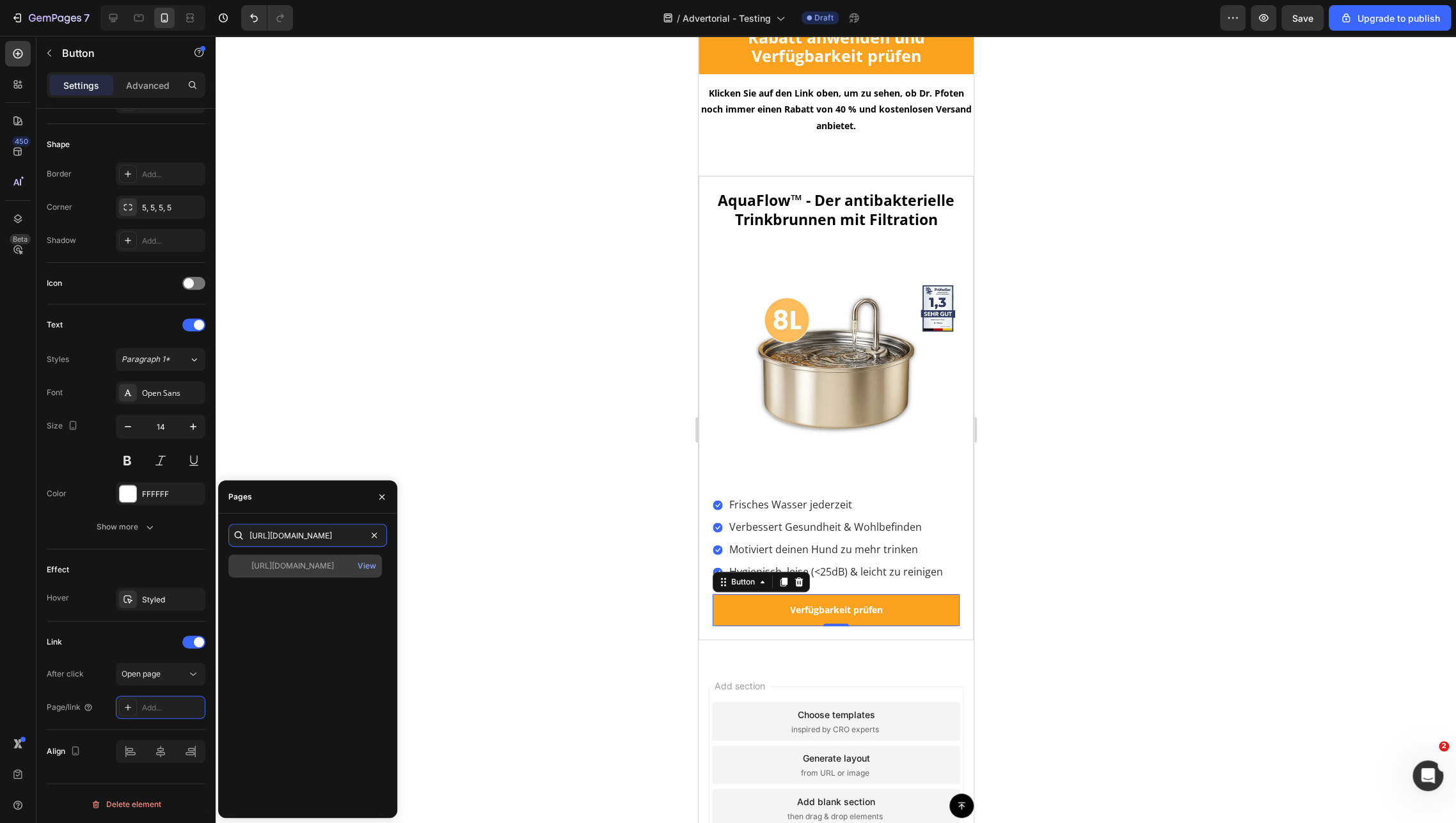
type input "[URL][DOMAIN_NAME]"
click at [295, 566] on div "[URL][DOMAIN_NAME]" at bounding box center [293, 565] width 83 height 12
click at [553, 592] on div at bounding box center [836, 429] width 1240 height 787
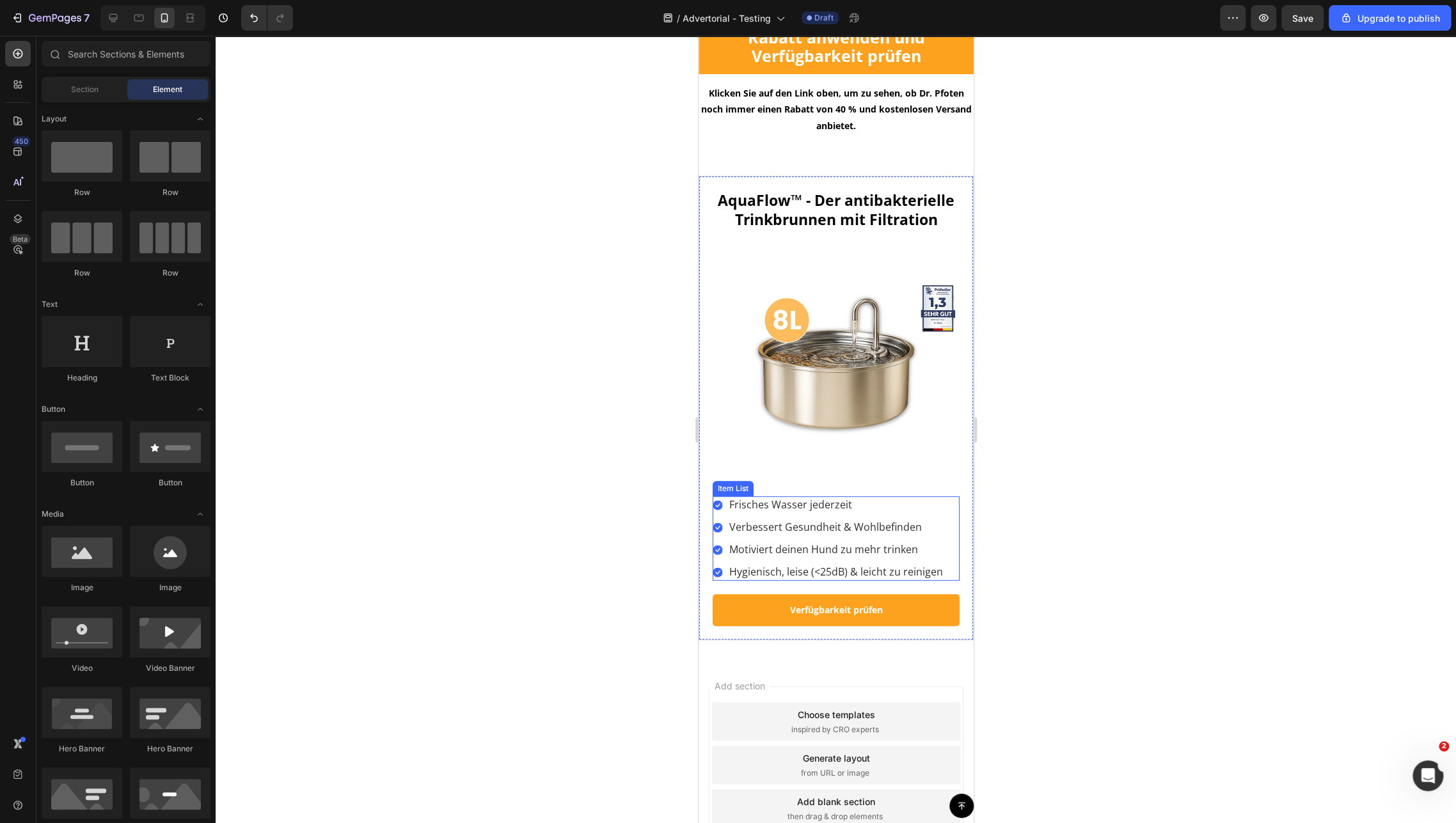
click at [720, 510] on icon at bounding box center [716, 505] width 10 height 10
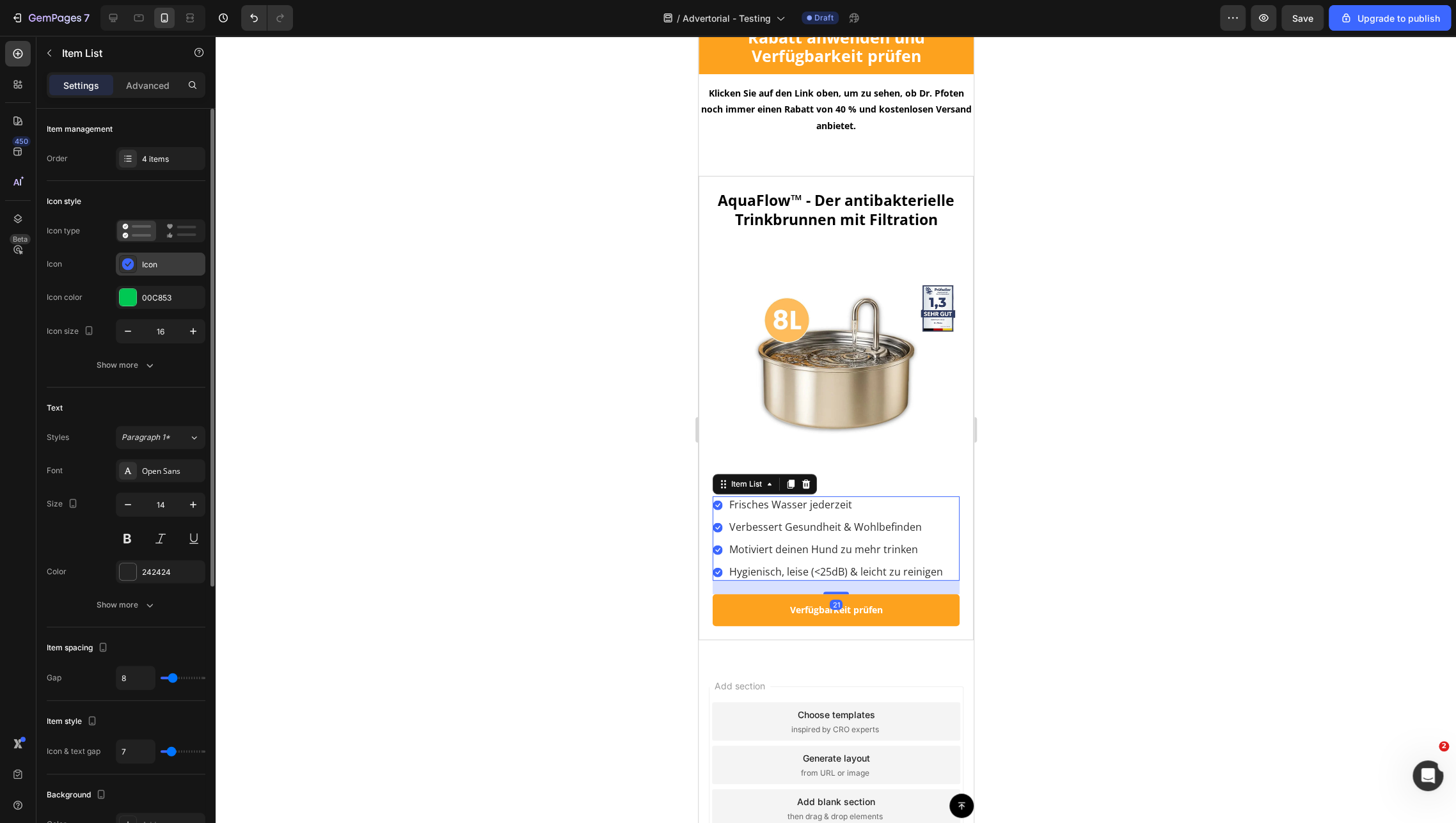
click at [148, 265] on div "Icon" at bounding box center [171, 264] width 60 height 12
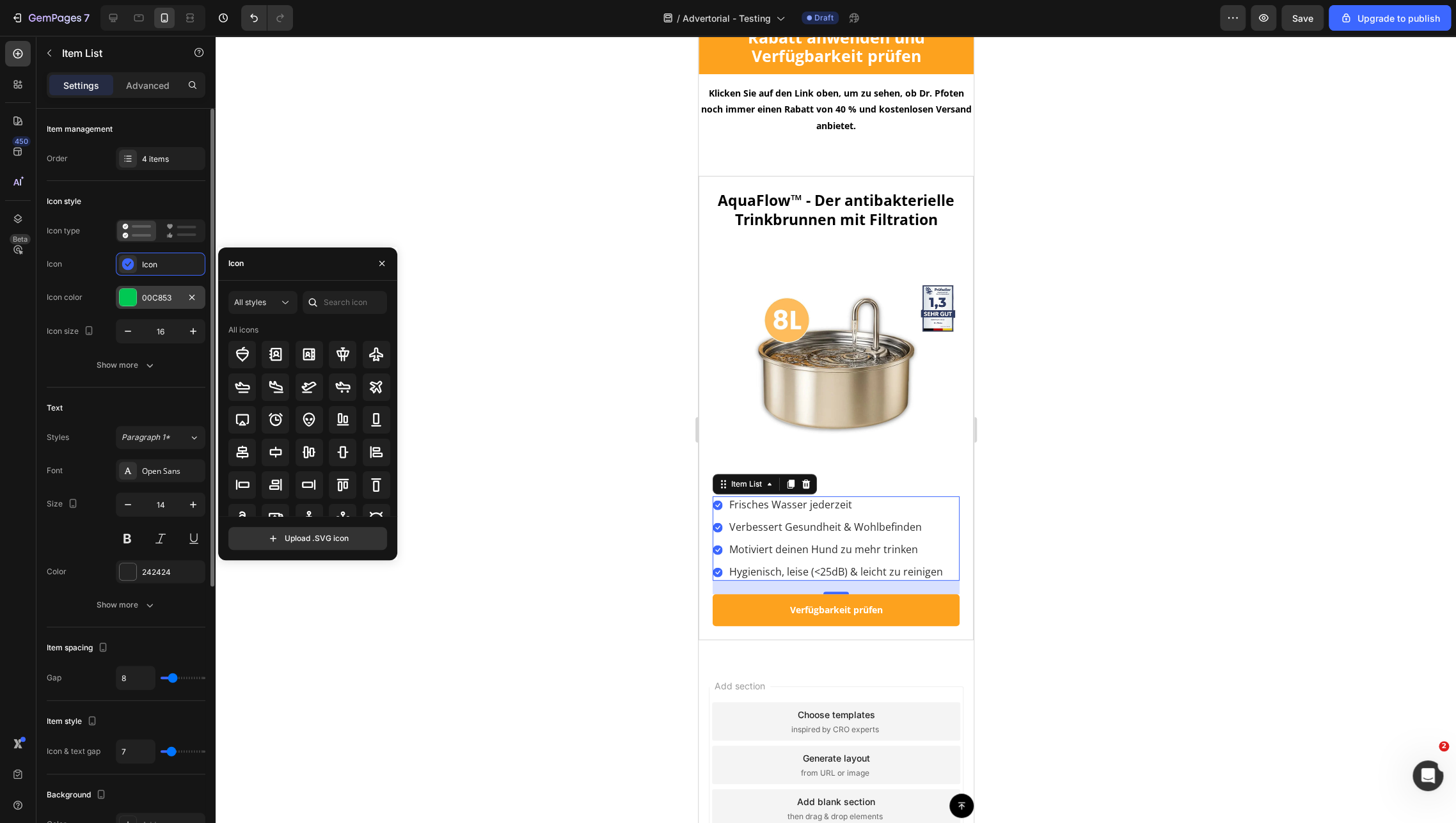
click at [145, 300] on div "00C853" at bounding box center [161, 298] width 37 height 12
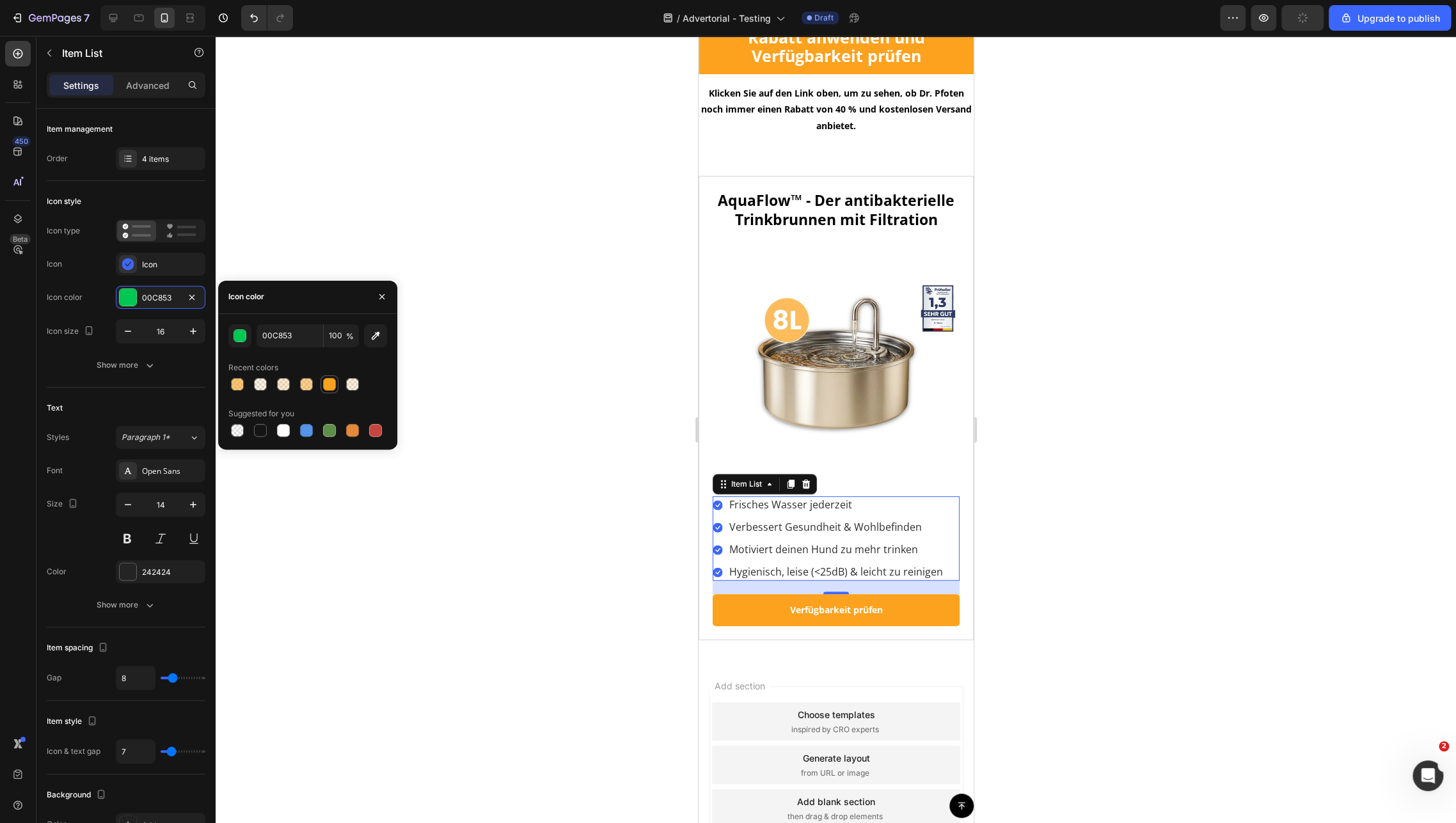
click at [330, 387] on div at bounding box center [329, 384] width 12 height 12
type input "FDA21E"
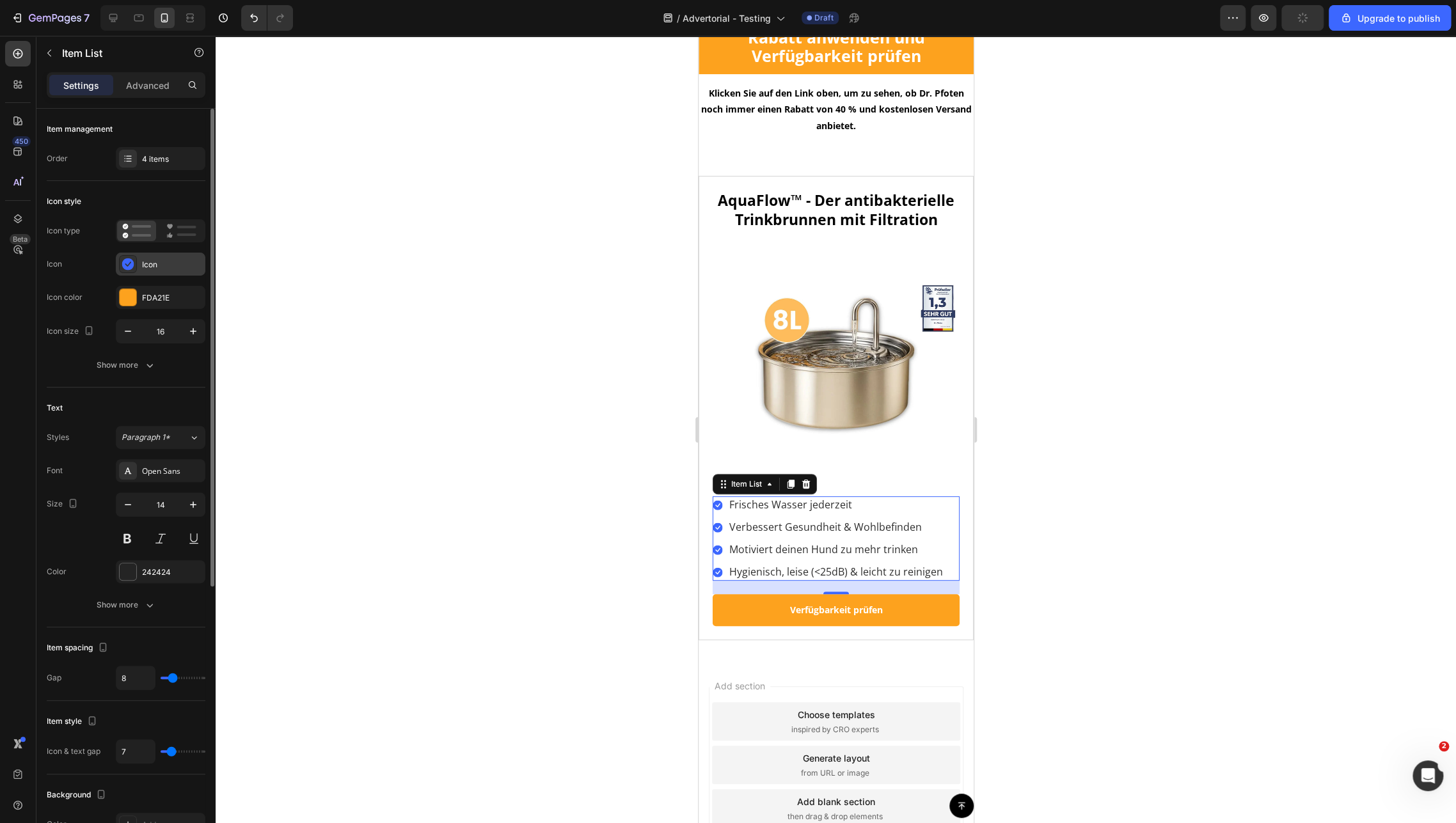
click at [148, 270] on div "Icon" at bounding box center [161, 264] width 89 height 23
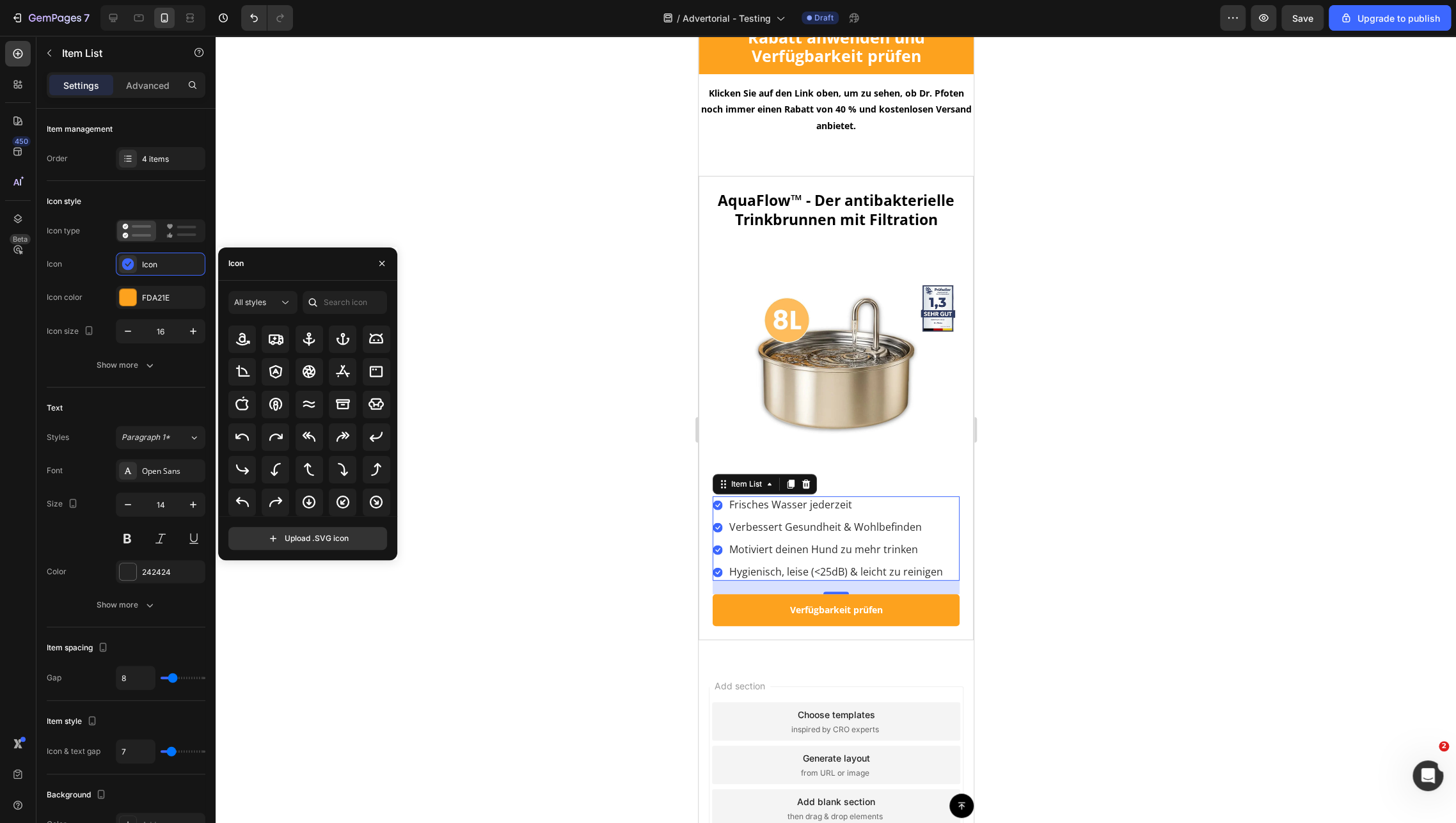
scroll to position [211, 0]
click at [277, 485] on icon at bounding box center [275, 486] width 15 height 15
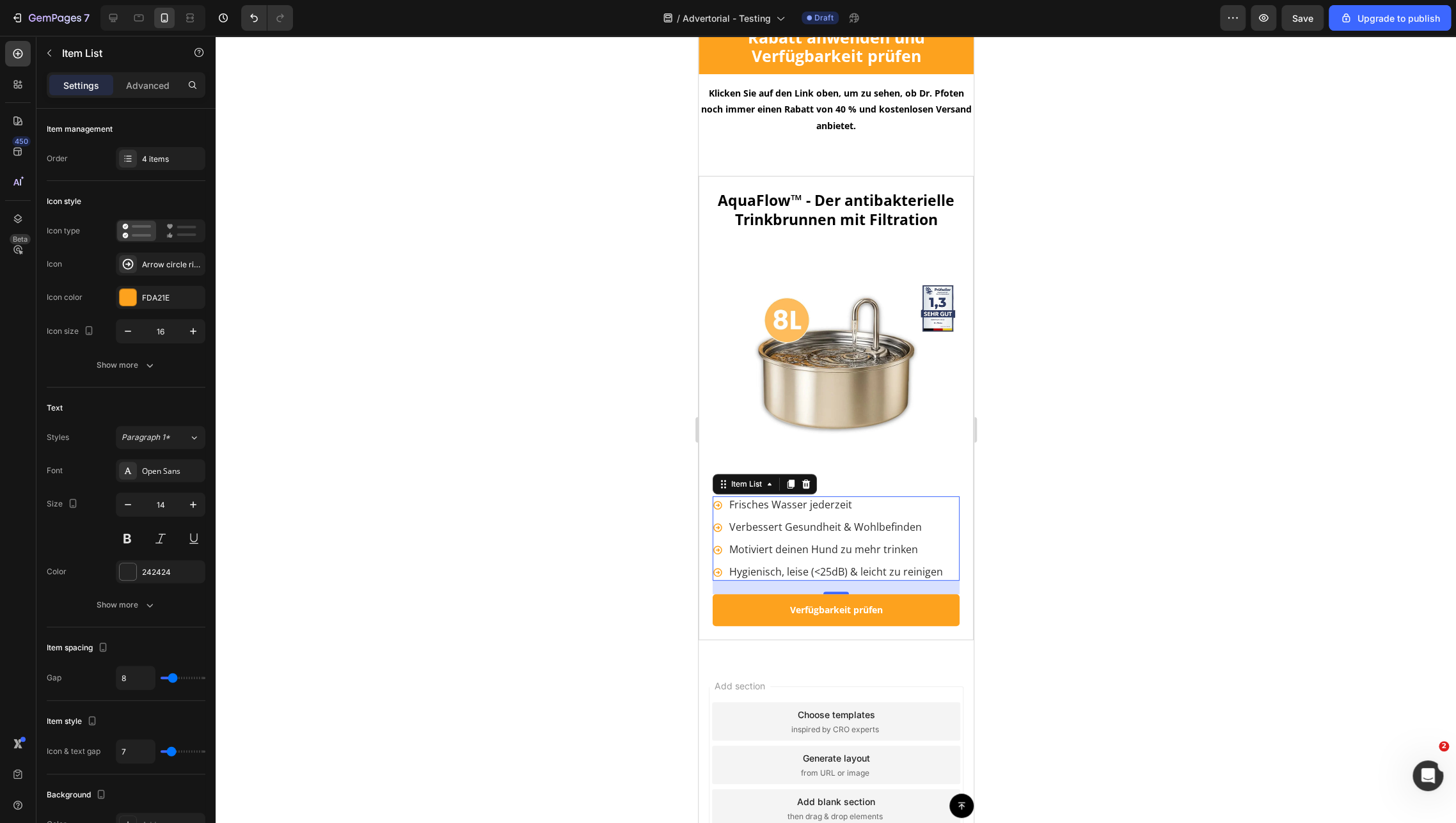
click at [1049, 420] on div at bounding box center [836, 429] width 1240 height 787
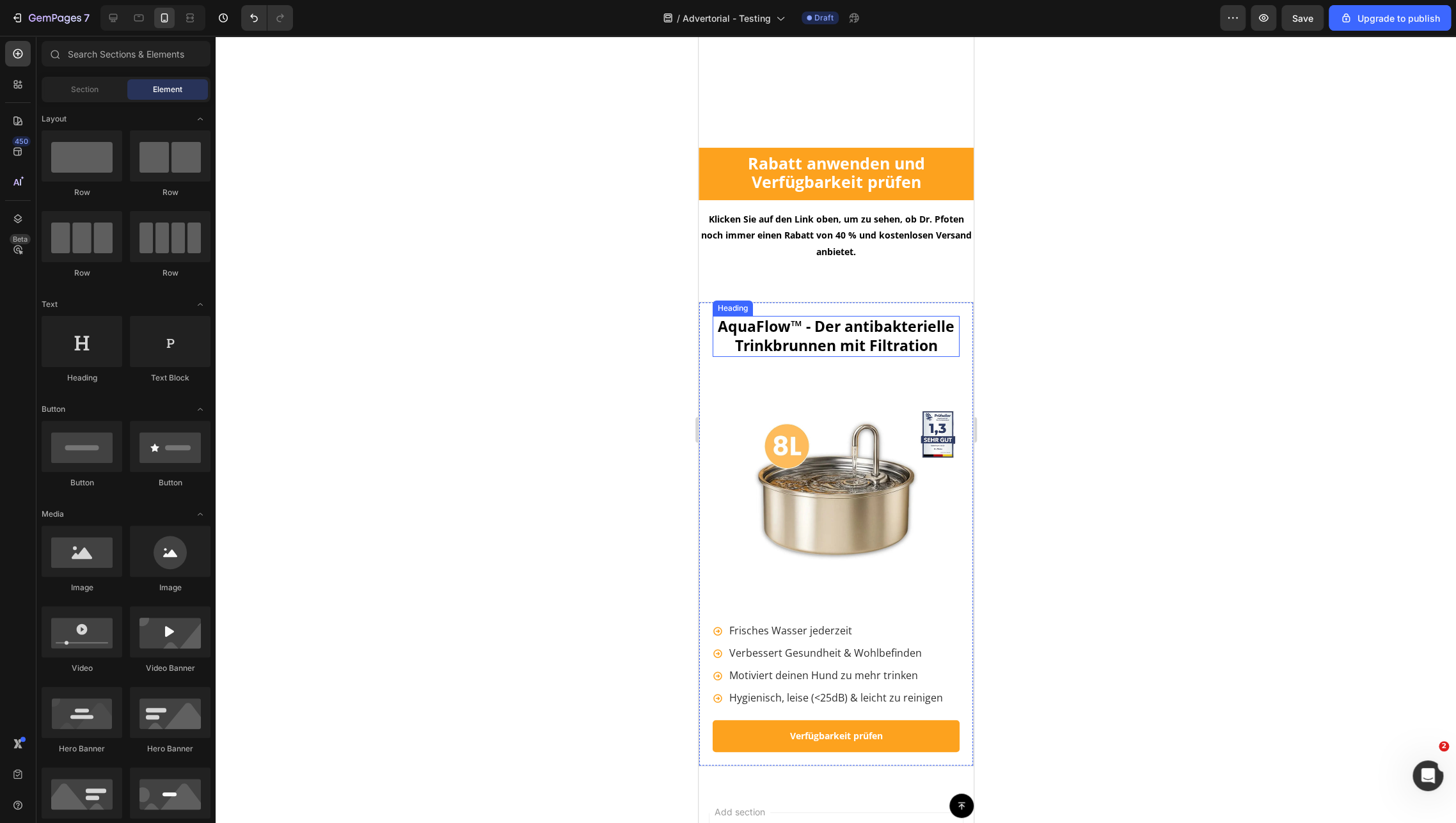
scroll to position [9632, 0]
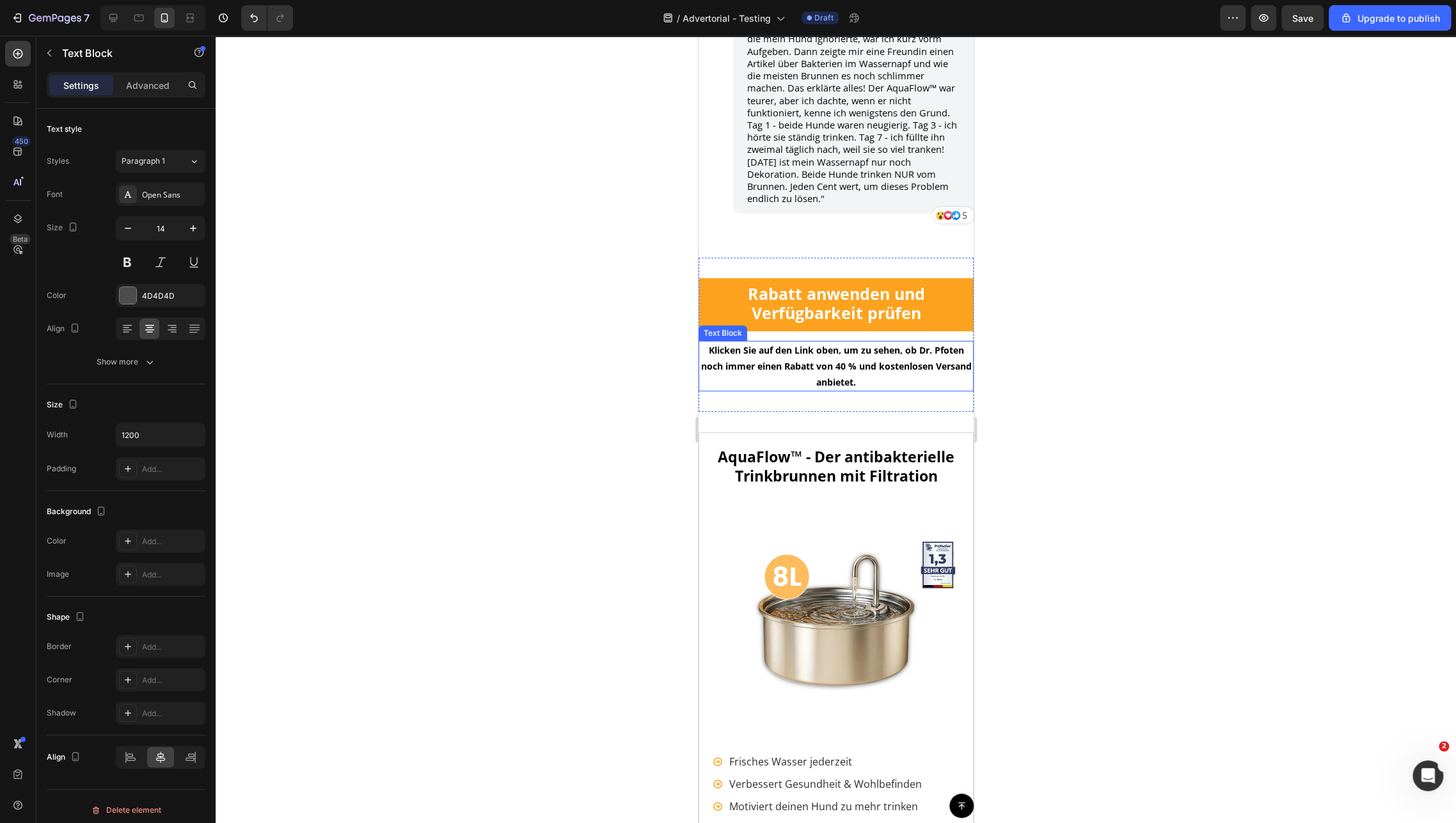
click at [740, 347] on p "Klicken Sie auf den Link oben, um zu sehen, ob Dr. Pfoten noch immer einen Raba…" at bounding box center [835, 366] width 272 height 48
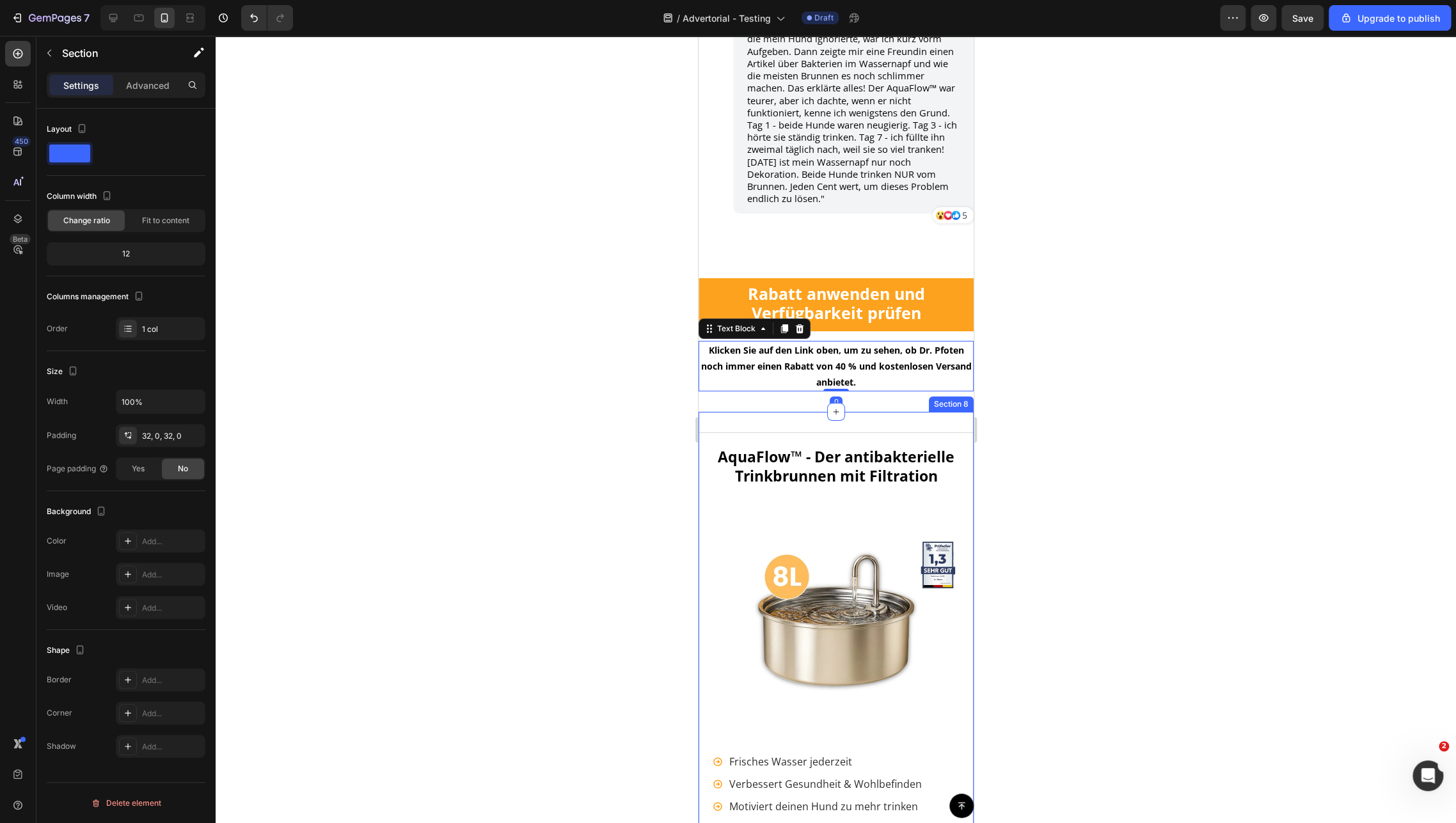
click at [782, 412] on div "AquaFlow™ - Der antibakterielle Trinkbrunnen mit Filtration Heading Icon Icon I…" at bounding box center [835, 664] width 275 height 506
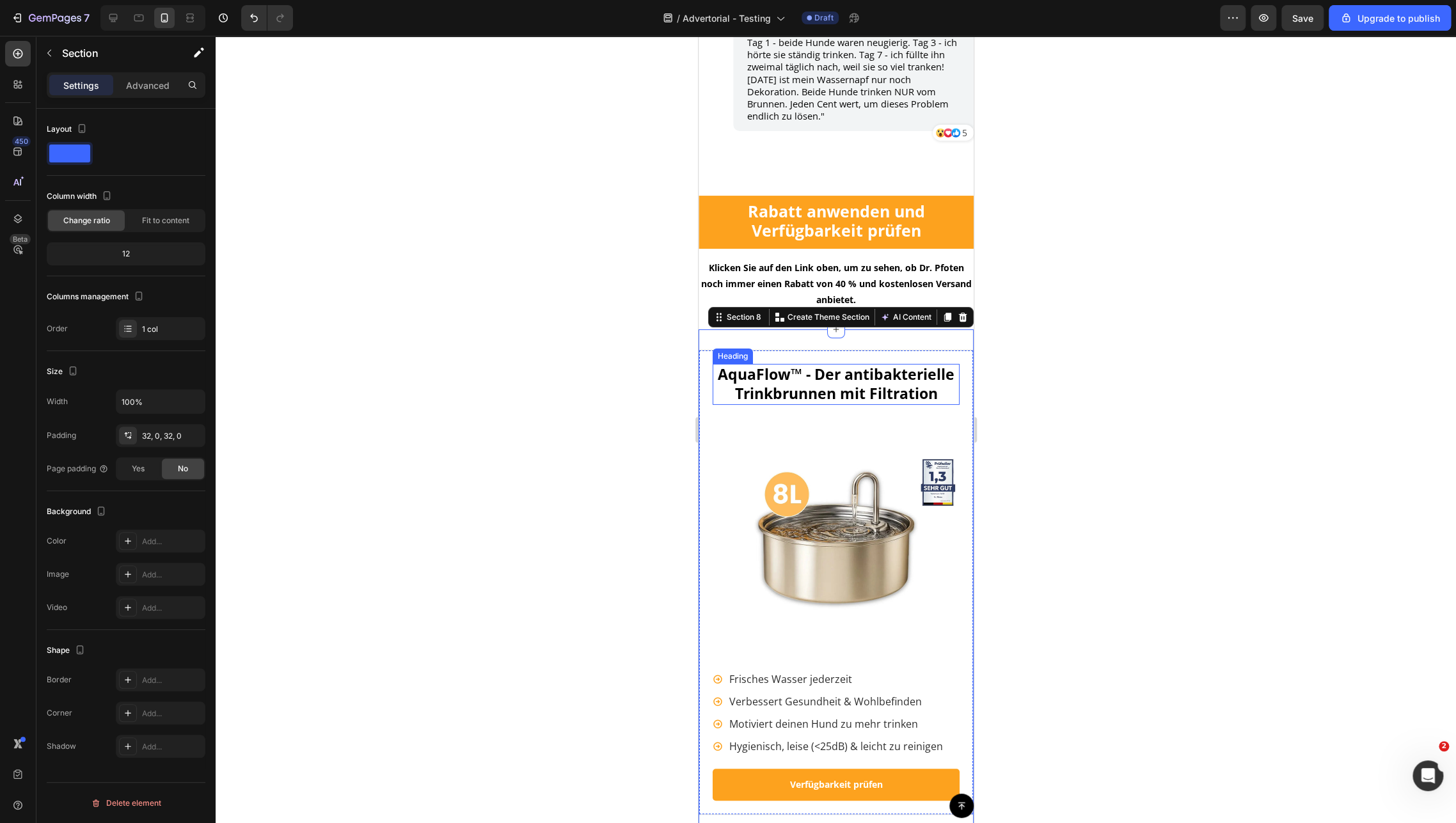
scroll to position [9845, 0]
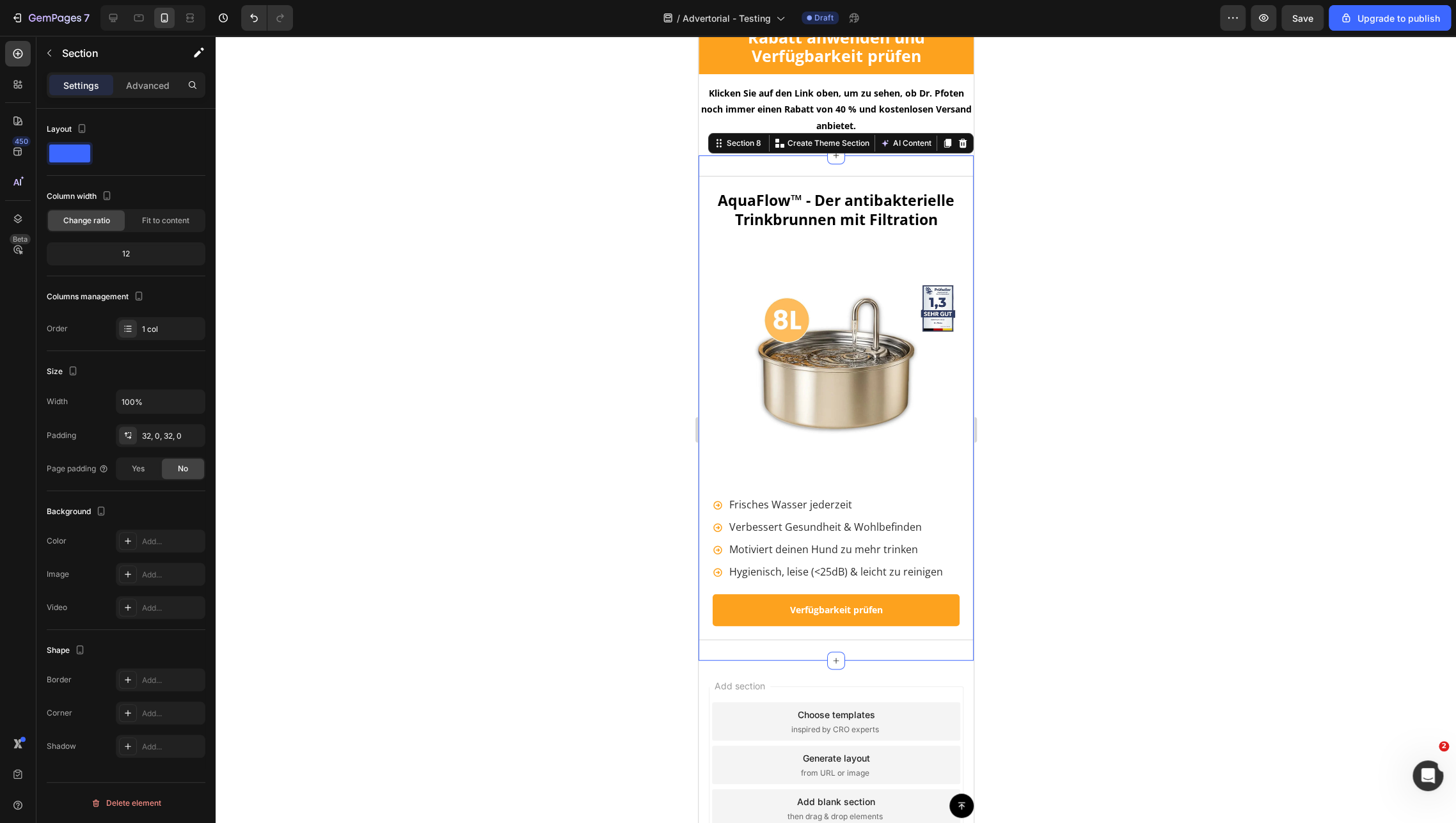
click at [1041, 384] on div at bounding box center [836, 429] width 1240 height 787
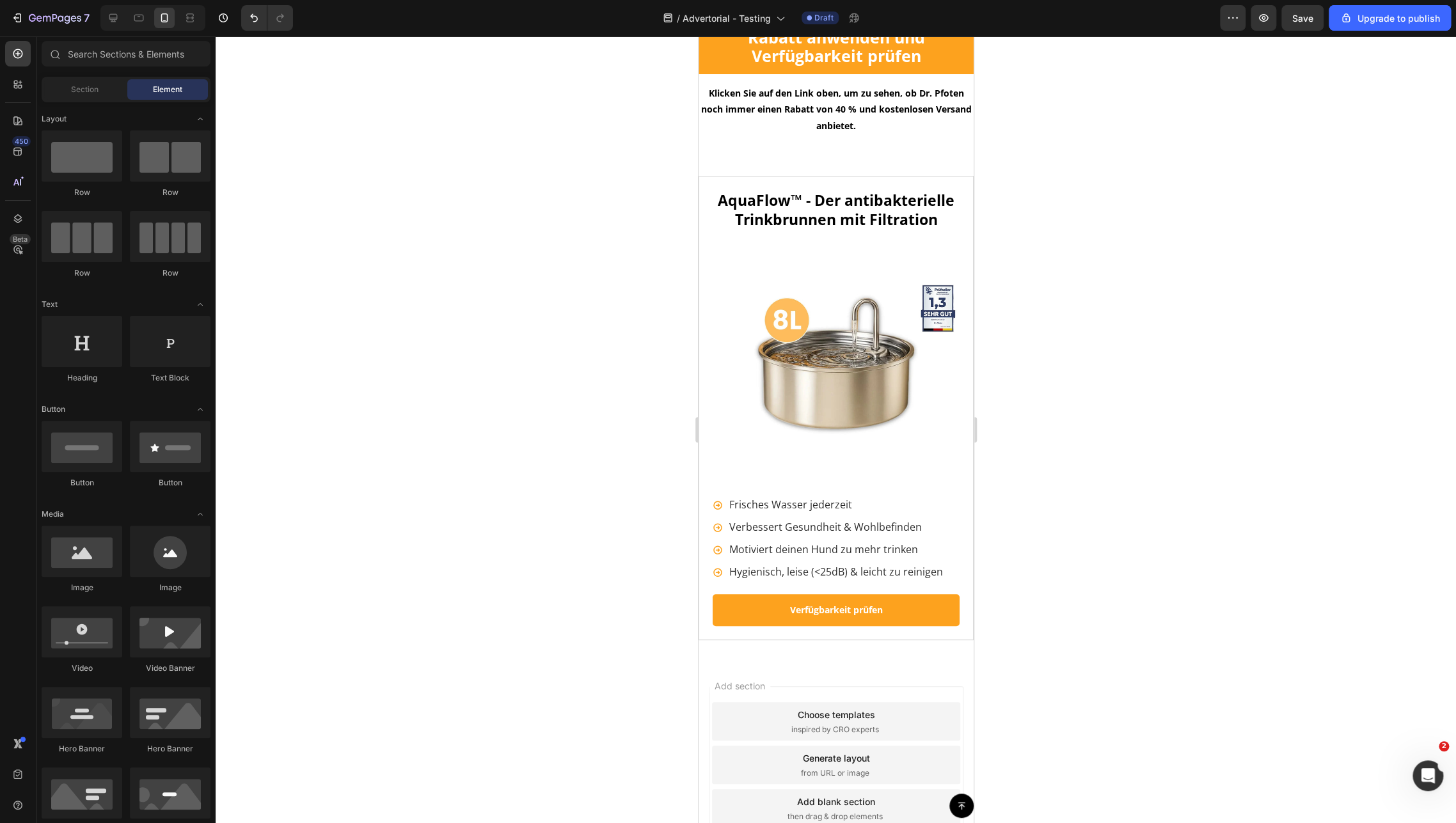
click at [1297, 30] on button "Save" at bounding box center [1302, 18] width 42 height 26
click at [114, 18] on icon at bounding box center [113, 18] width 8 height 8
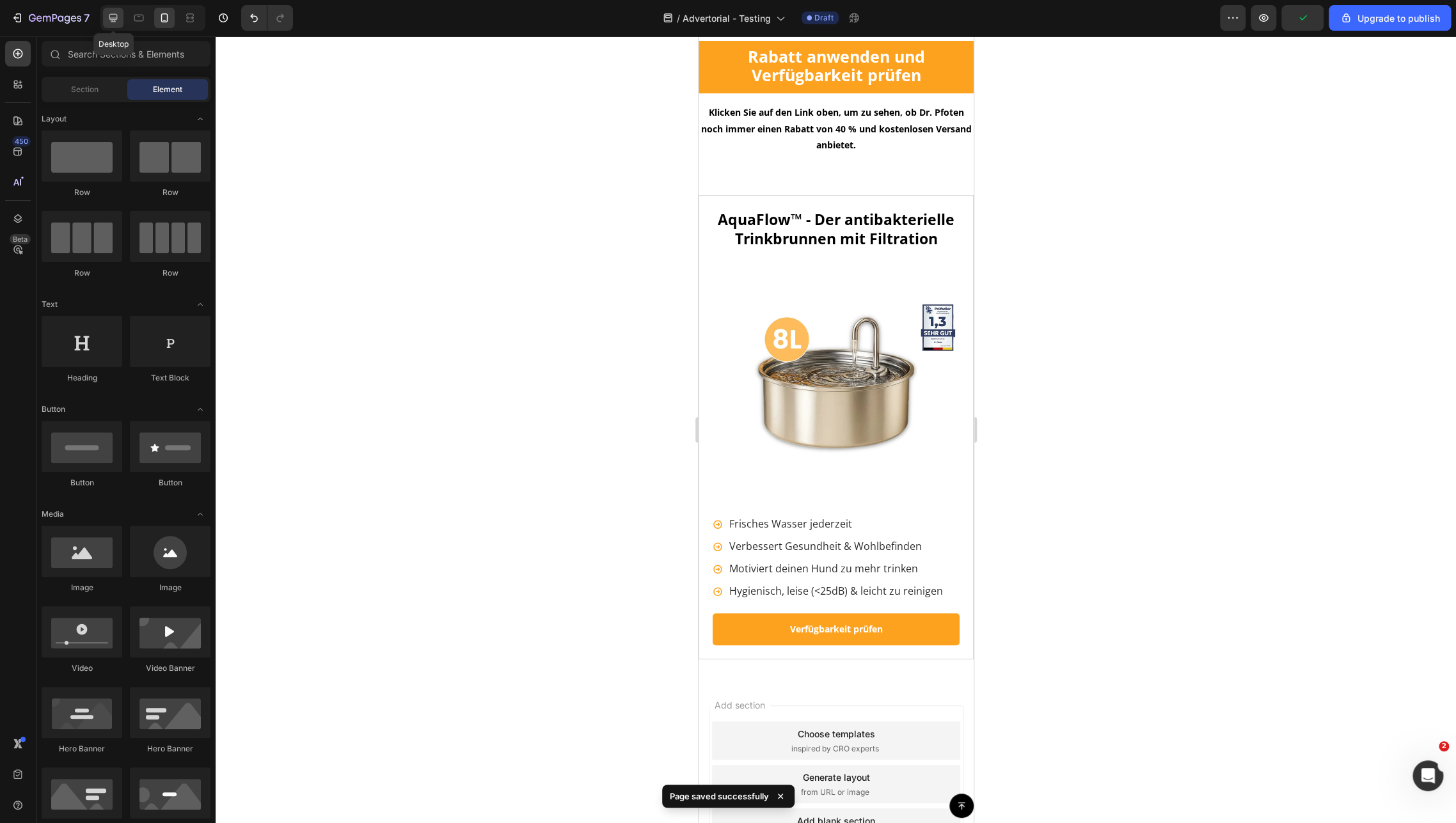
scroll to position [7066, 0]
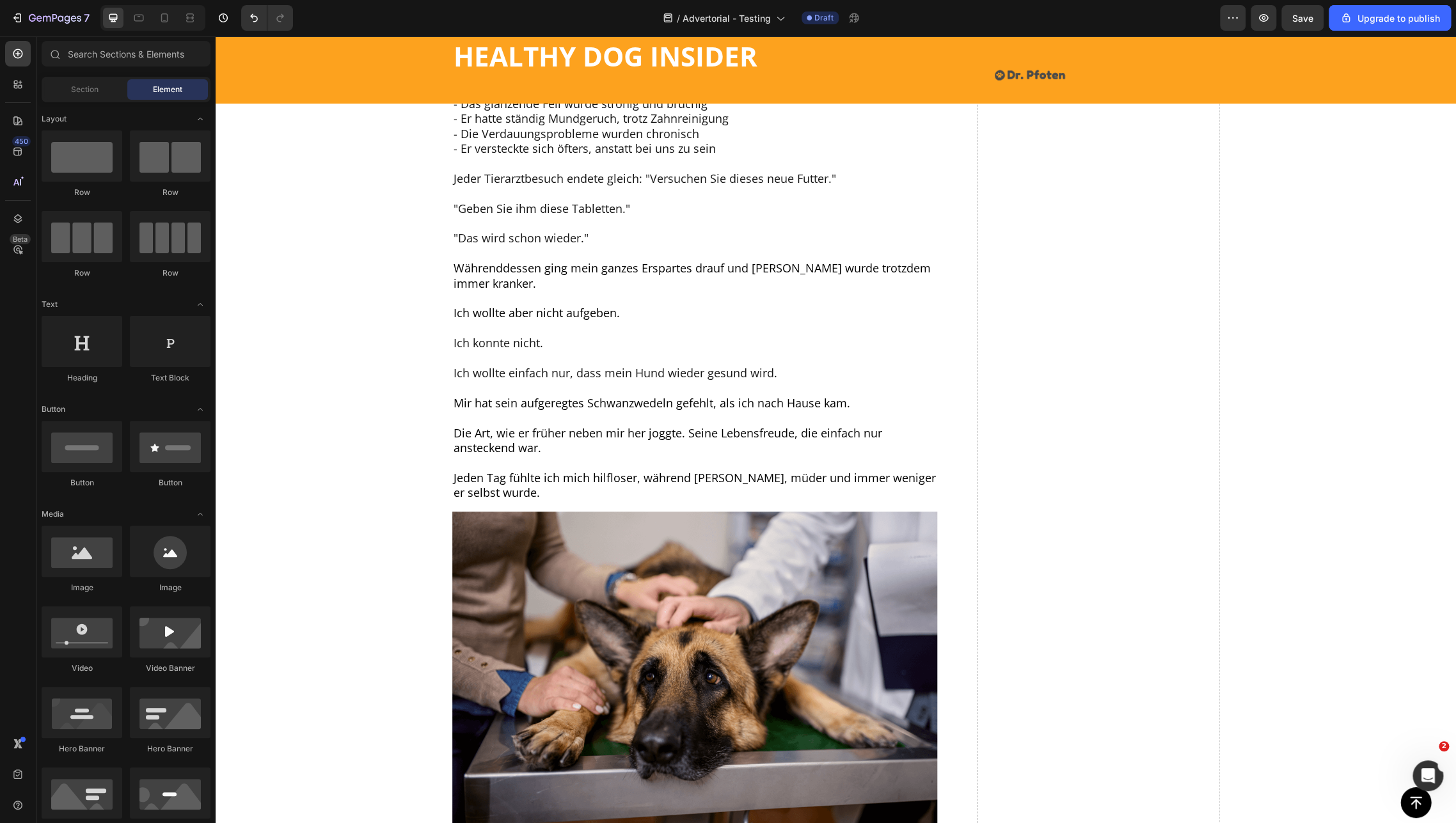
drag, startPoint x: 1451, startPoint y: 740, endPoint x: 1660, endPoint y: 71, distance: 700.9
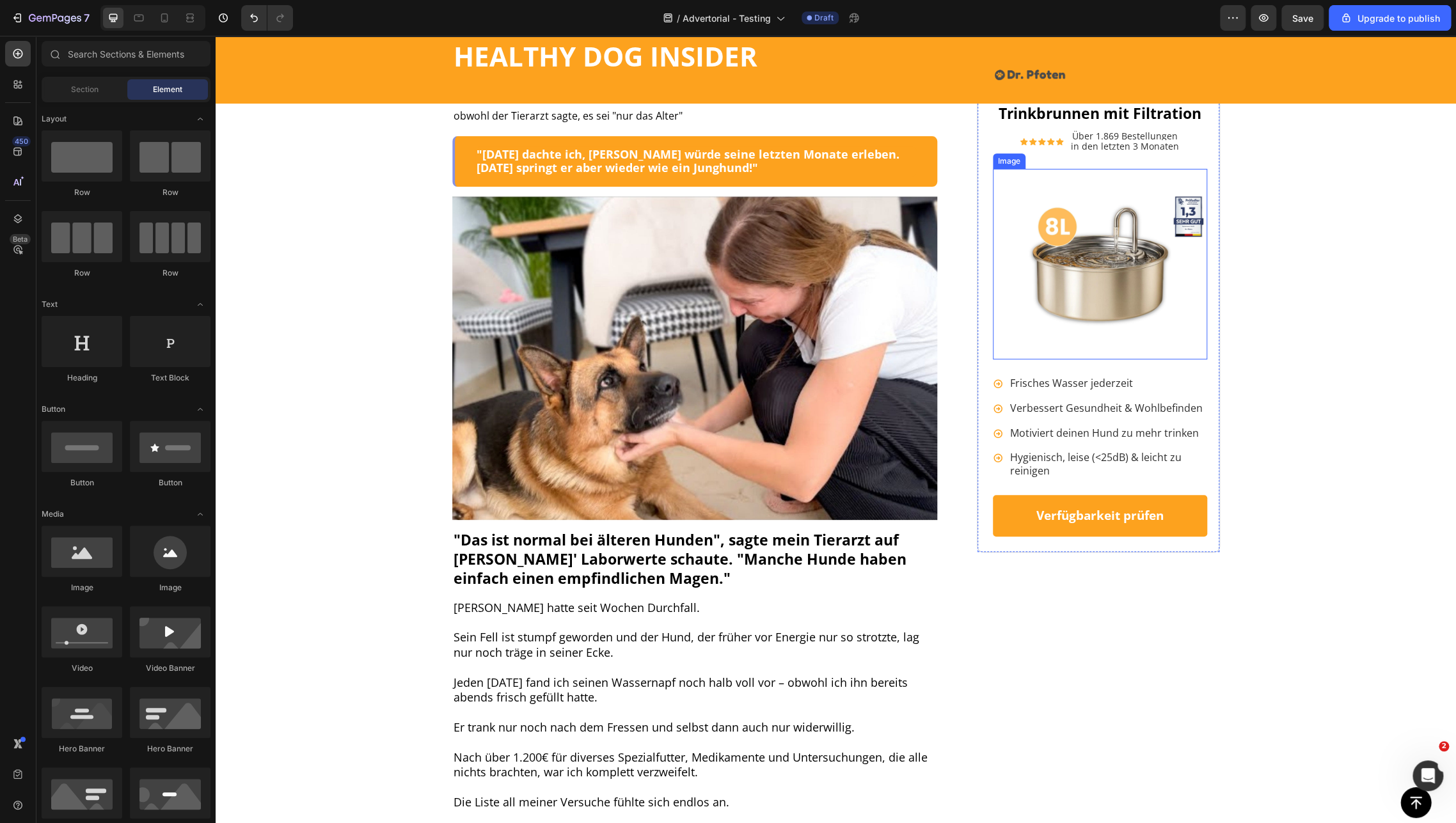
scroll to position [0, 0]
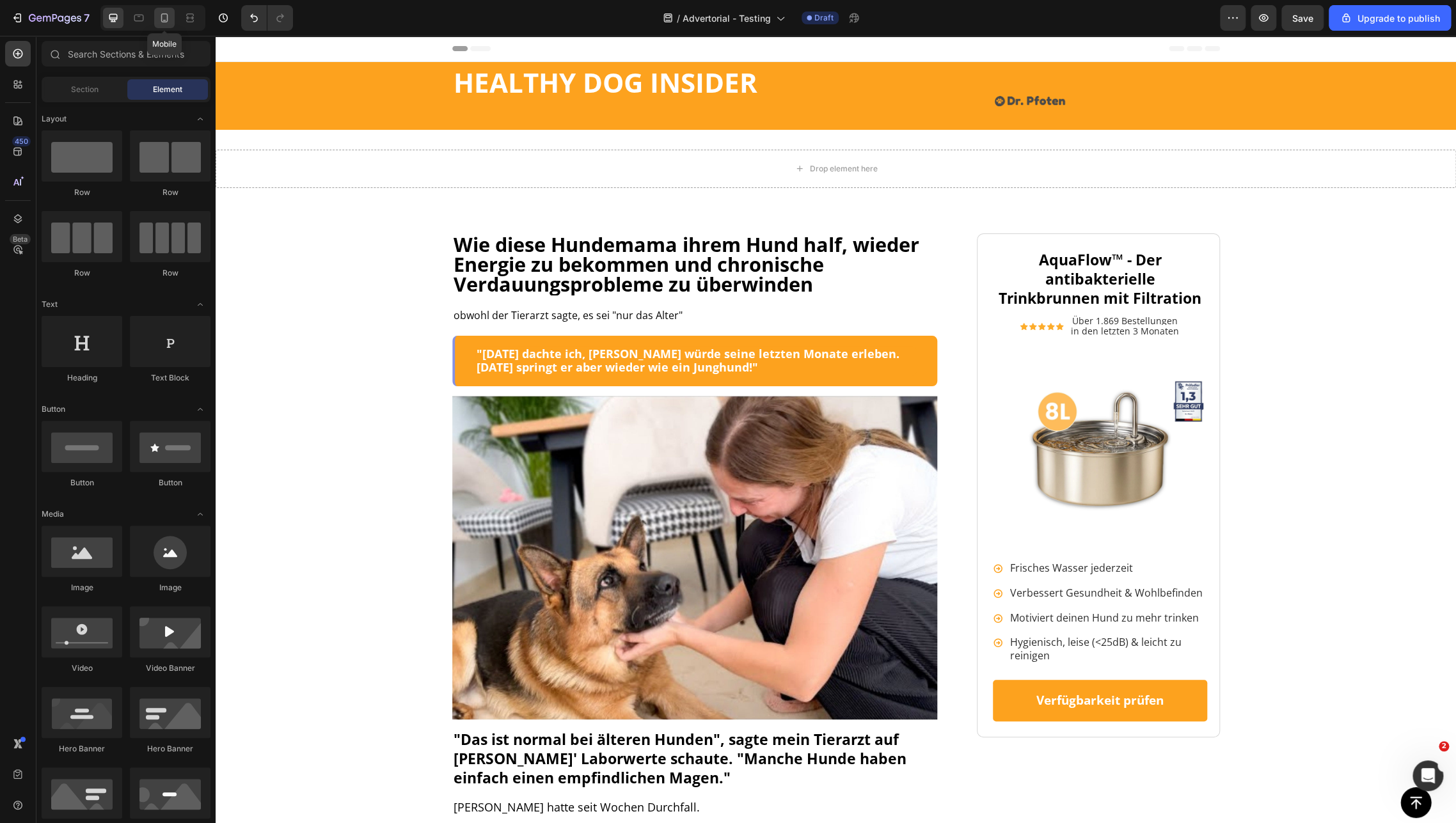
click at [158, 21] on icon at bounding box center [164, 18] width 12 height 12
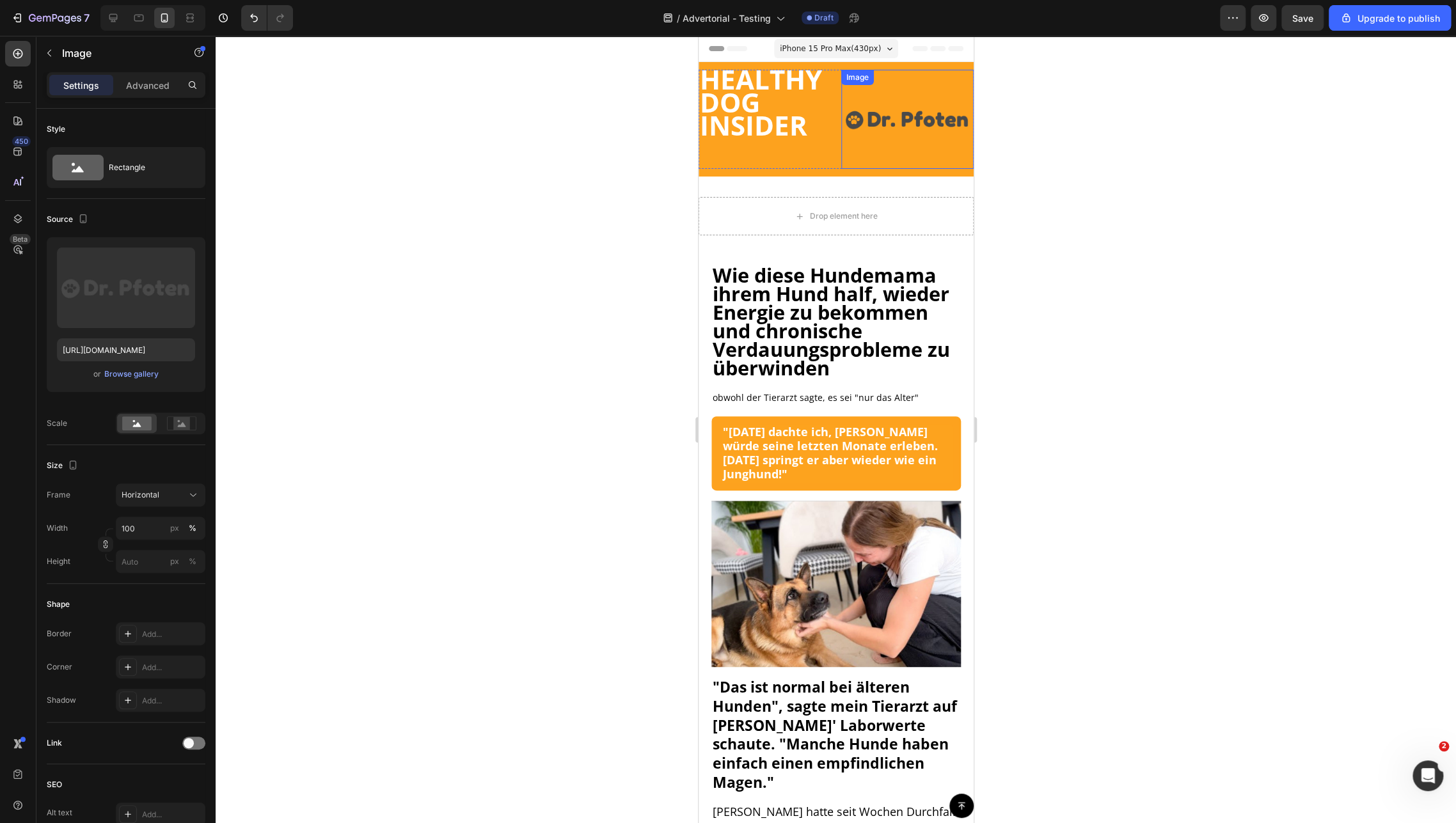
click at [917, 111] on img at bounding box center [906, 119] width 132 height 99
click at [1299, 23] on span "Save" at bounding box center [1303, 18] width 21 height 11
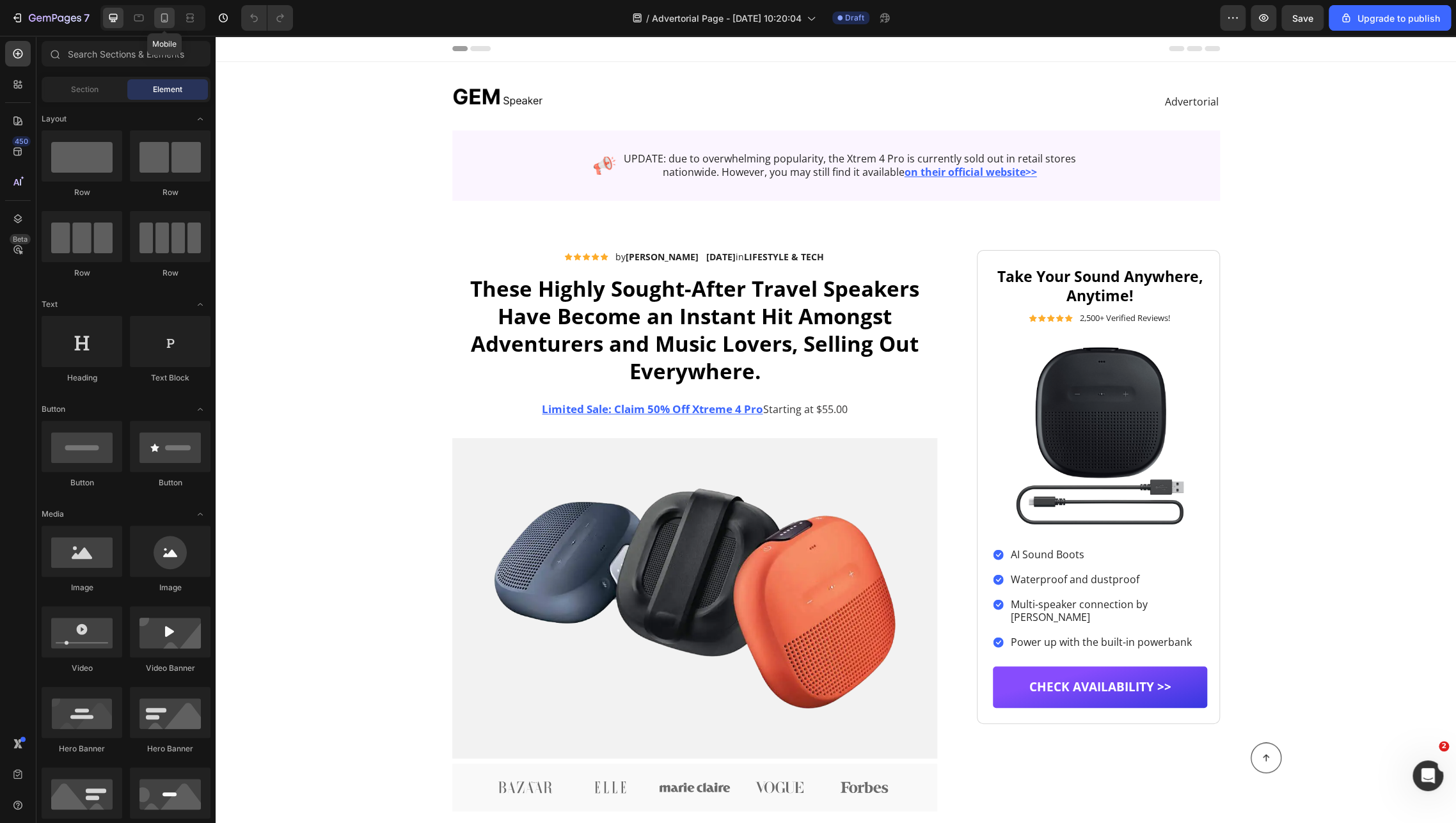
click at [159, 16] on icon at bounding box center [164, 18] width 12 height 12
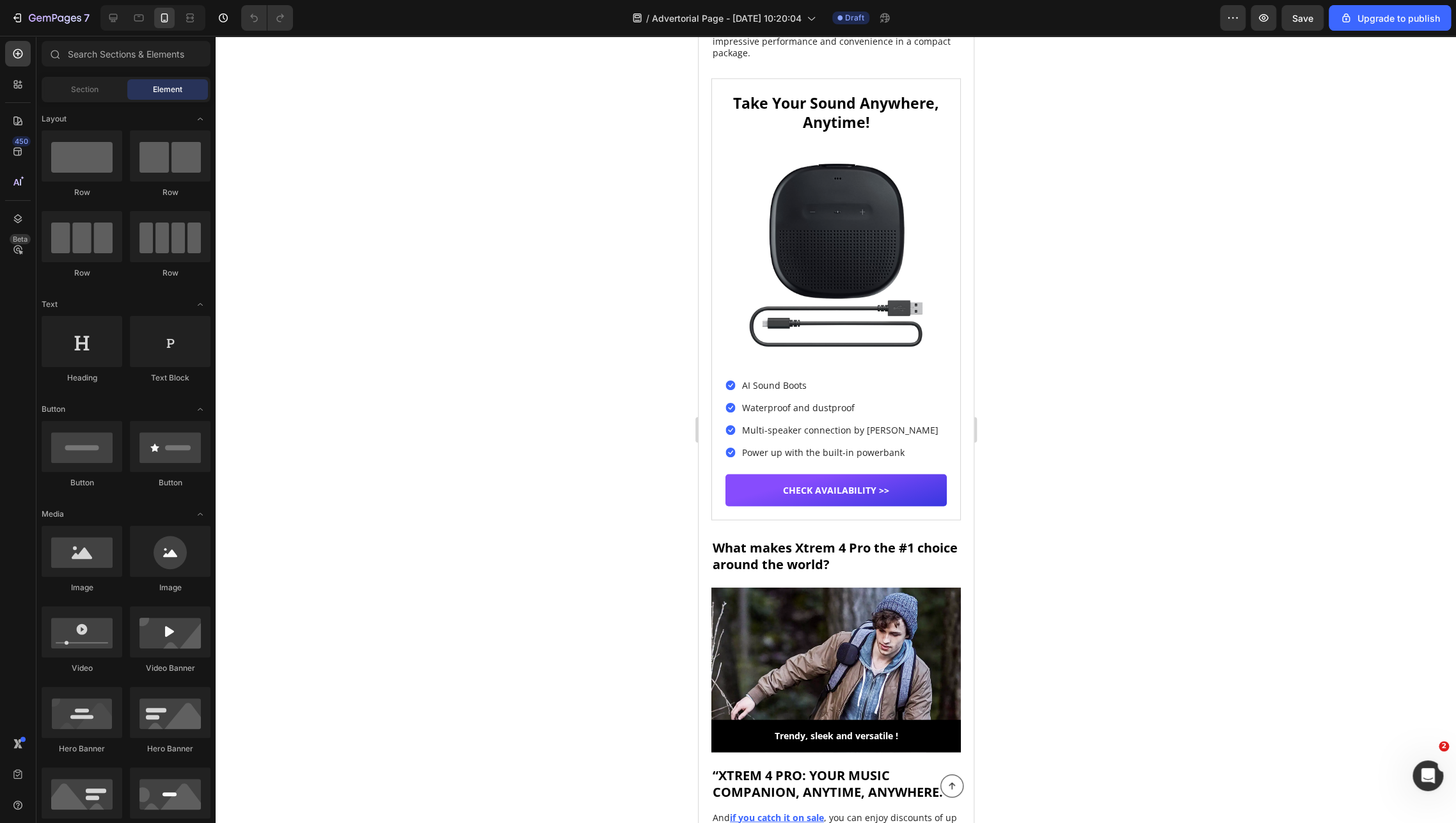
scroll to position [1588, 0]
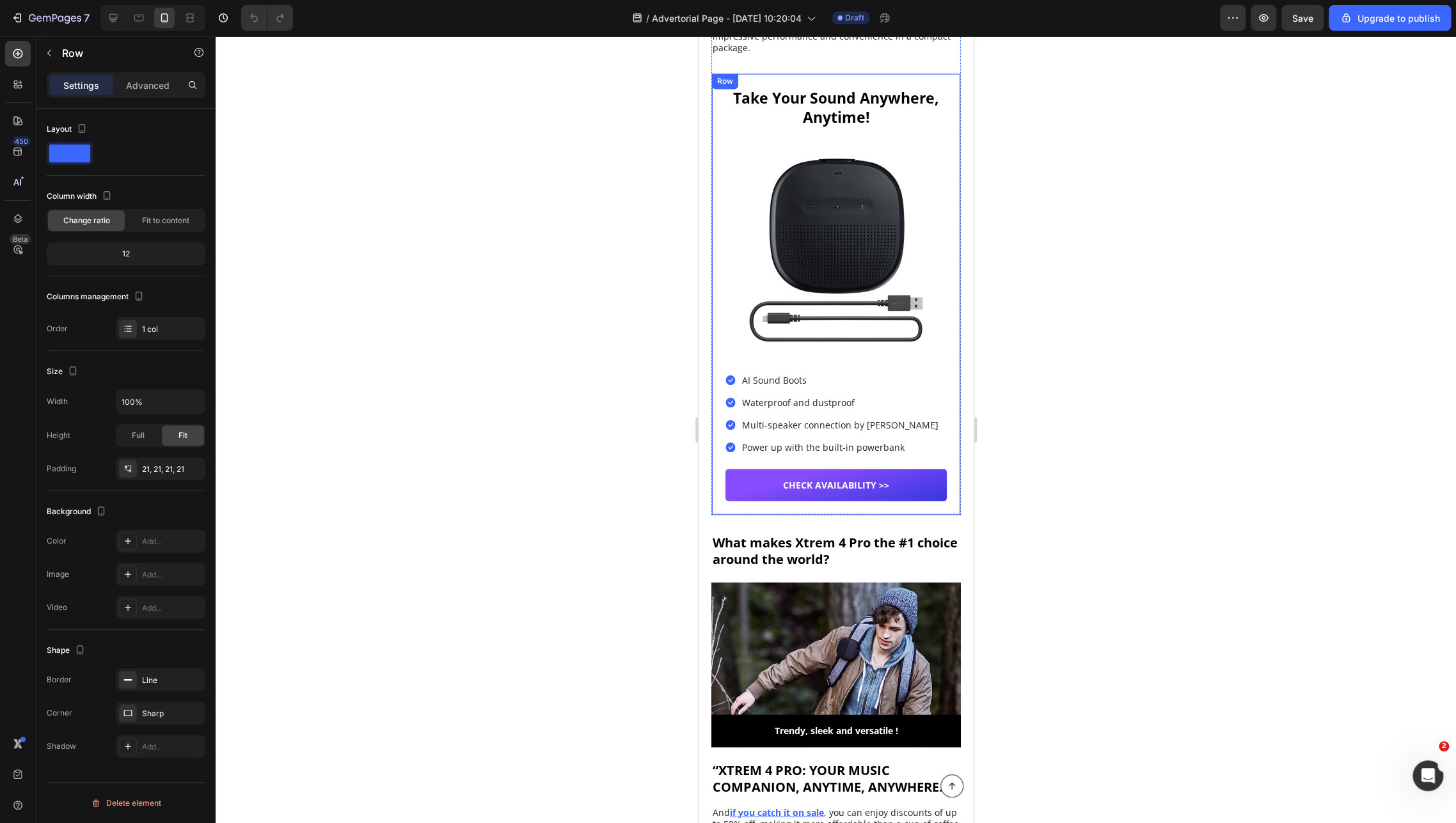
click at [718, 86] on div "Take Your Sound Anywhere, Anytime! Heading Icon Icon Icon Icon Icon Icon List 2…" at bounding box center [836, 294] width 250 height 442
click at [18, 20] on icon "button" at bounding box center [17, 18] width 12 height 12
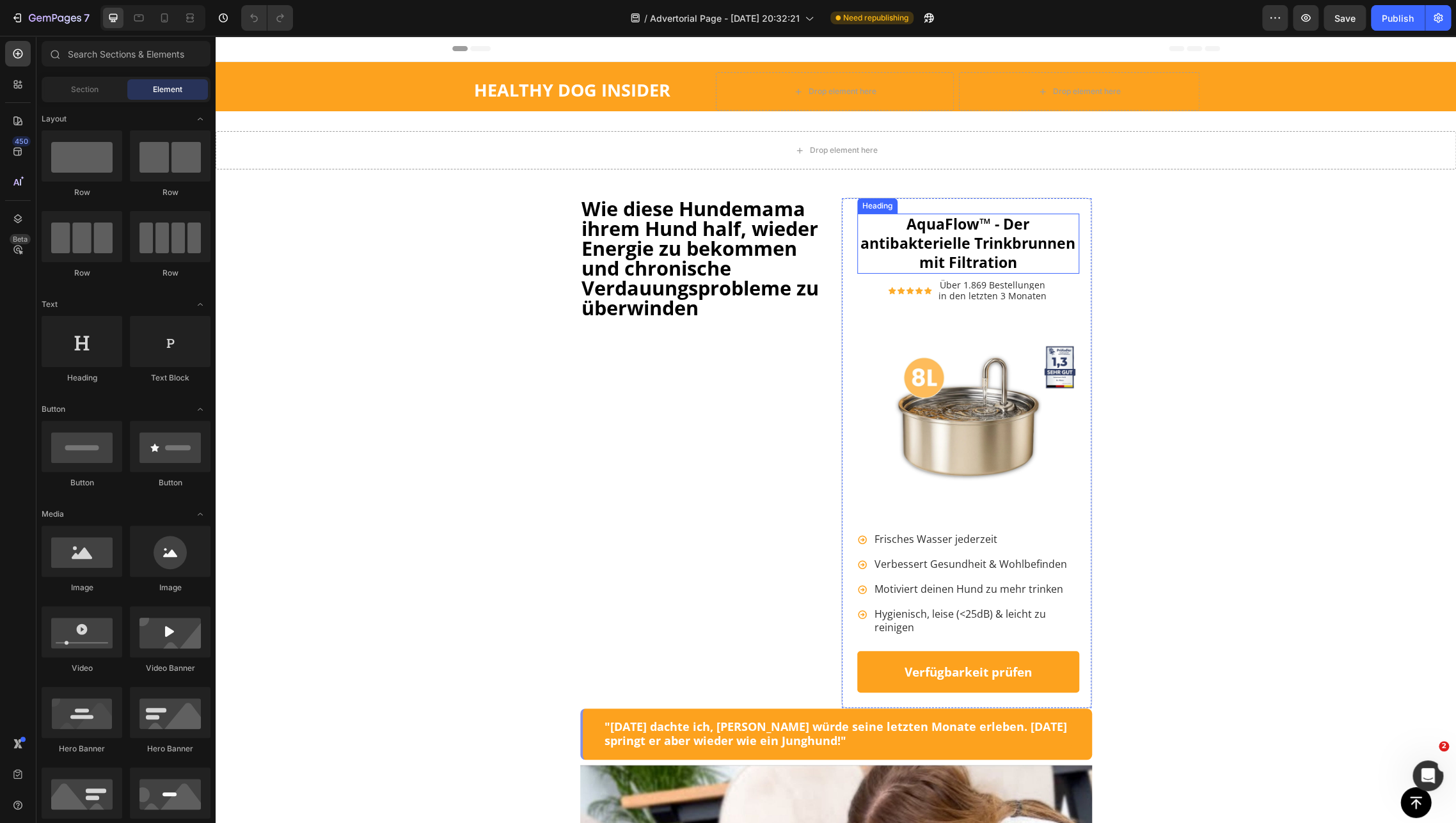
click at [943, 237] on strong "AquaFlow™ - Der antibakterielle Trinkbrunnen mit Filtration" at bounding box center [967, 243] width 215 height 59
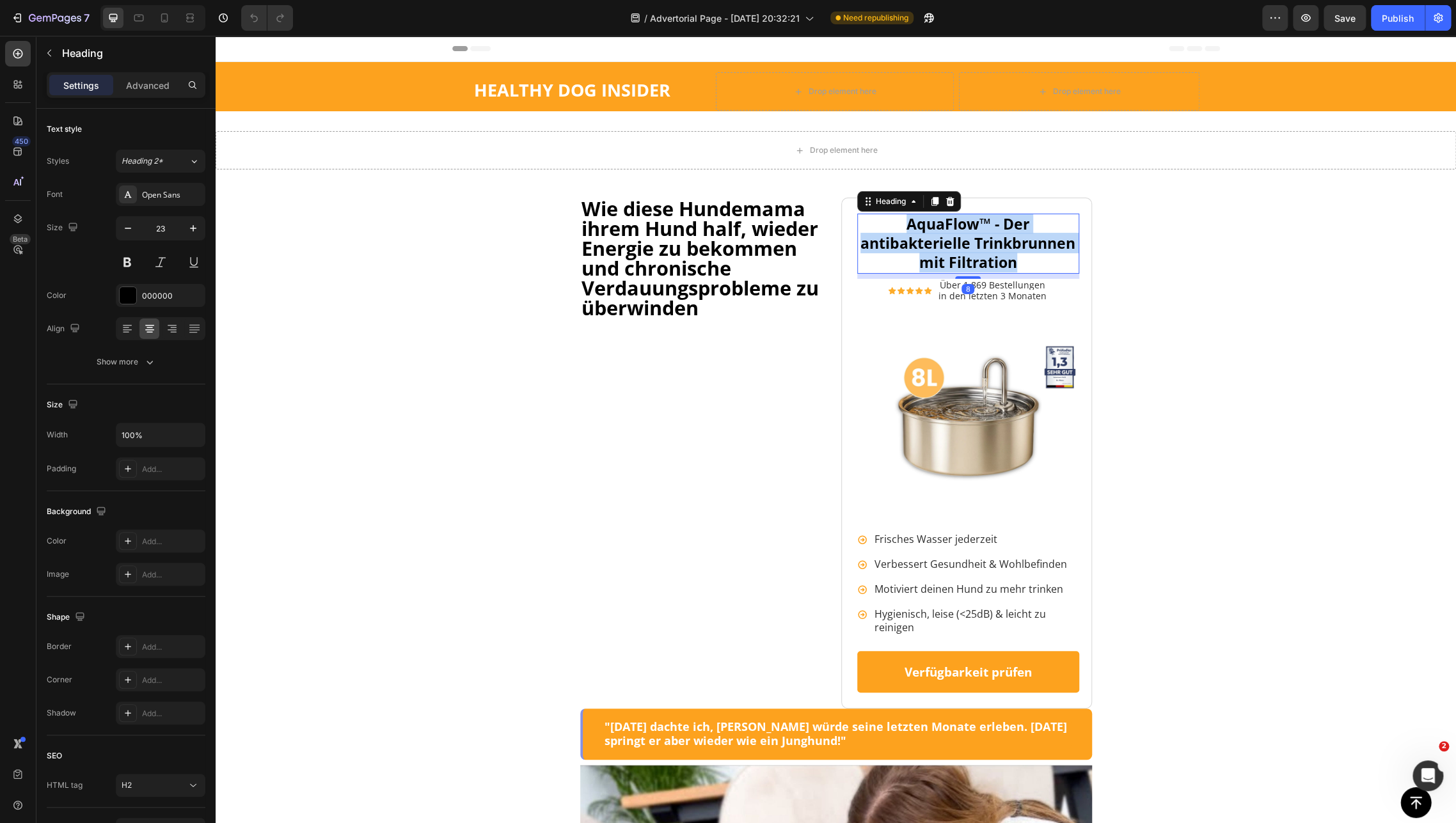
click at [943, 237] on strong "AquaFlow™ - Der antibakterielle Trinkbrunnen mit Filtration" at bounding box center [967, 243] width 215 height 59
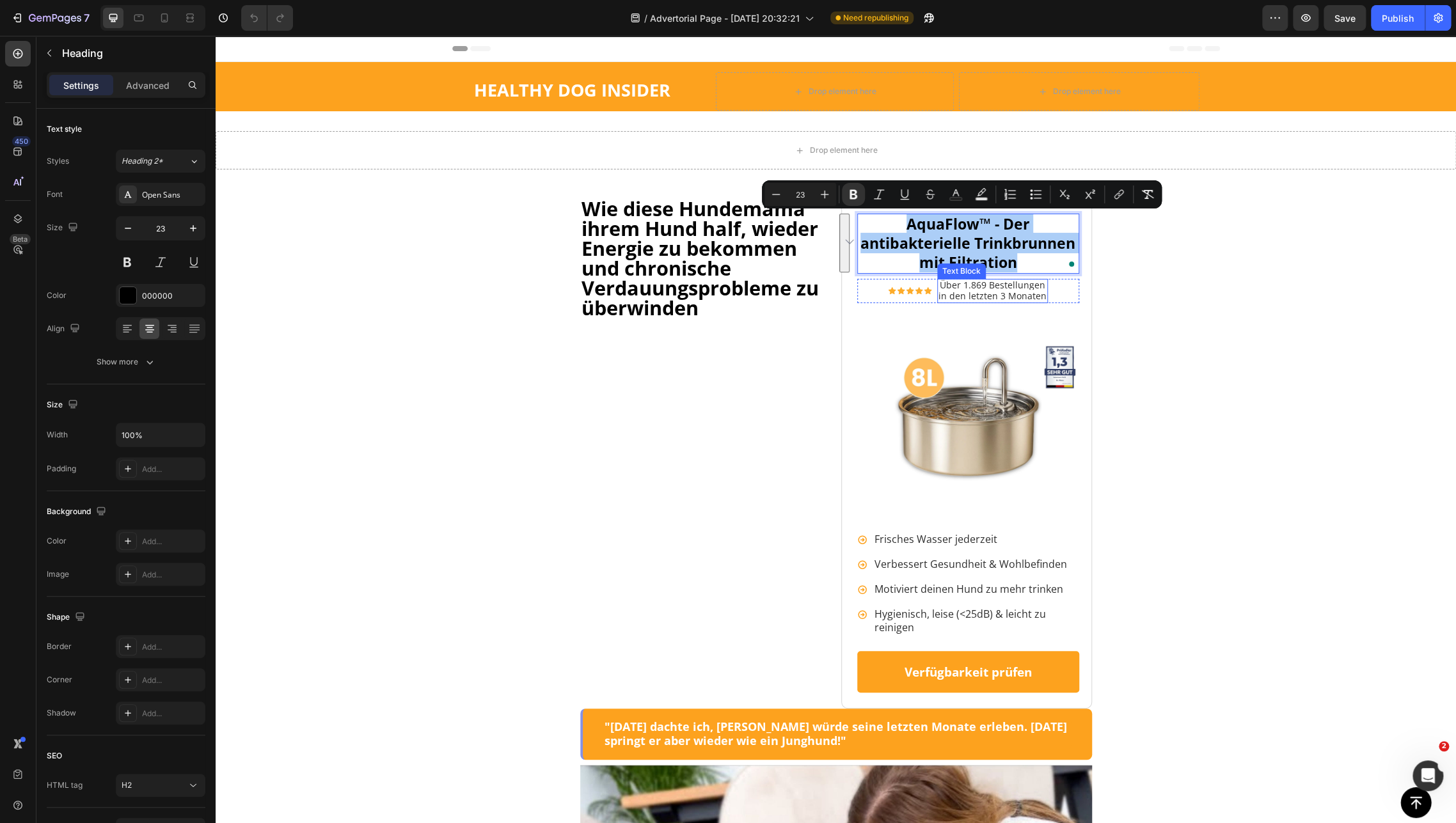
click at [968, 285] on span "Über 1.869 Bestellungen" at bounding box center [992, 285] width 105 height 12
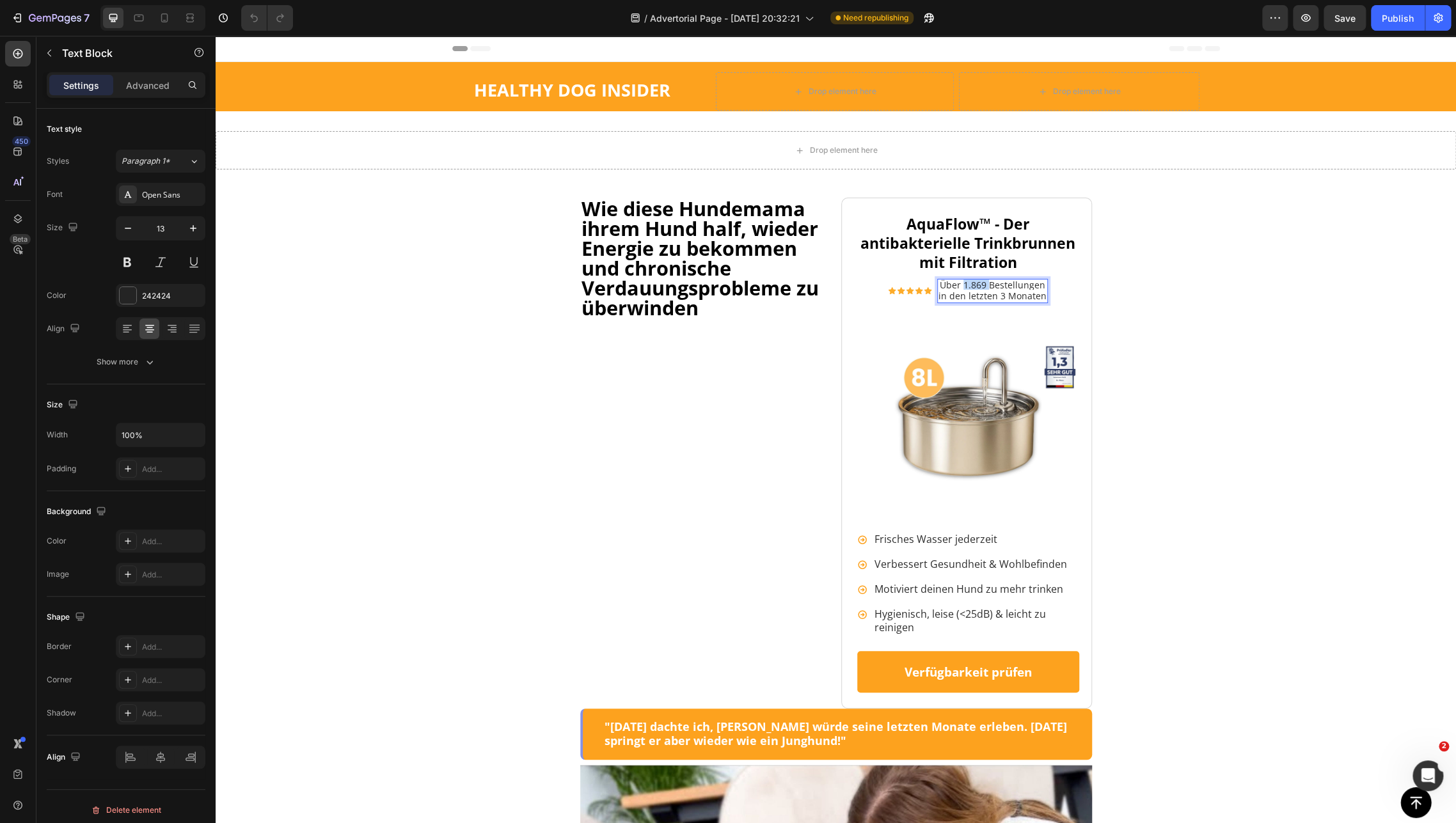
click at [968, 285] on span "Über 1.869 Bestellungen" at bounding box center [992, 285] width 105 height 12
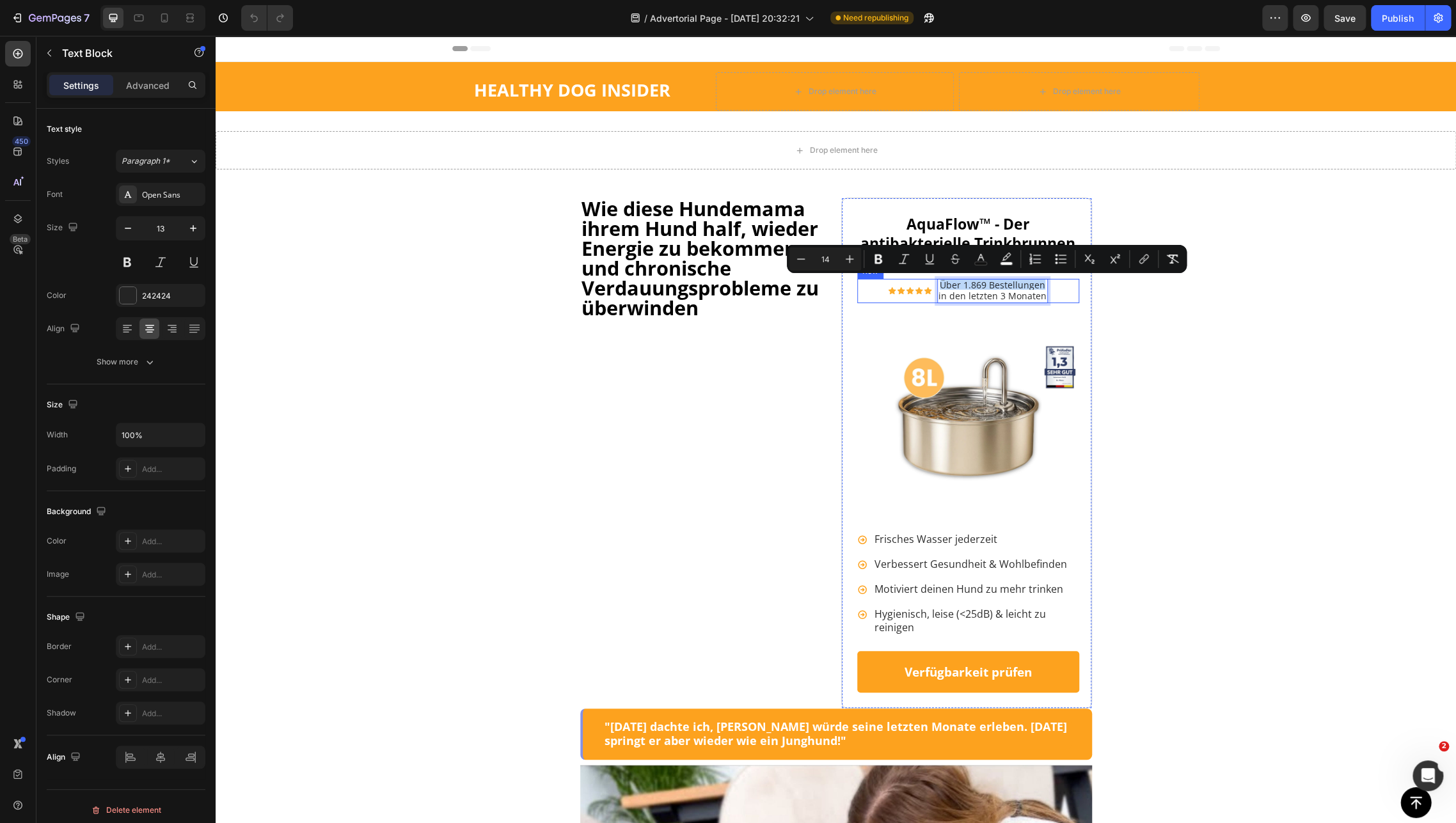
click at [860, 292] on div "Icon Icon Icon Icon Icon Icon List Über 1.869 Bestellungen in den letzten 3 Mon…" at bounding box center [968, 291] width 222 height 24
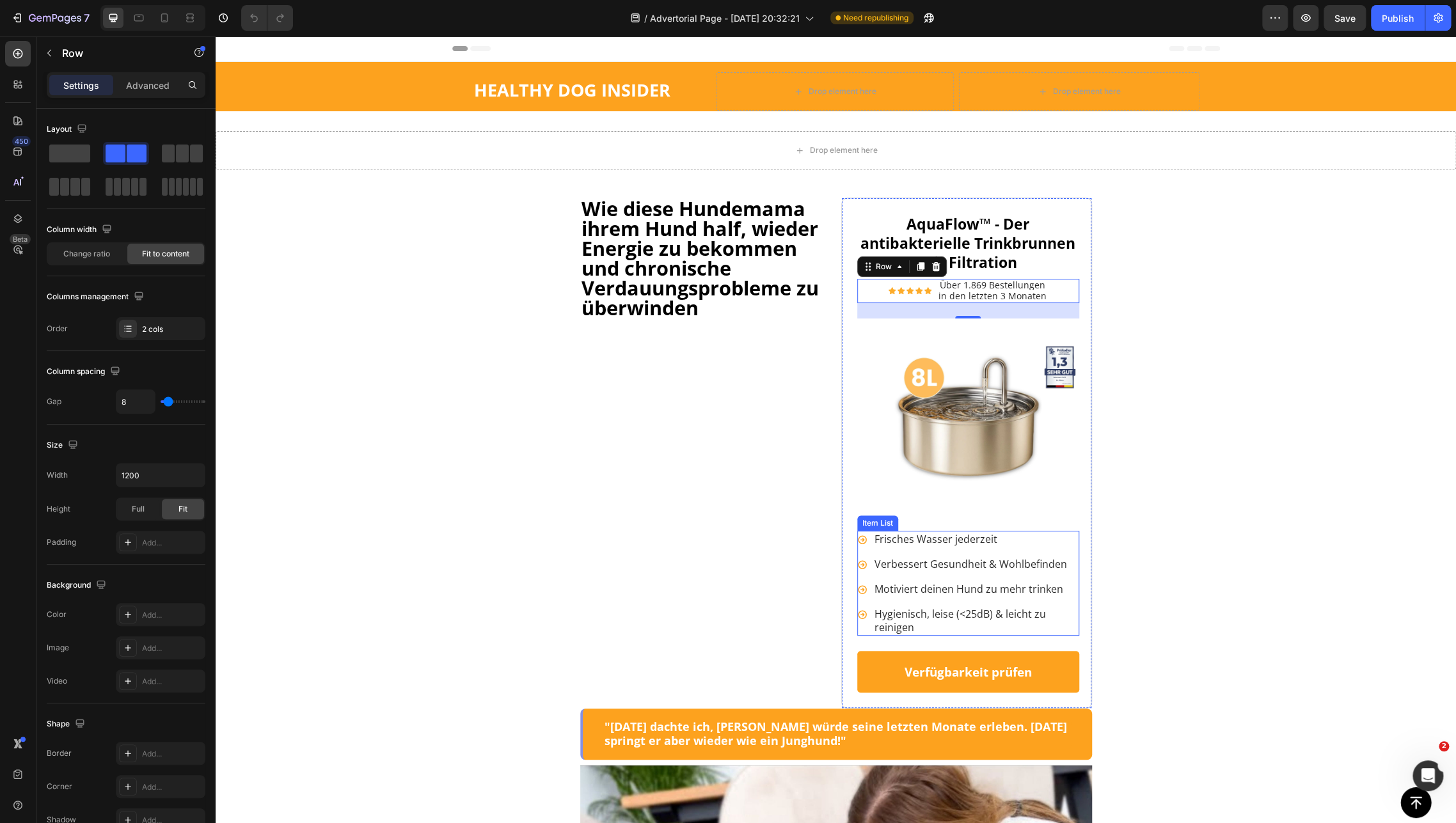
click at [895, 544] on span "Frisches Wasser jederzeit" at bounding box center [936, 539] width 123 height 14
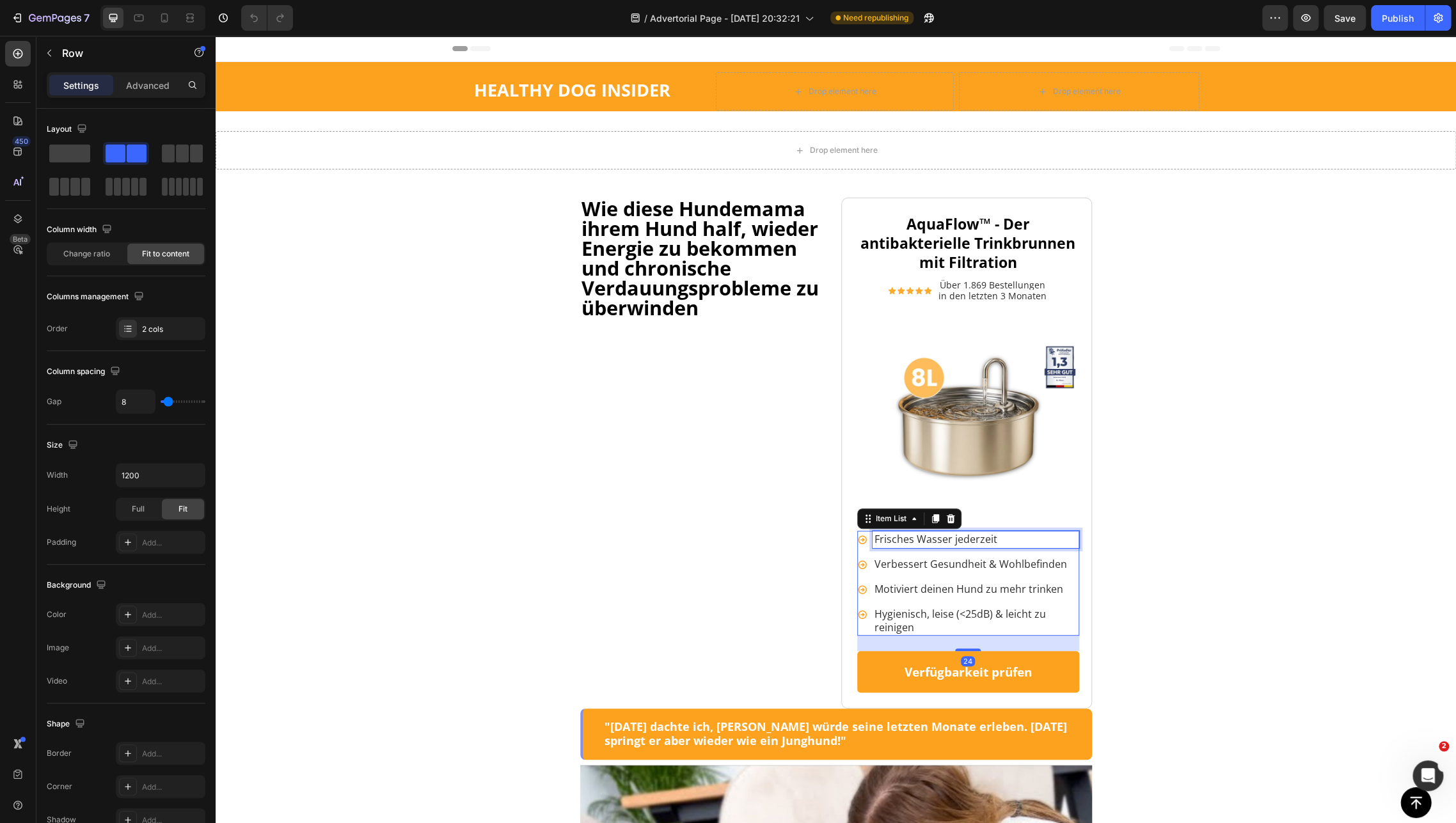
click at [896, 544] on span "Frisches Wasser jederzeit" at bounding box center [936, 539] width 123 height 14
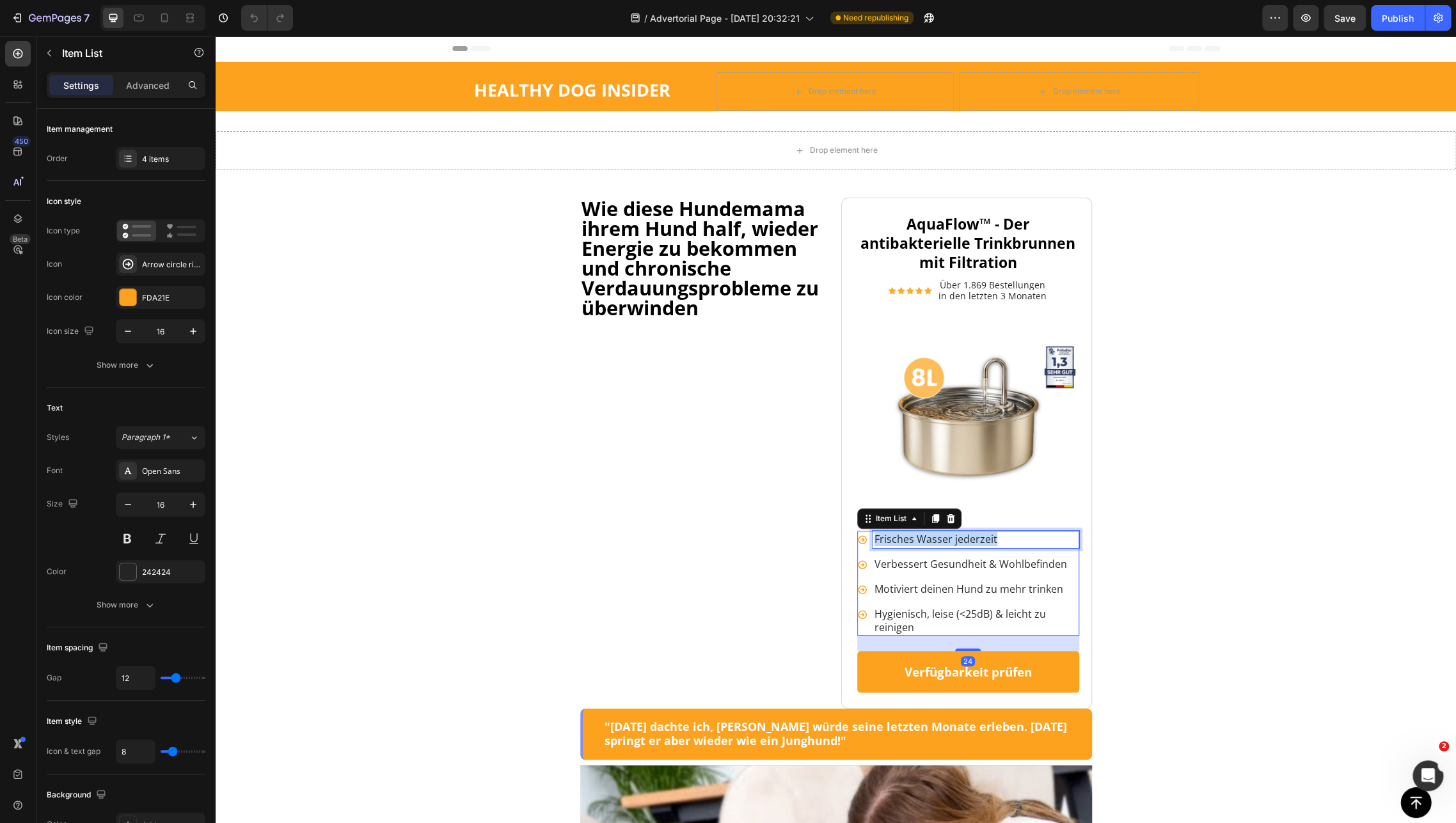
click at [896, 544] on span "Frisches Wasser jederzeit" at bounding box center [936, 539] width 123 height 14
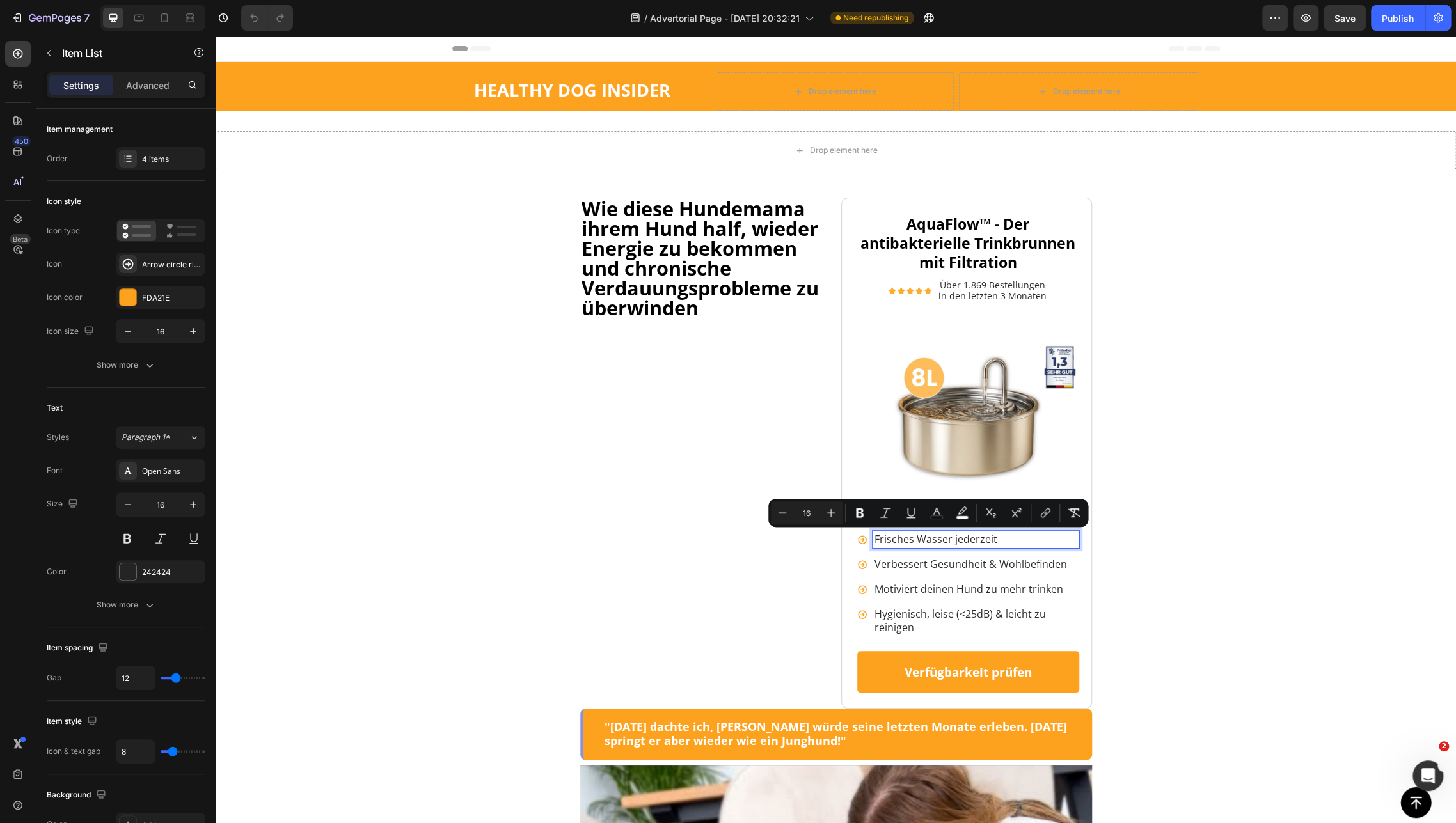
click at [931, 572] on div "Verbessert Gesundheit & Wohlbefinden" at bounding box center [976, 564] width 207 height 17
click at [922, 571] on div at bounding box center [922, 571] width 0 height 0
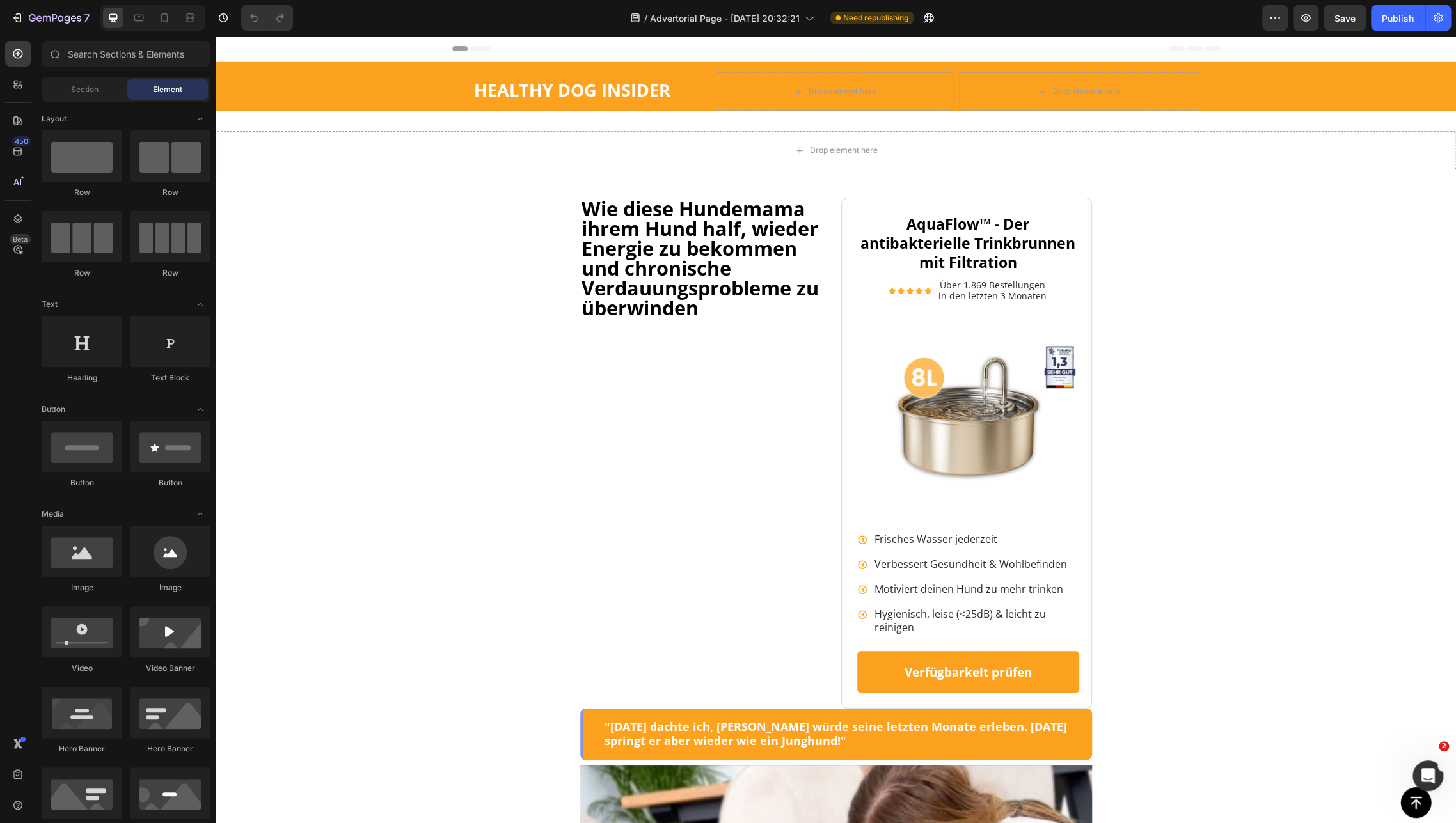
click at [927, 564] on span "Verbessert Gesundheit & Wohlbefinden" at bounding box center [971, 564] width 193 height 14
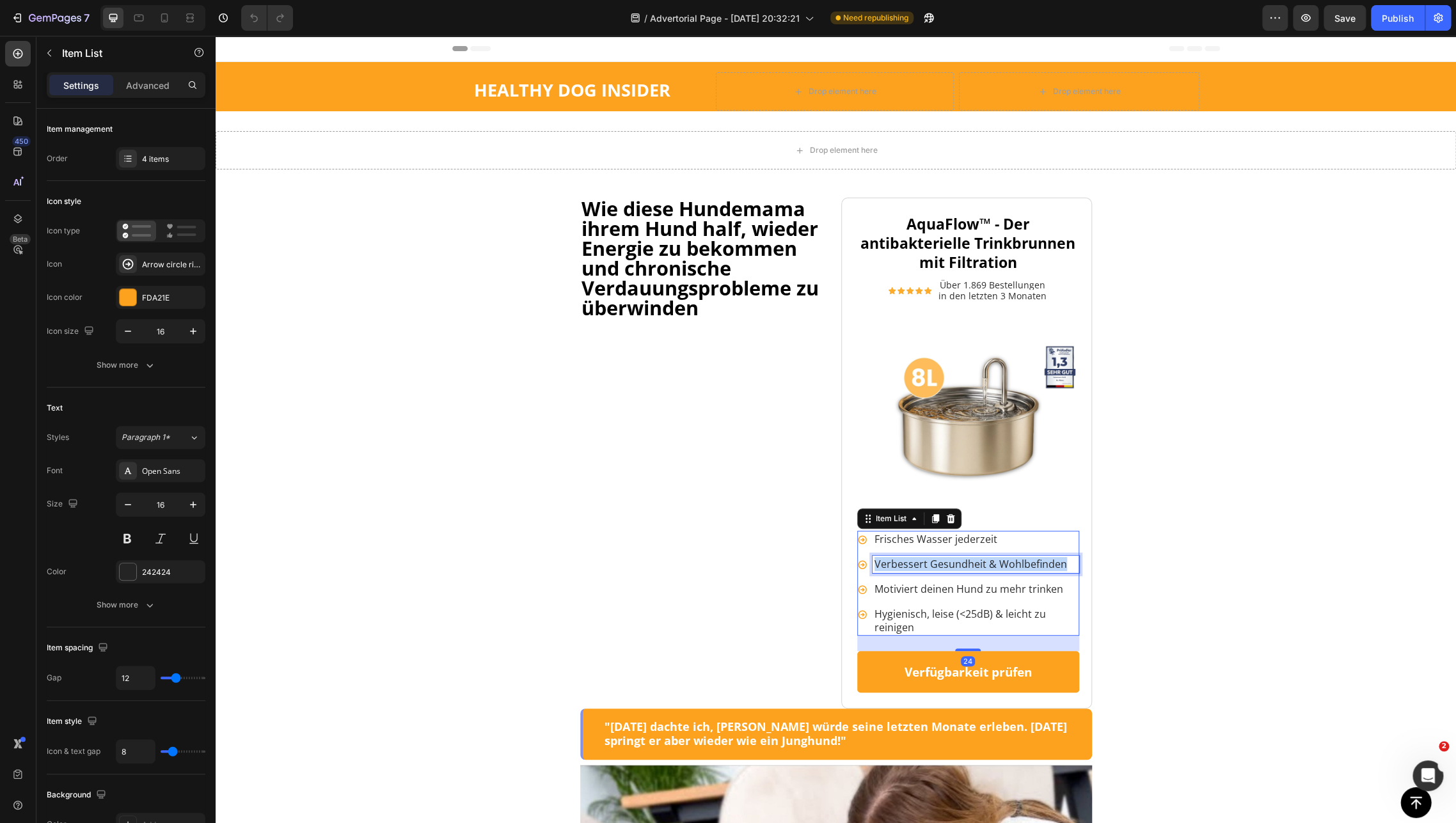
click at [927, 564] on span "Verbessert Gesundheit & Wohlbefinden" at bounding box center [971, 564] width 193 height 14
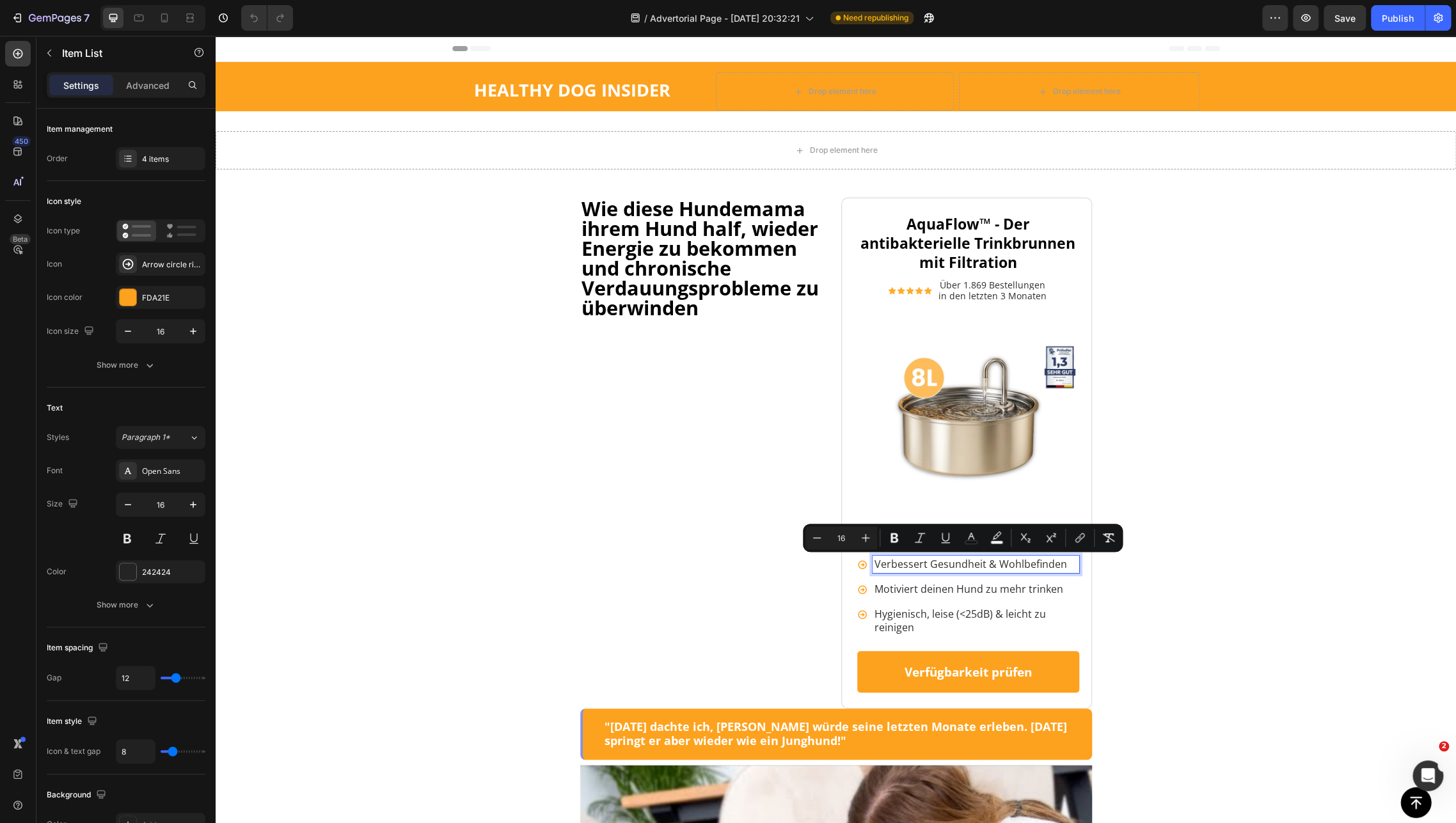
click at [914, 588] on span "Motiviert deinen Hund zu mehr trinken" at bounding box center [969, 589] width 189 height 14
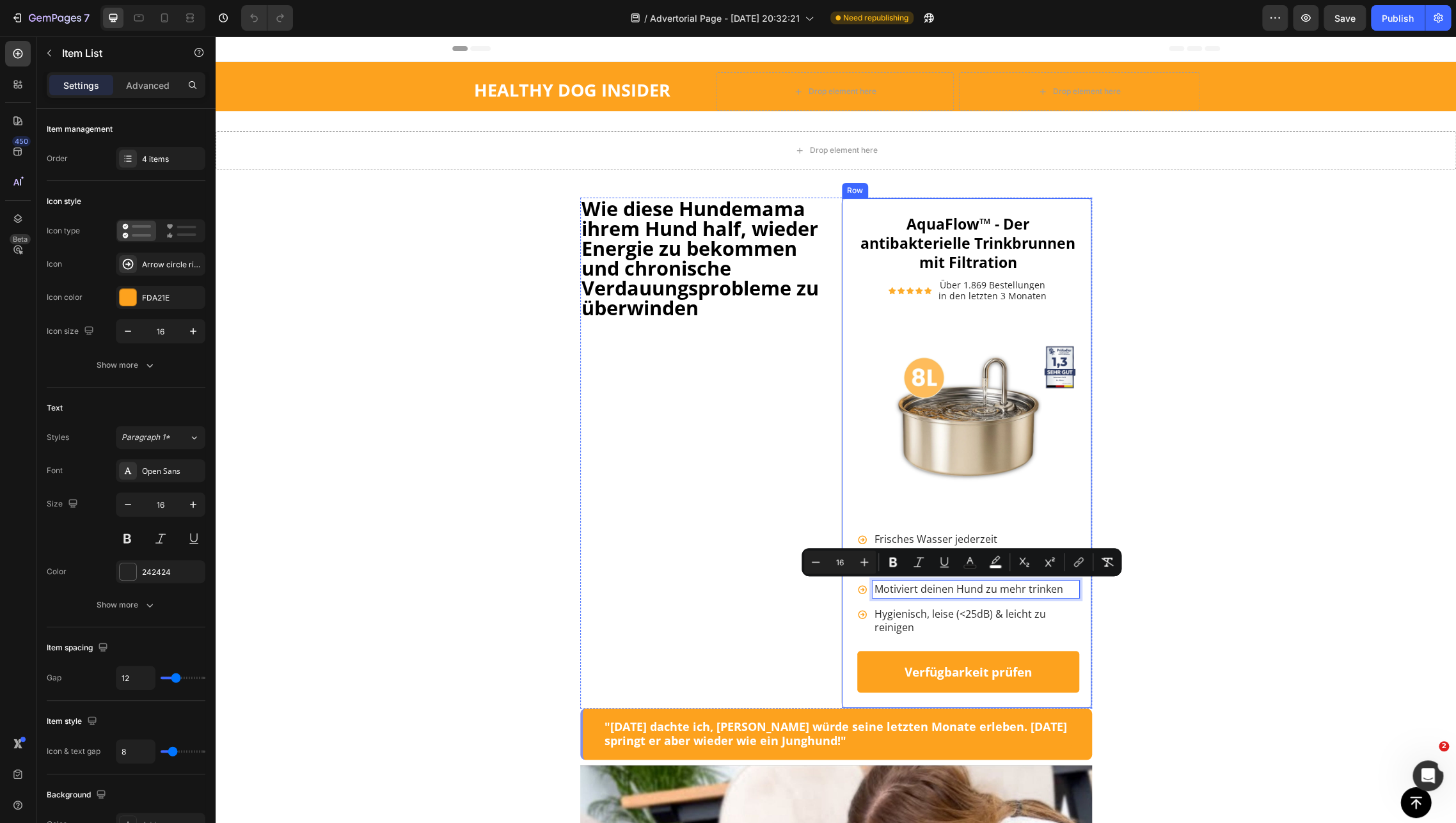
click at [896, 619] on span "Hygienisch, leise (<25dB) & leicht zu reinigen" at bounding box center [960, 621] width 171 height 28
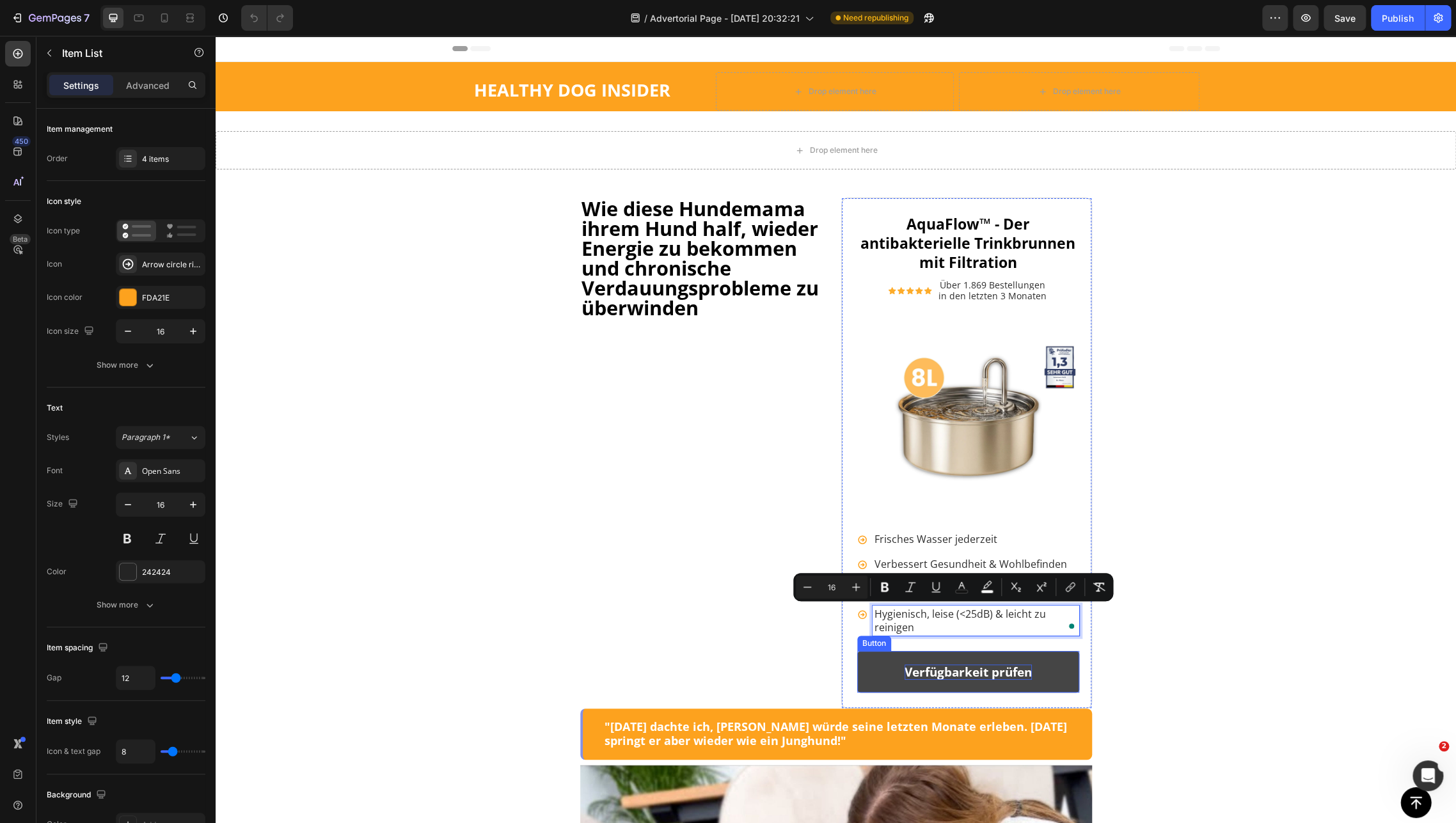
click at [914, 672] on p "Verfügbarkeit prüfen" at bounding box center [968, 672] width 128 height 16
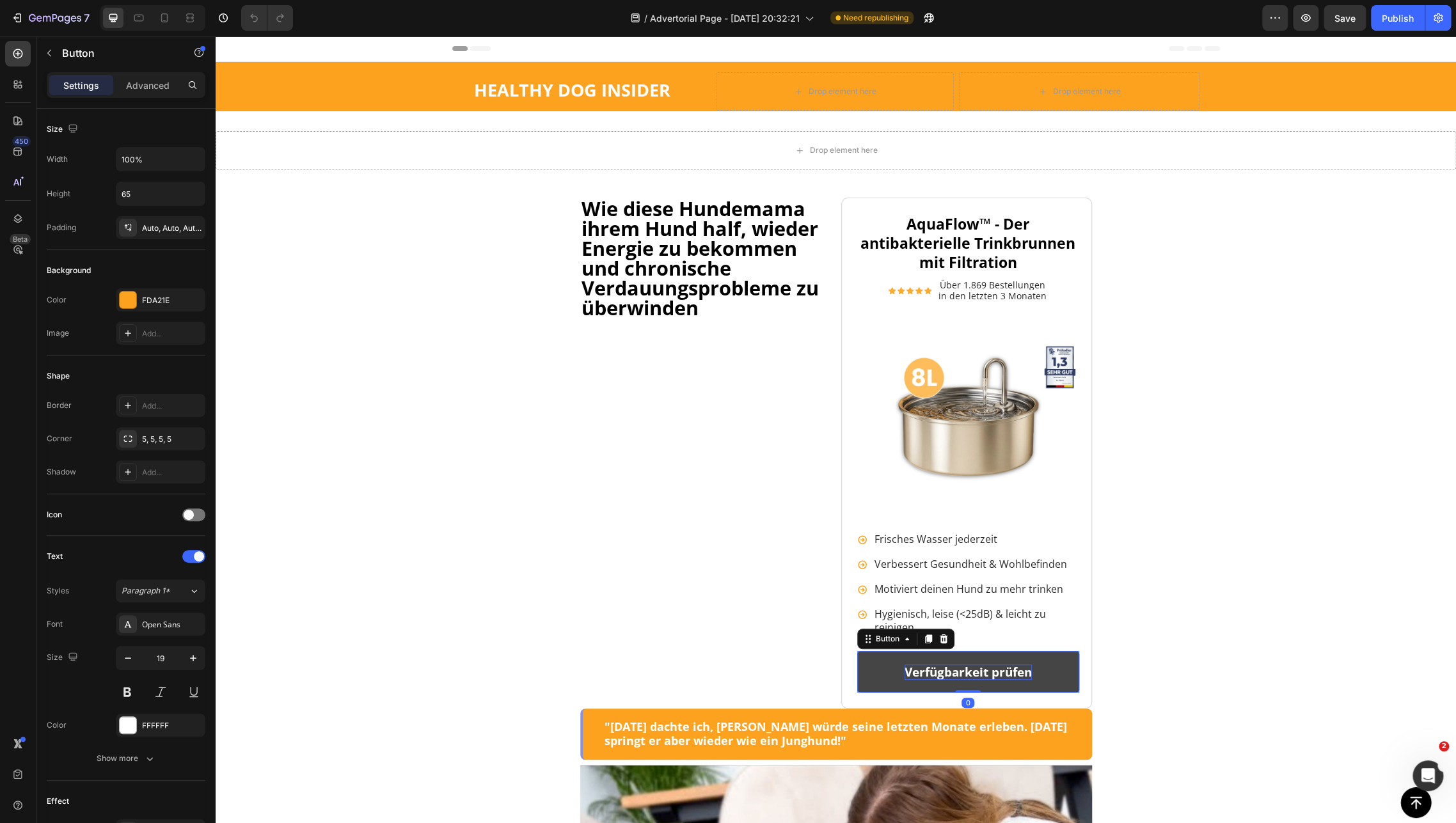
click at [914, 672] on p "Verfügbarkeit prüfen" at bounding box center [968, 672] width 128 height 16
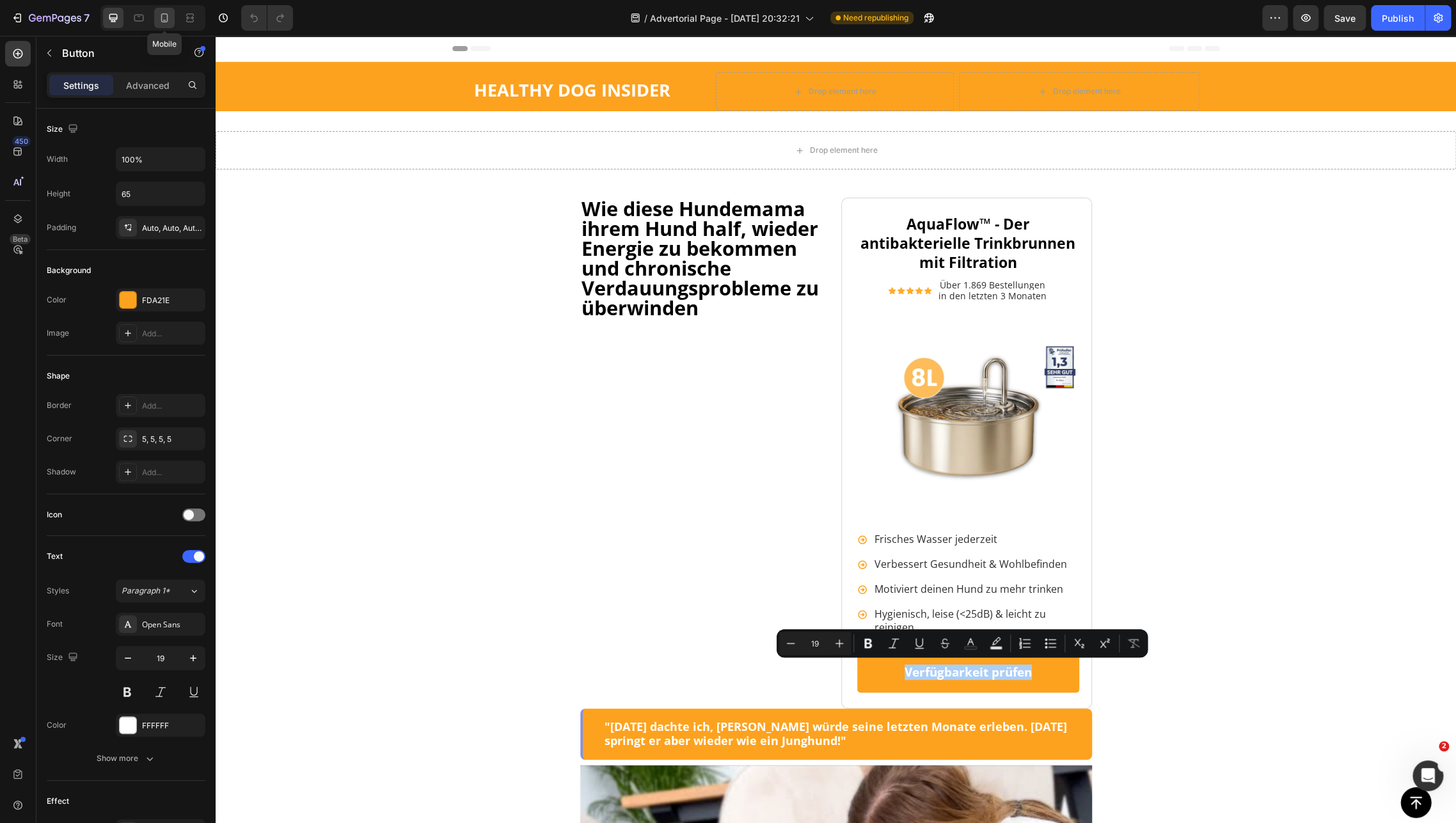
click at [174, 18] on div at bounding box center [164, 18] width 21 height 21
type input "50"
type input "14"
